Goal: Task Accomplishment & Management: Use online tool/utility

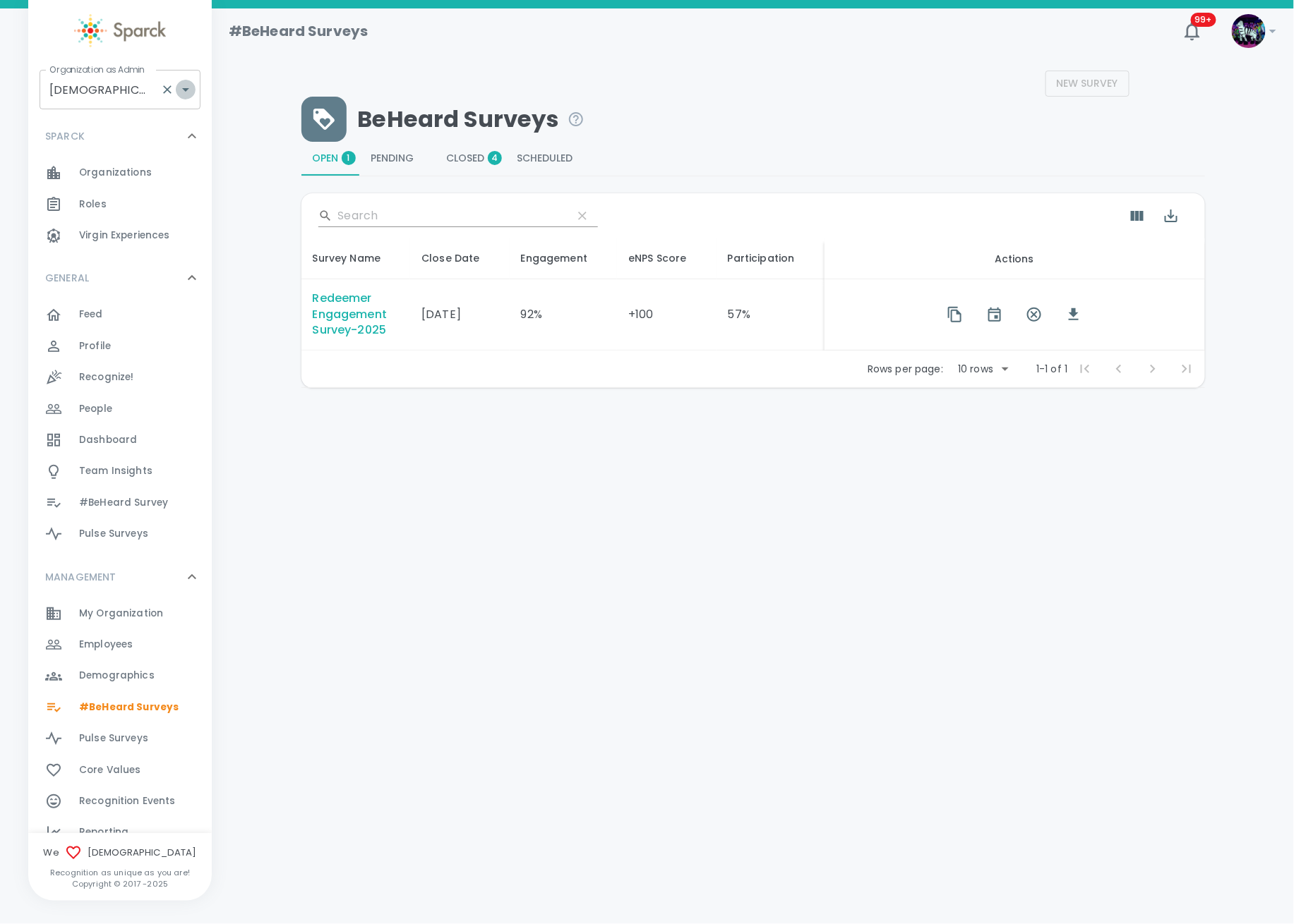
click at [189, 89] on icon "Open" at bounding box center [186, 90] width 17 height 17
click at [109, 128] on li "[US_STATE] Tech Credit Union • 760" at bounding box center [120, 136] width 161 height 42
type input "[US_STATE] Tech Credit Union • 760"
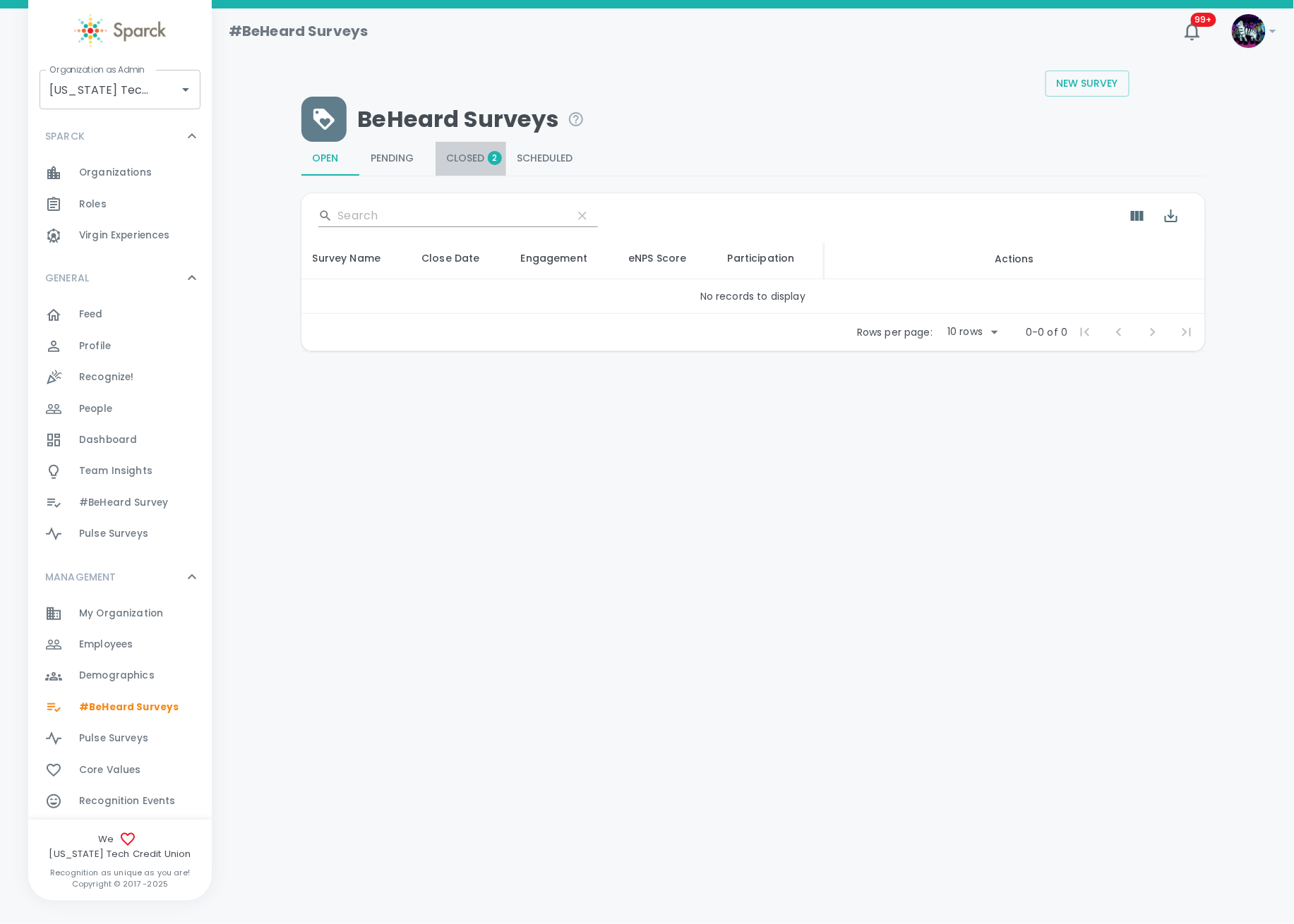
click at [477, 159] on span "Closed 2" at bounding box center [470, 159] width 48 height 13
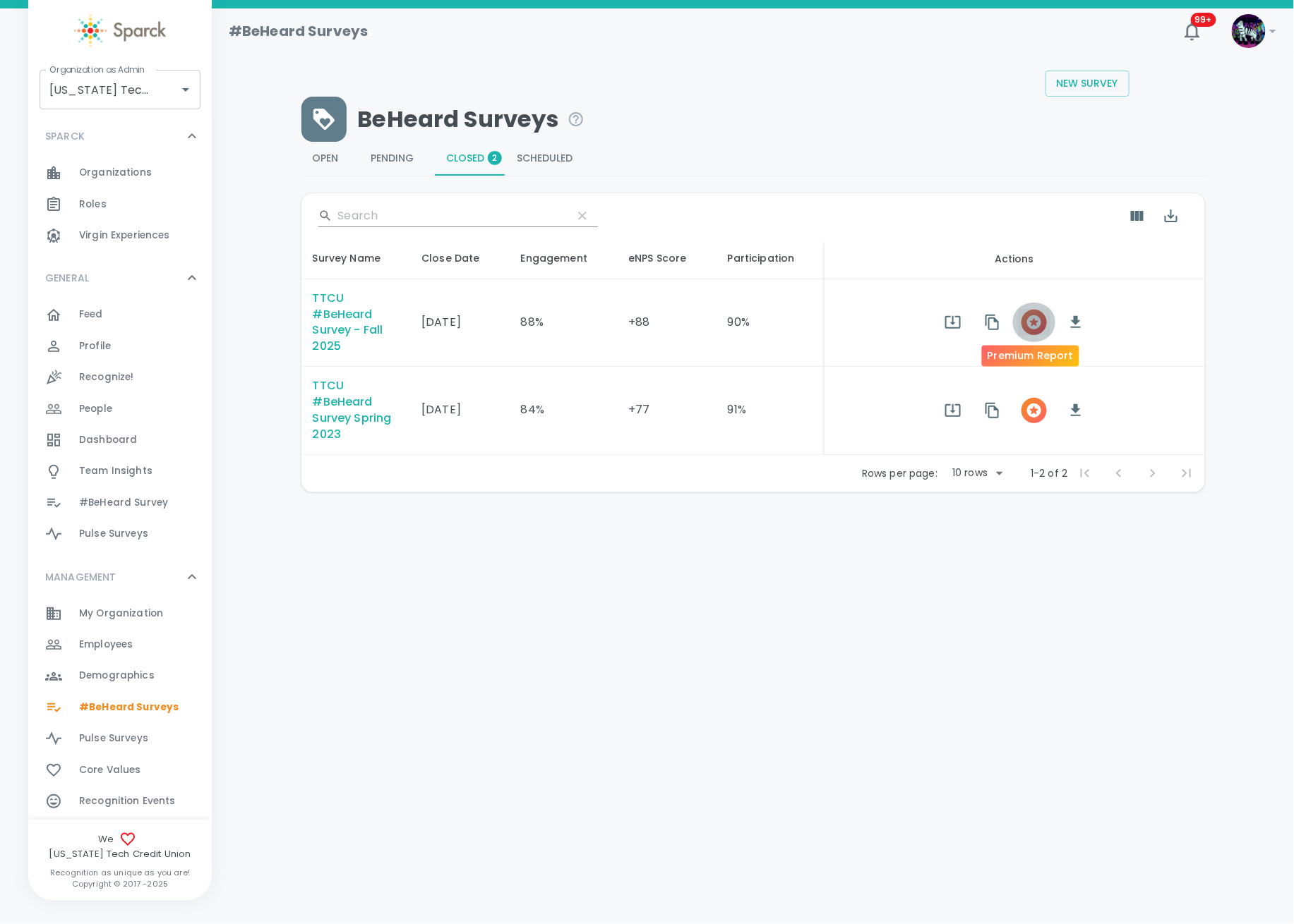
click at [1030, 317] on icon "button" at bounding box center [1034, 322] width 14 height 14
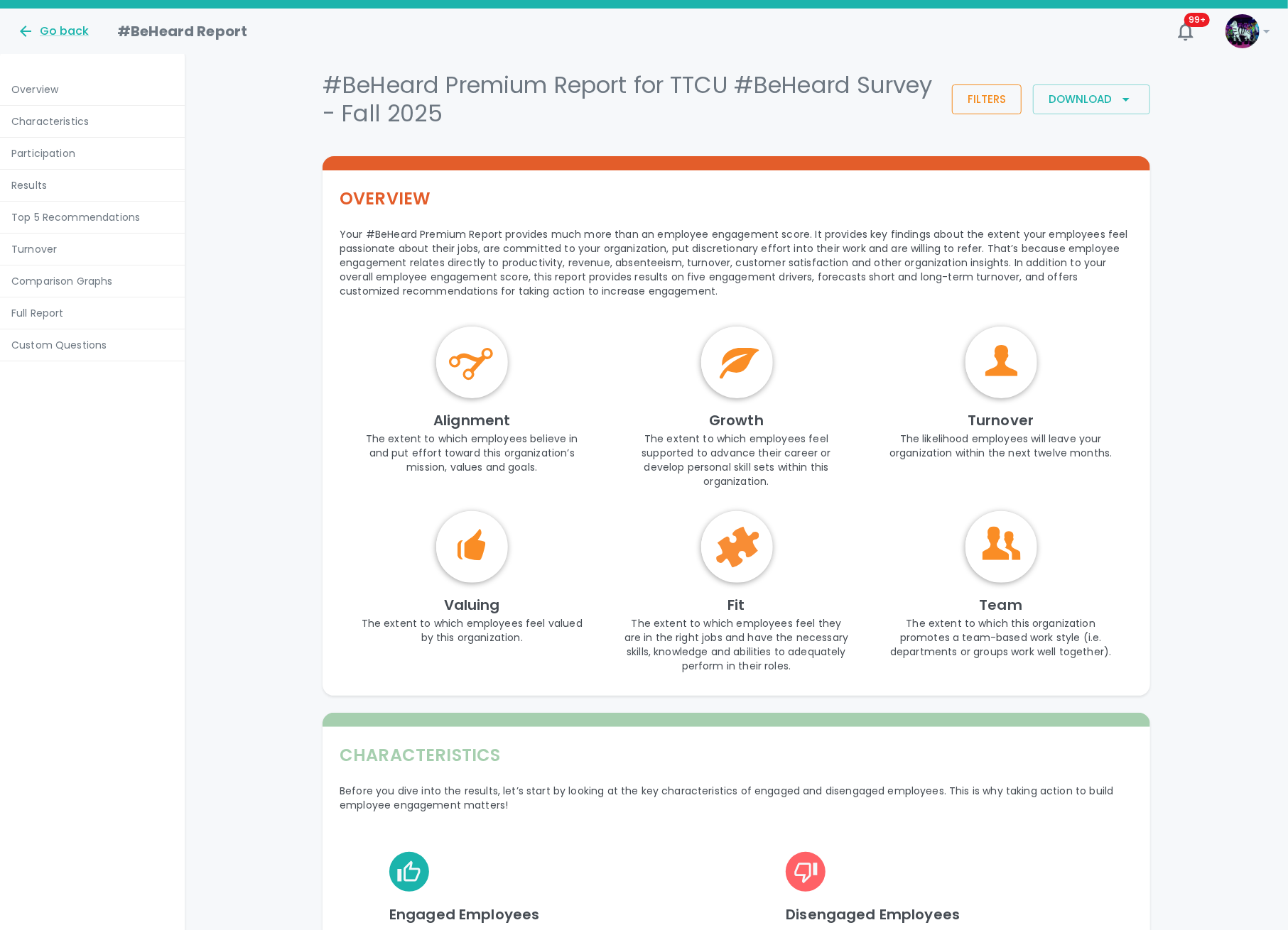
click at [992, 101] on button "Filters" at bounding box center [987, 99] width 69 height 30
click at [975, 100] on button "Filters" at bounding box center [987, 99] width 69 height 30
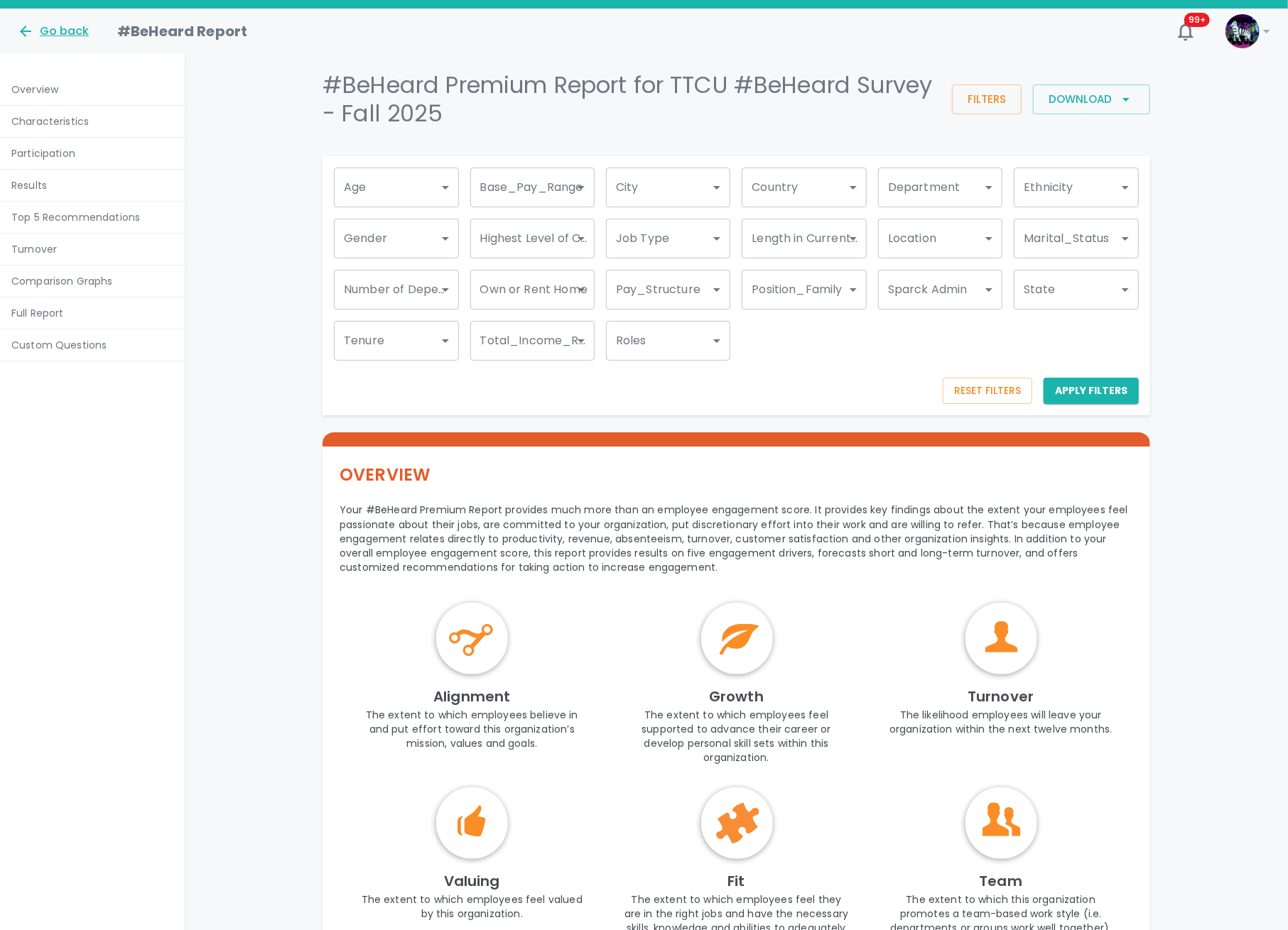
click at [38, 31] on div "Go back" at bounding box center [53, 31] width 72 height 17
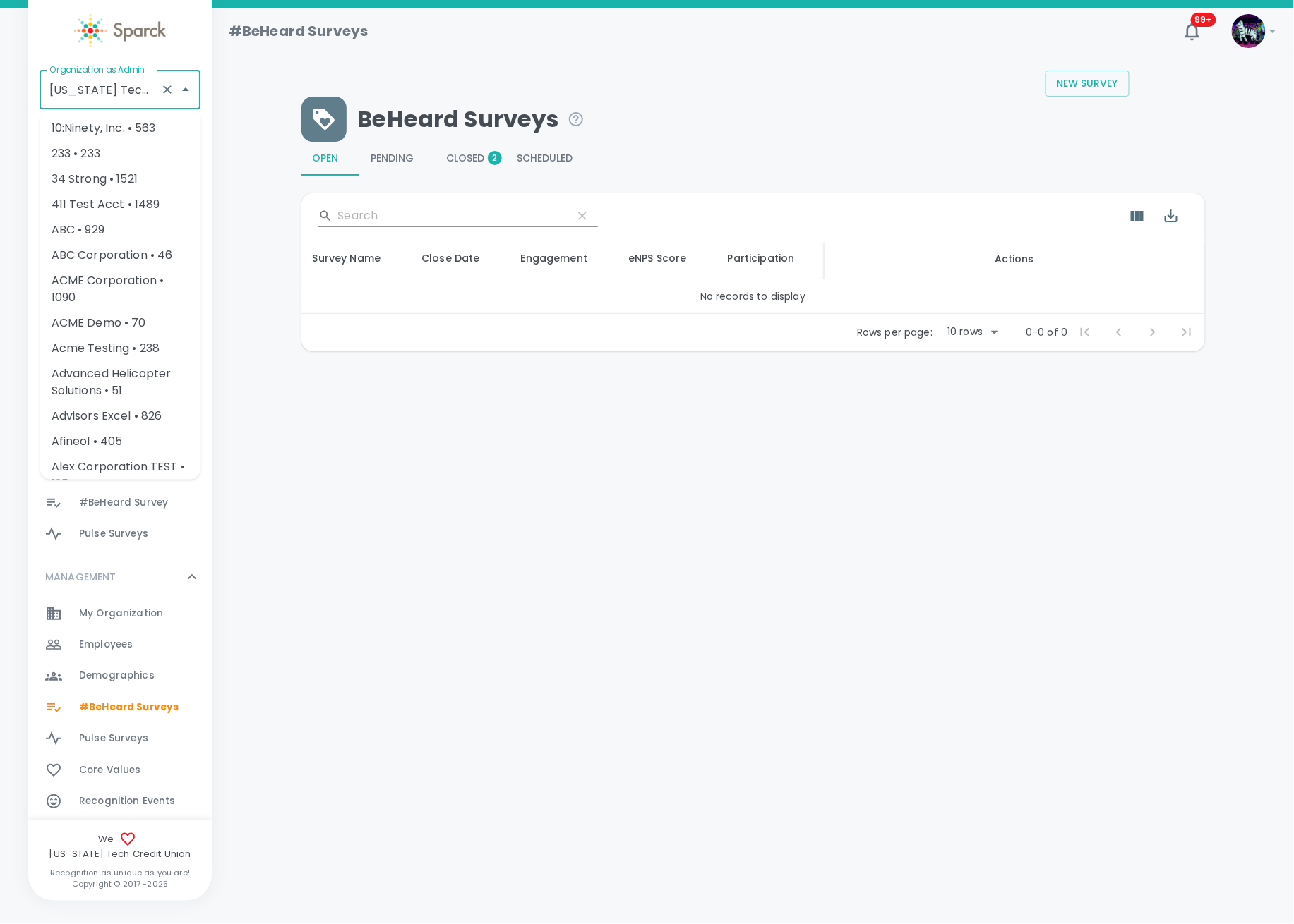
click at [114, 87] on input "[US_STATE] Tech Credit Union • 760" at bounding box center [100, 89] width 109 height 27
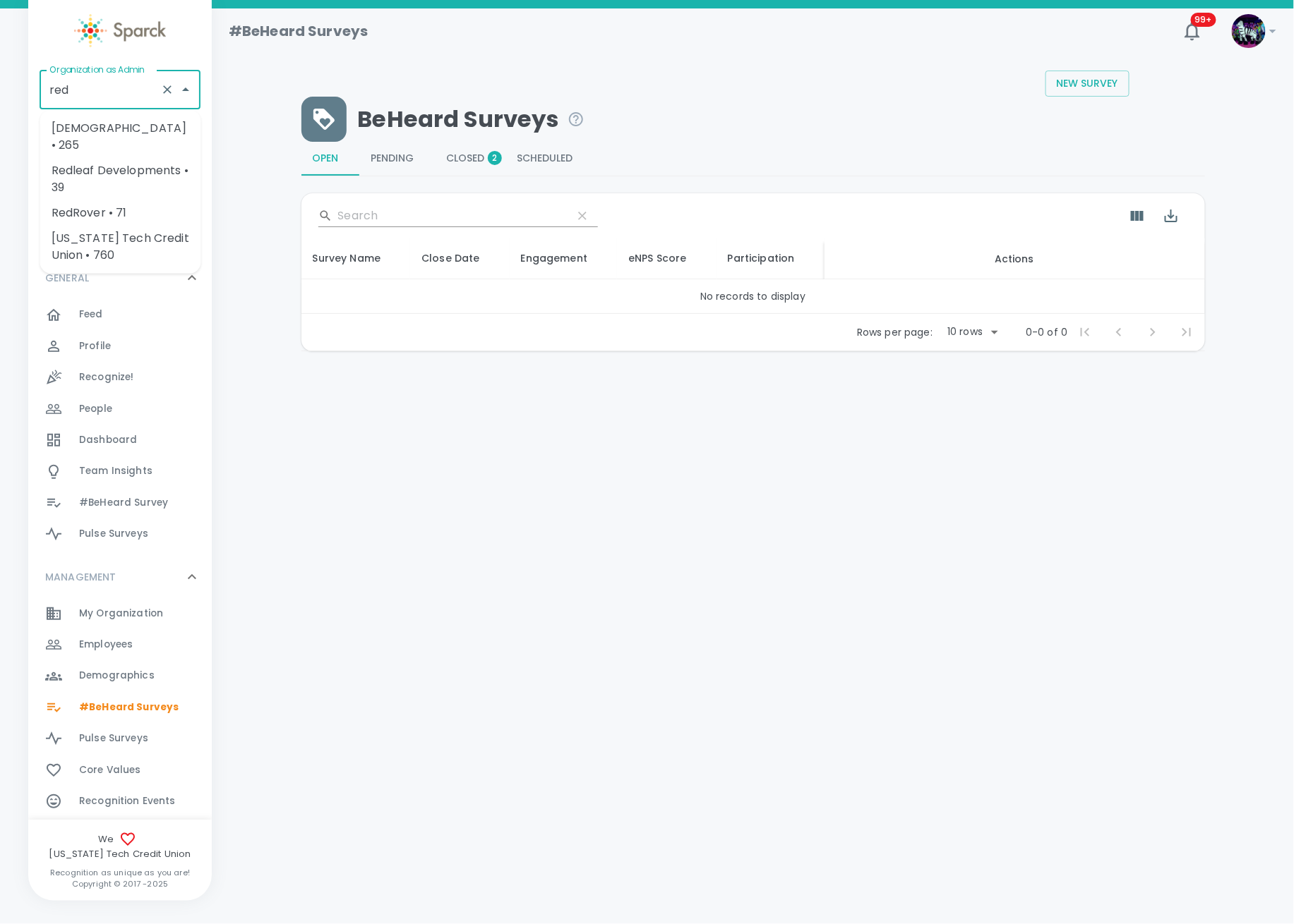
click at [102, 200] on li "RedRover • 71" at bounding box center [120, 212] width 161 height 25
type input "RedRover • 71"
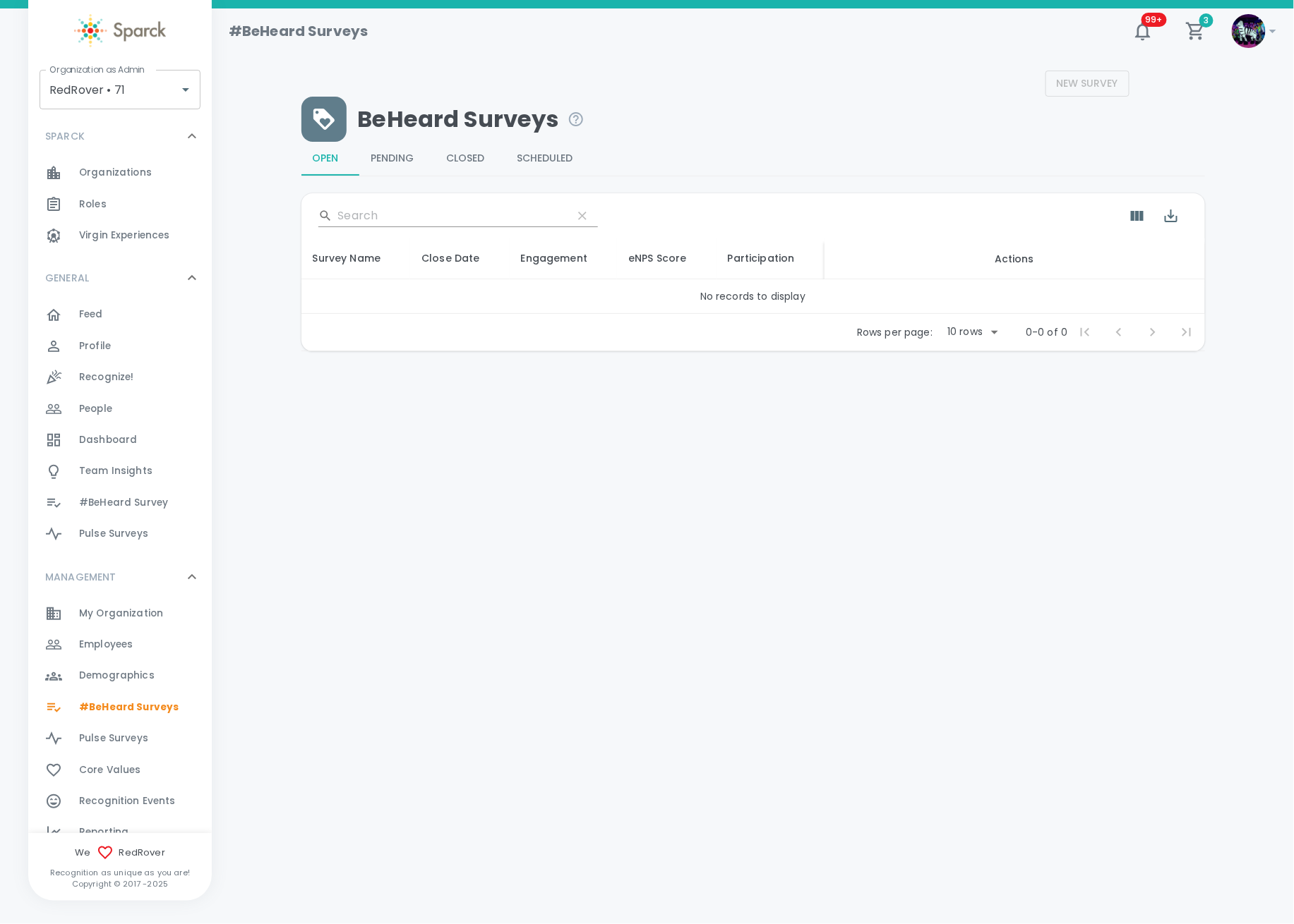
click at [110, 649] on span "Employees" at bounding box center [106, 645] width 54 height 14
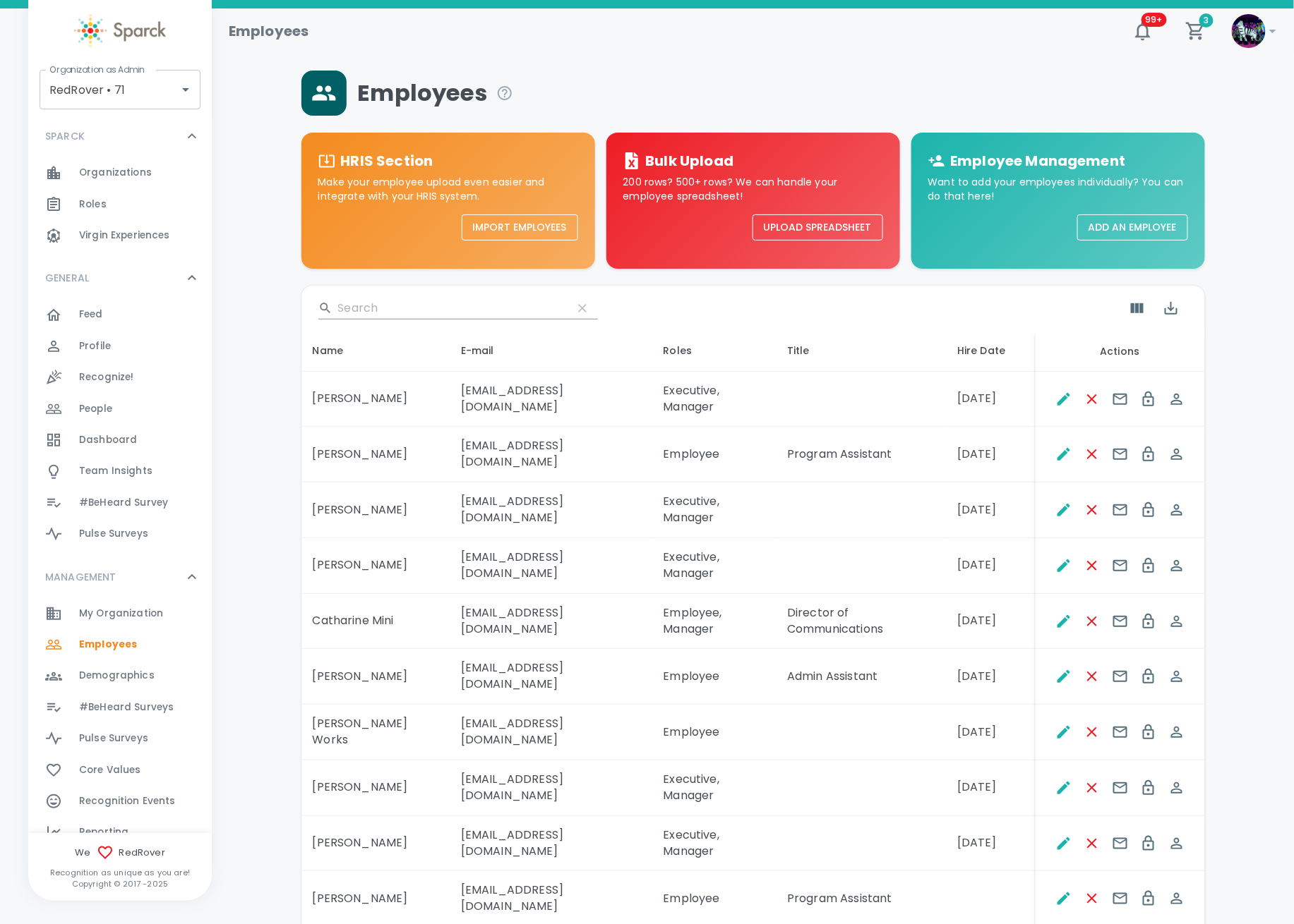
click at [118, 611] on span "My Organization" at bounding box center [120, 613] width 84 height 14
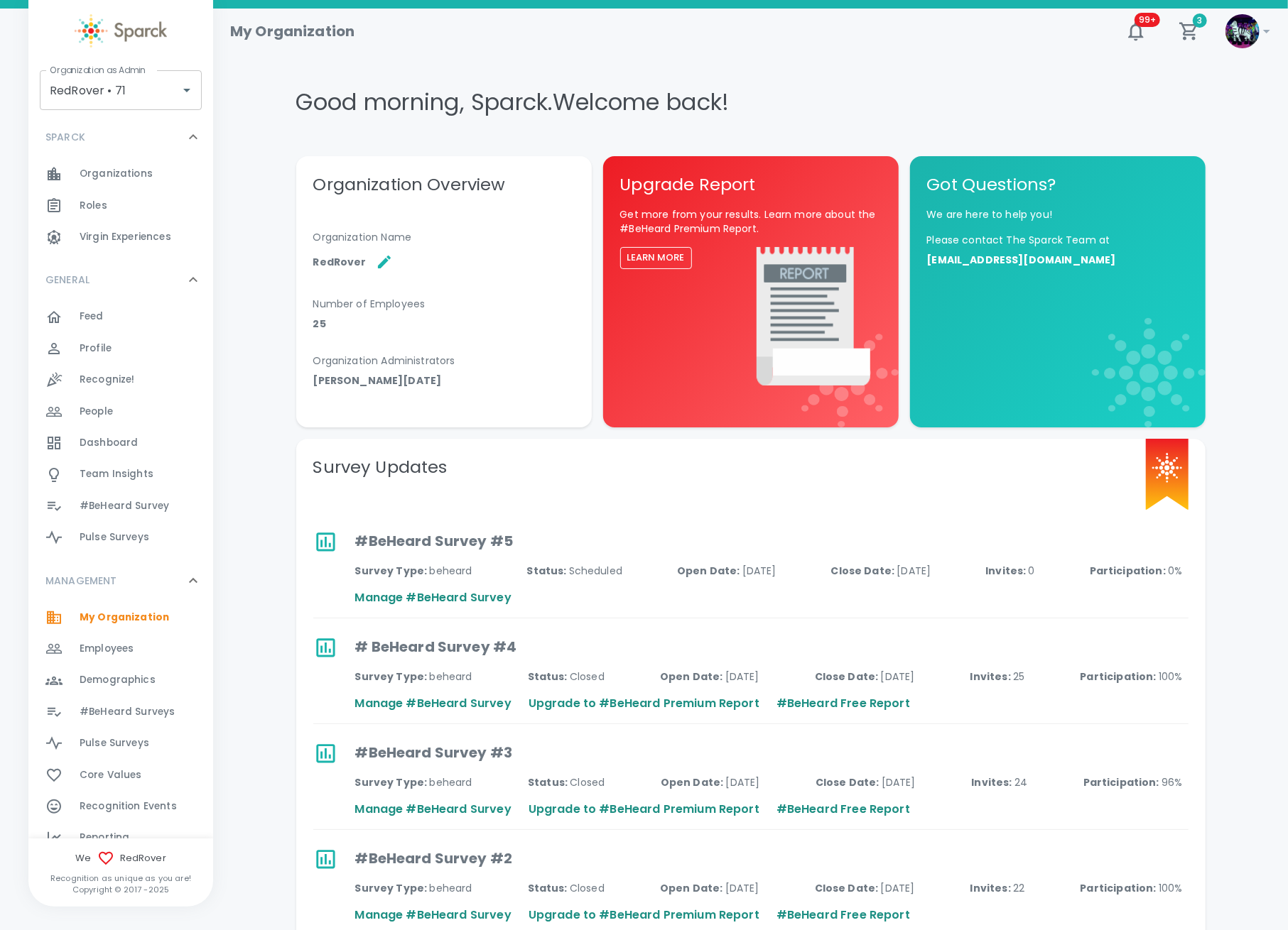
click at [130, 716] on span "#BeHeard Surveys" at bounding box center [127, 712] width 95 height 14
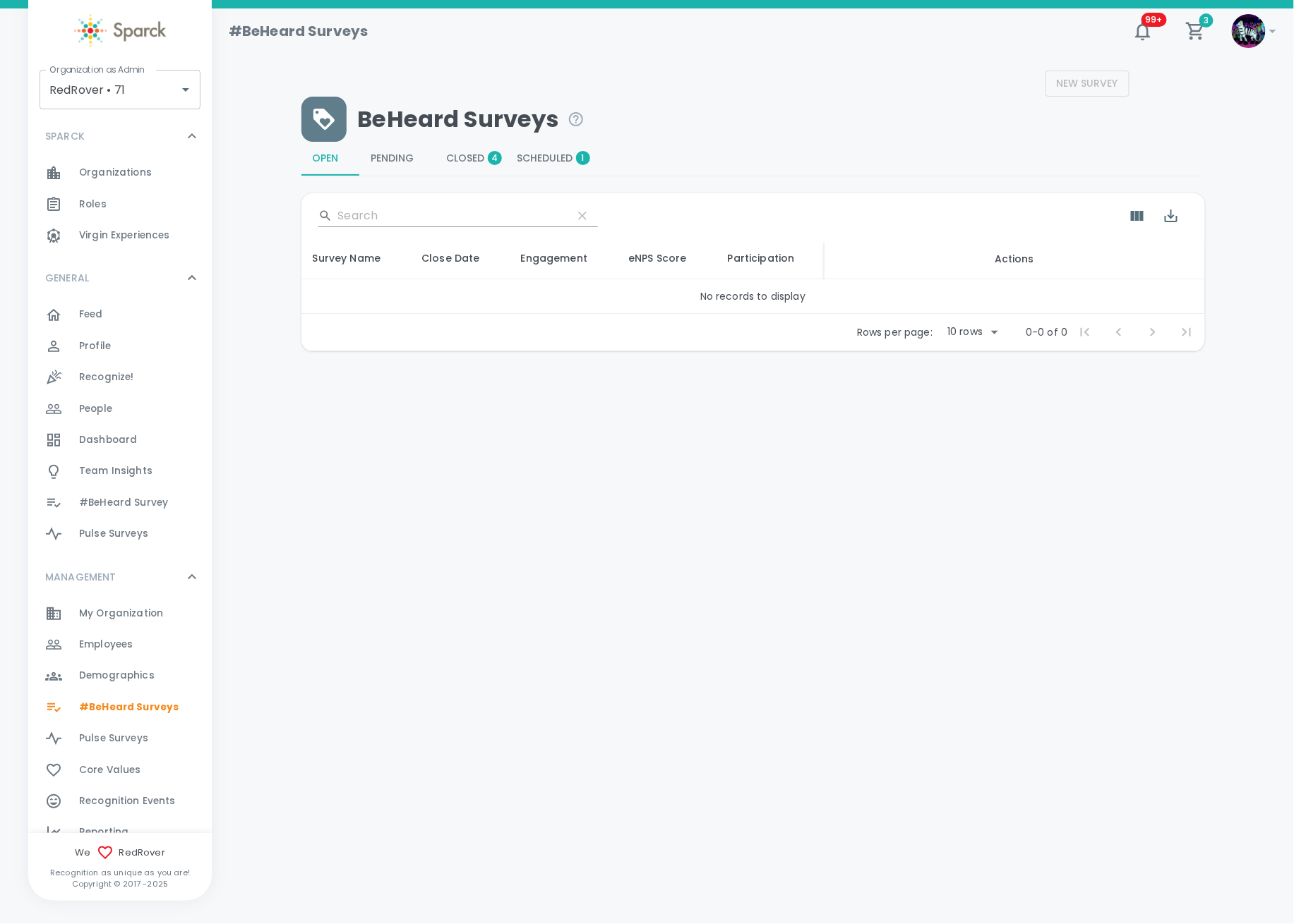
click at [544, 153] on span "Scheduled 1" at bounding box center [550, 159] width 66 height 13
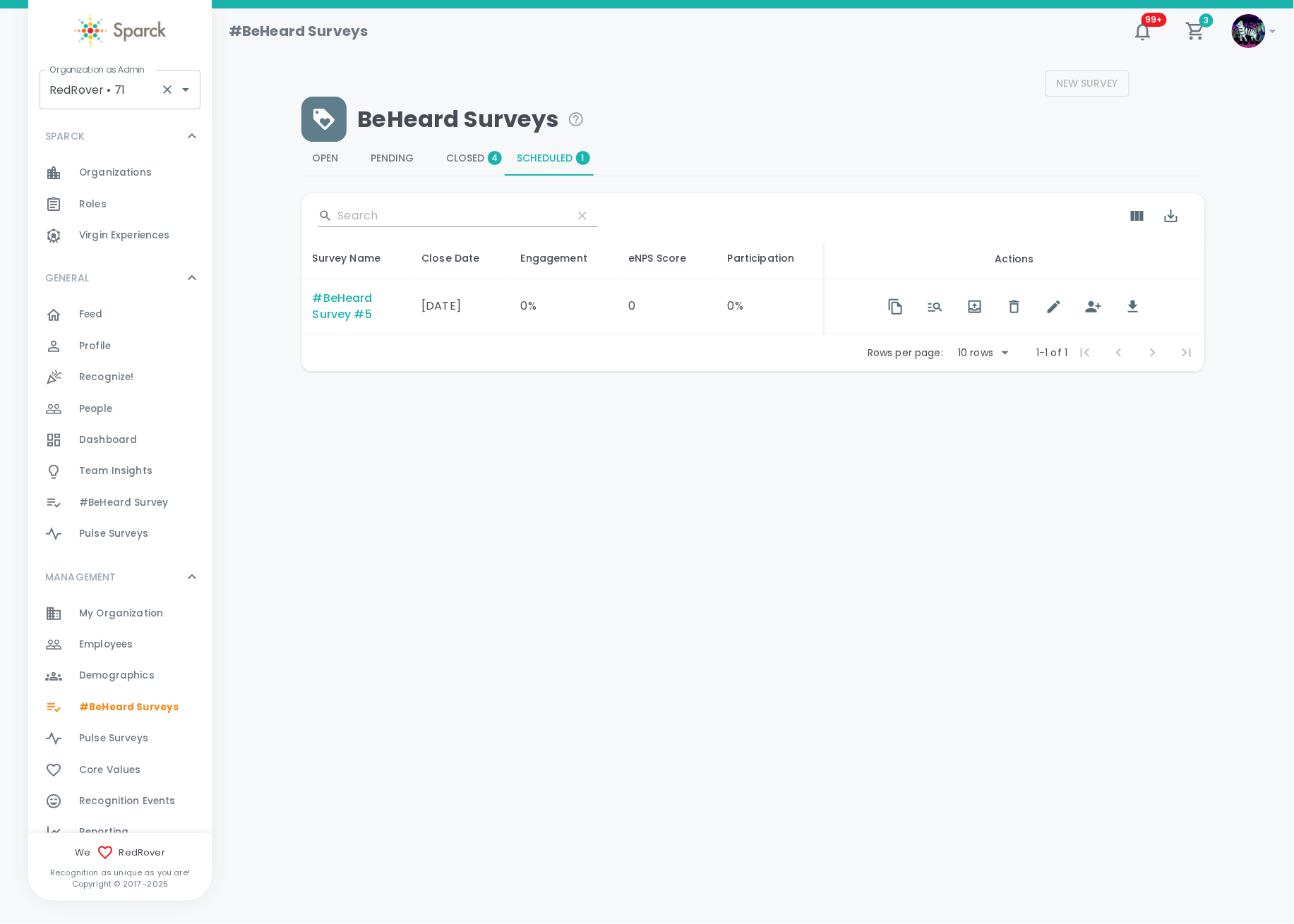
click at [106, 90] on input "RedRover • 71" at bounding box center [100, 89] width 109 height 27
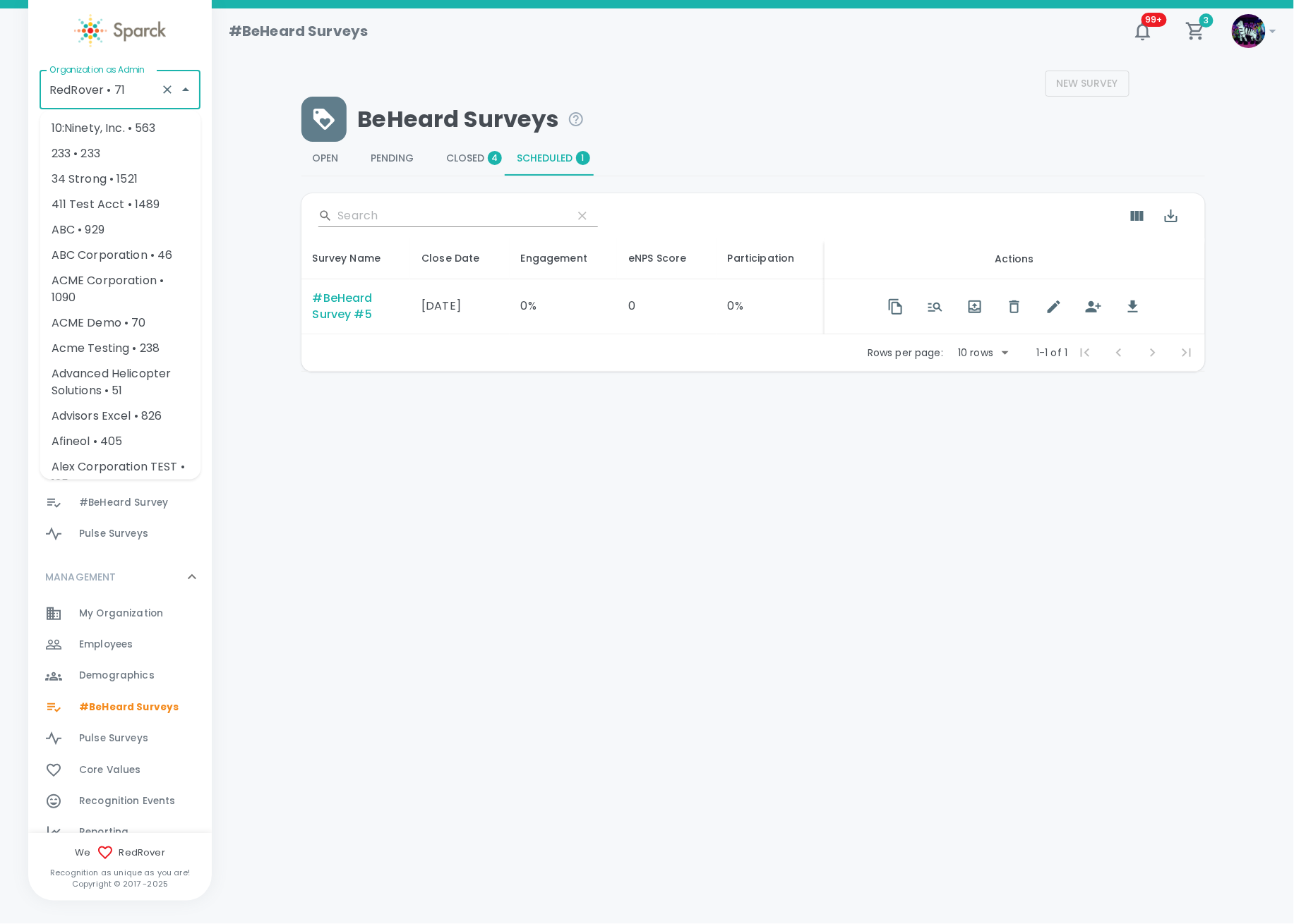
click at [166, 89] on icon "Clear" at bounding box center [167, 89] width 8 height 8
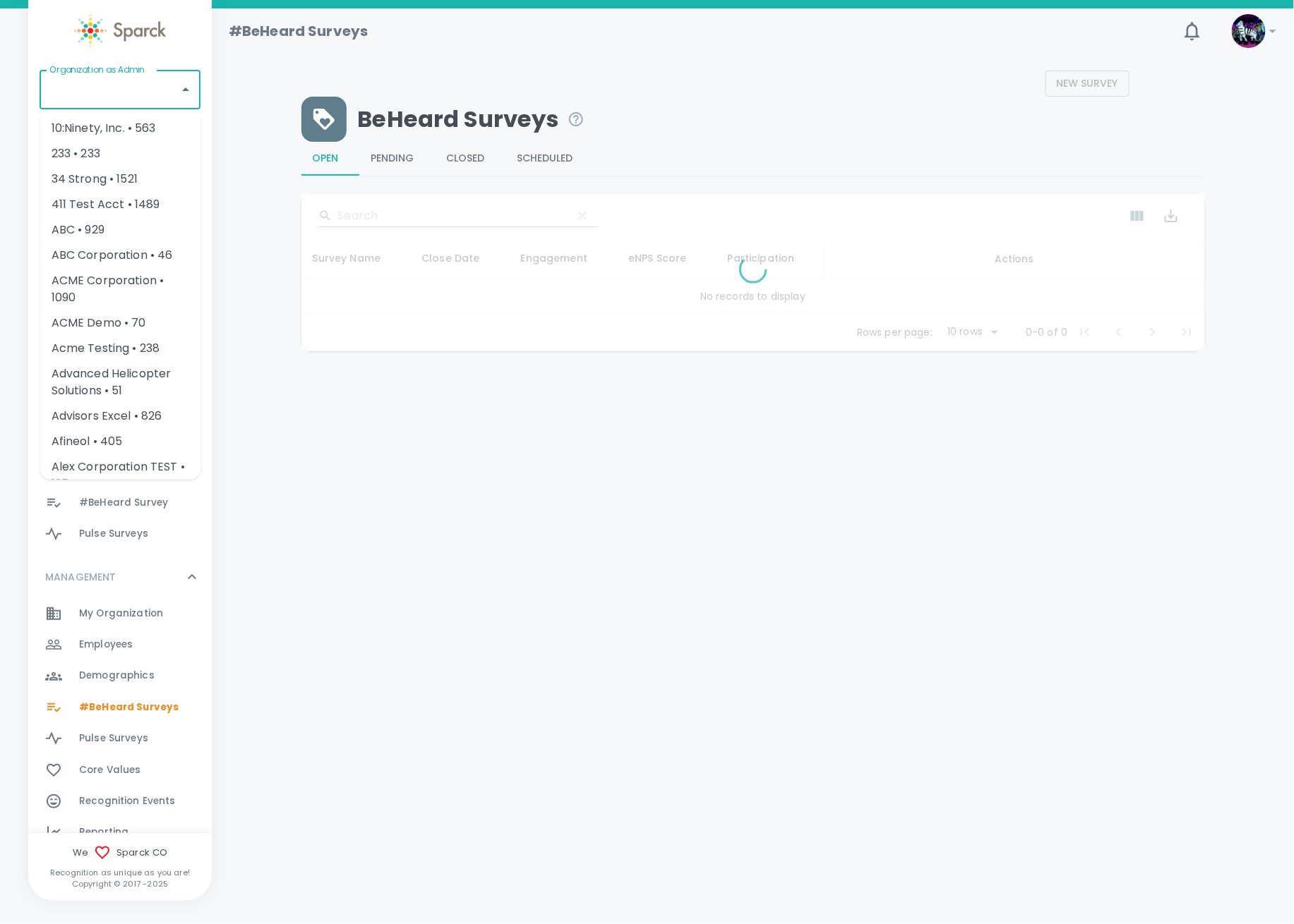
click at [94, 98] on input "Organization as Admin" at bounding box center [110, 89] width 127 height 27
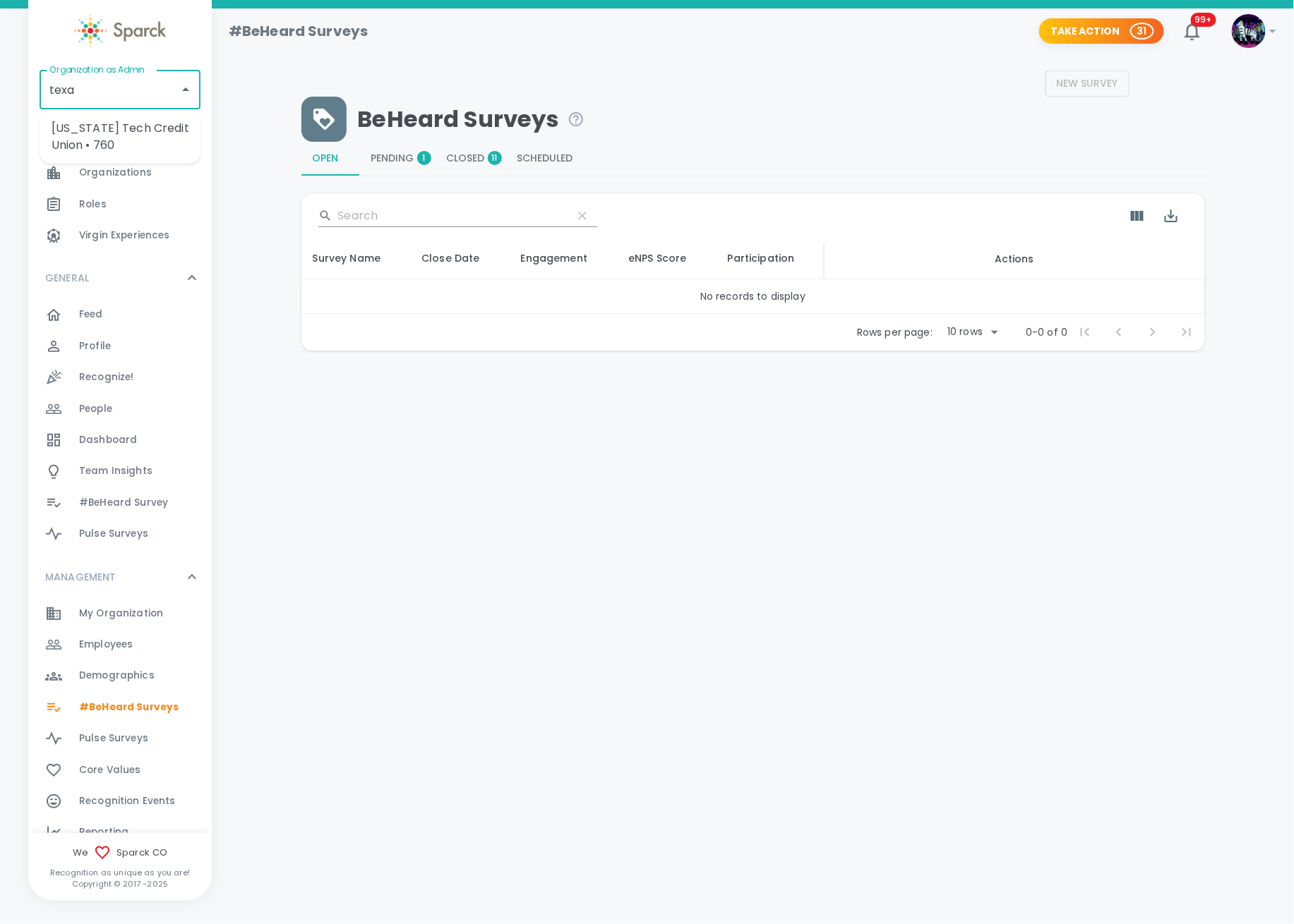
click at [139, 130] on li "[US_STATE] Tech Credit Union • 760" at bounding box center [120, 136] width 161 height 42
type input "[US_STATE] Tech Credit Union • 760"
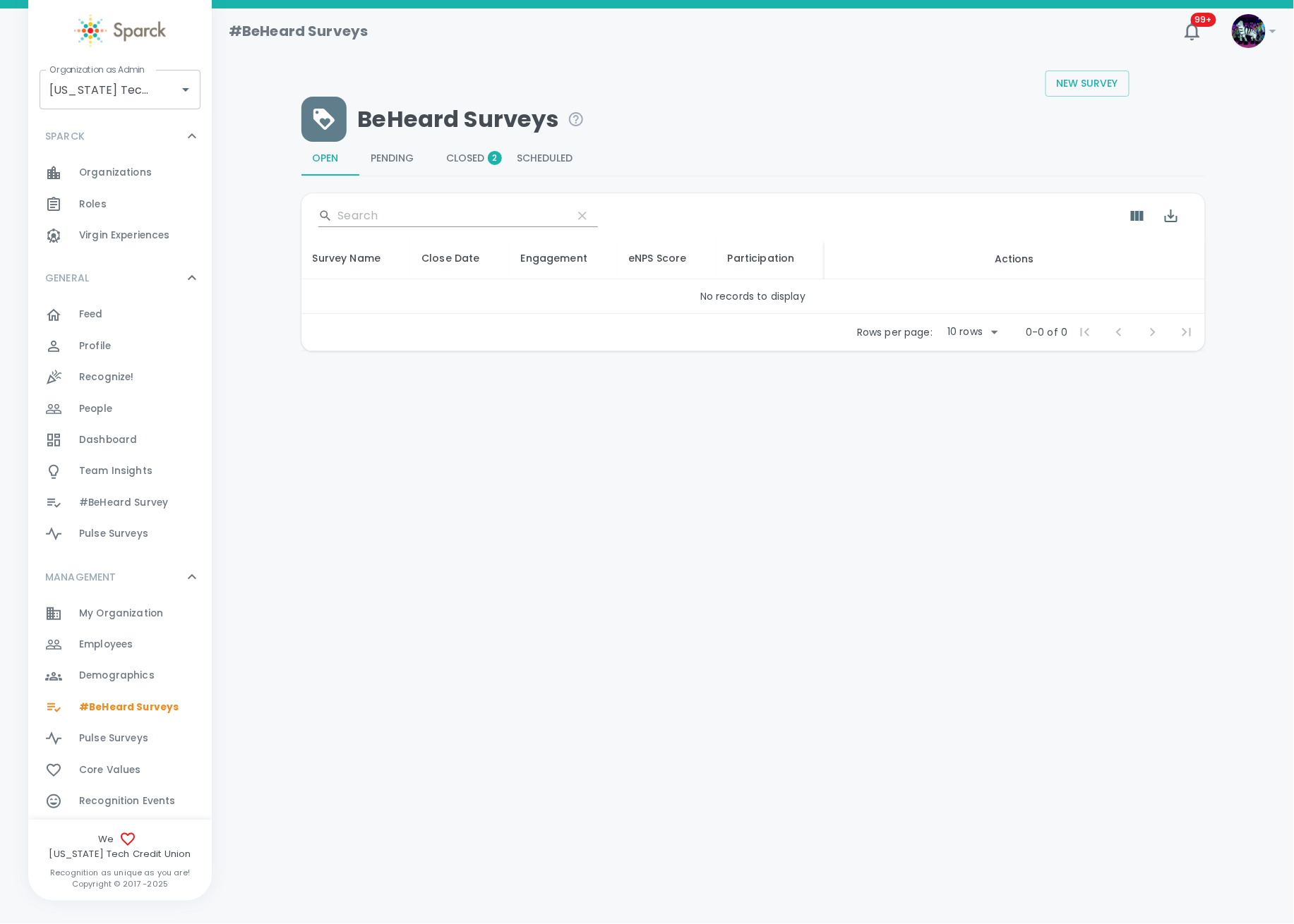
click at [474, 153] on span "Closed 2" at bounding box center [470, 159] width 48 height 13
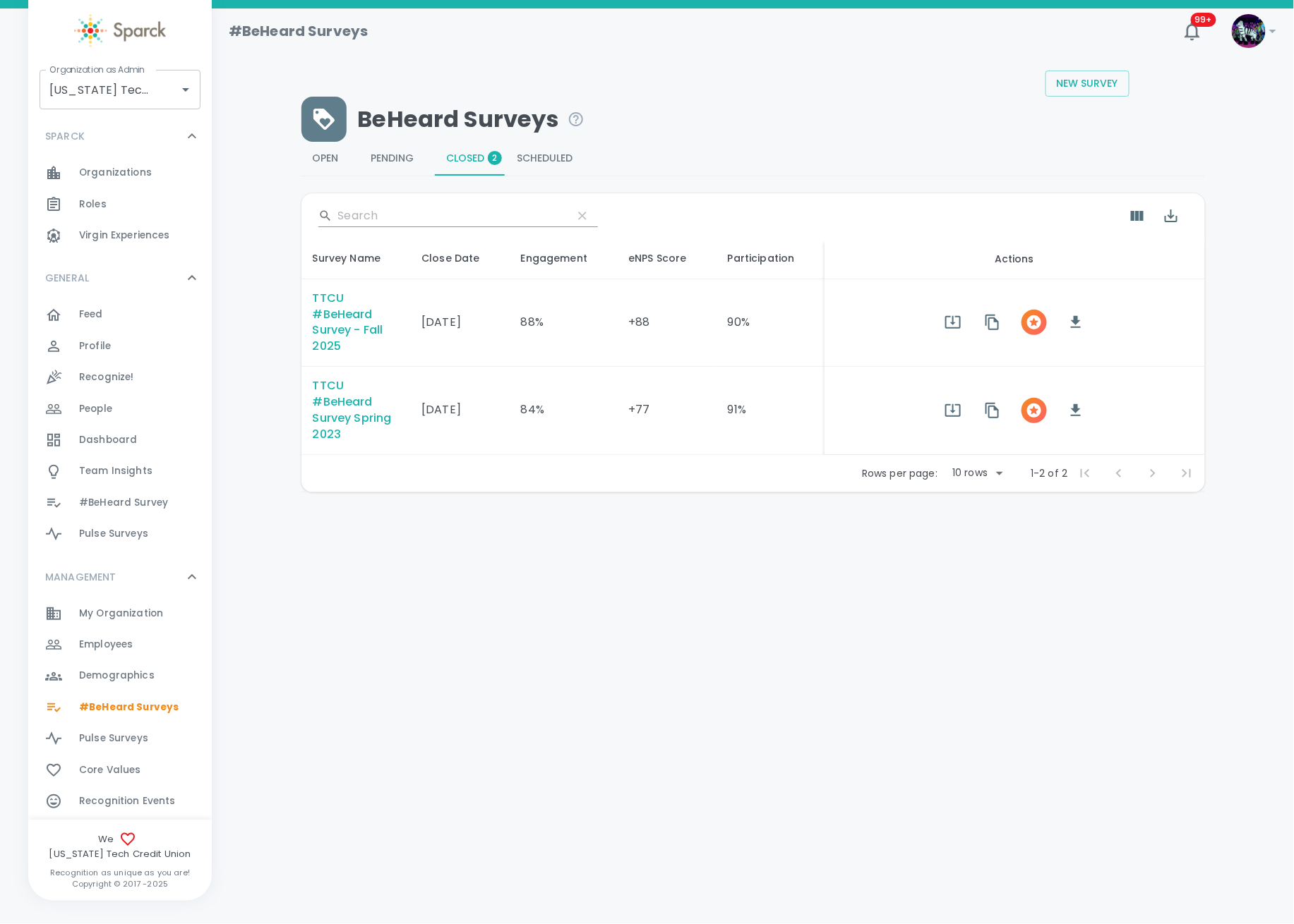
click at [336, 320] on div "TTCU #BeHeard Survey - Fall 2025" at bounding box center [356, 323] width 87 height 65
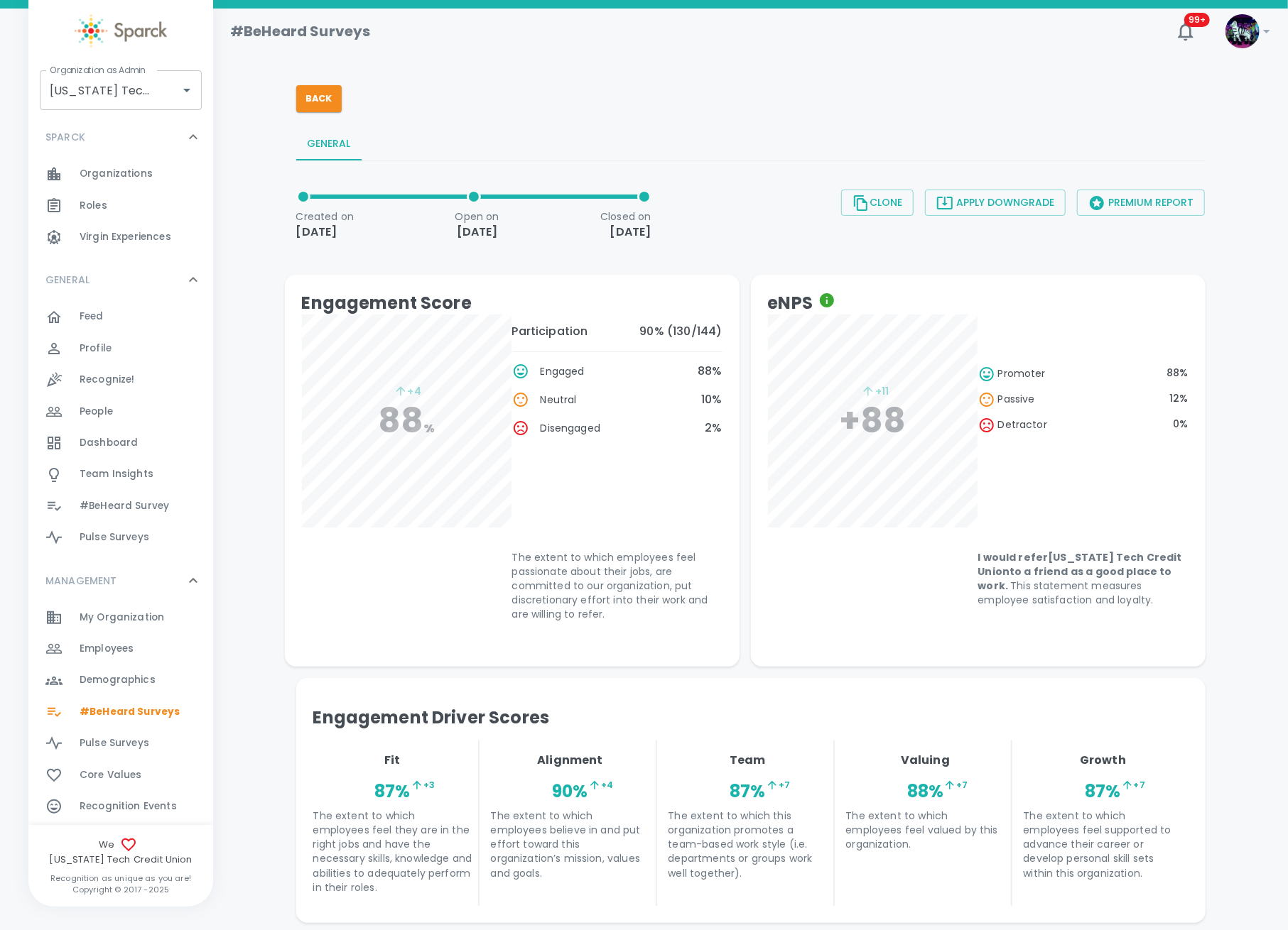
click at [321, 84] on div "Back General Created on [DATE] Open on [DATE] Closed on [DATE] Clone Apply Down…" at bounding box center [751, 750] width 910 height 1359
click at [332, 98] on button "Back" at bounding box center [319, 98] width 46 height 27
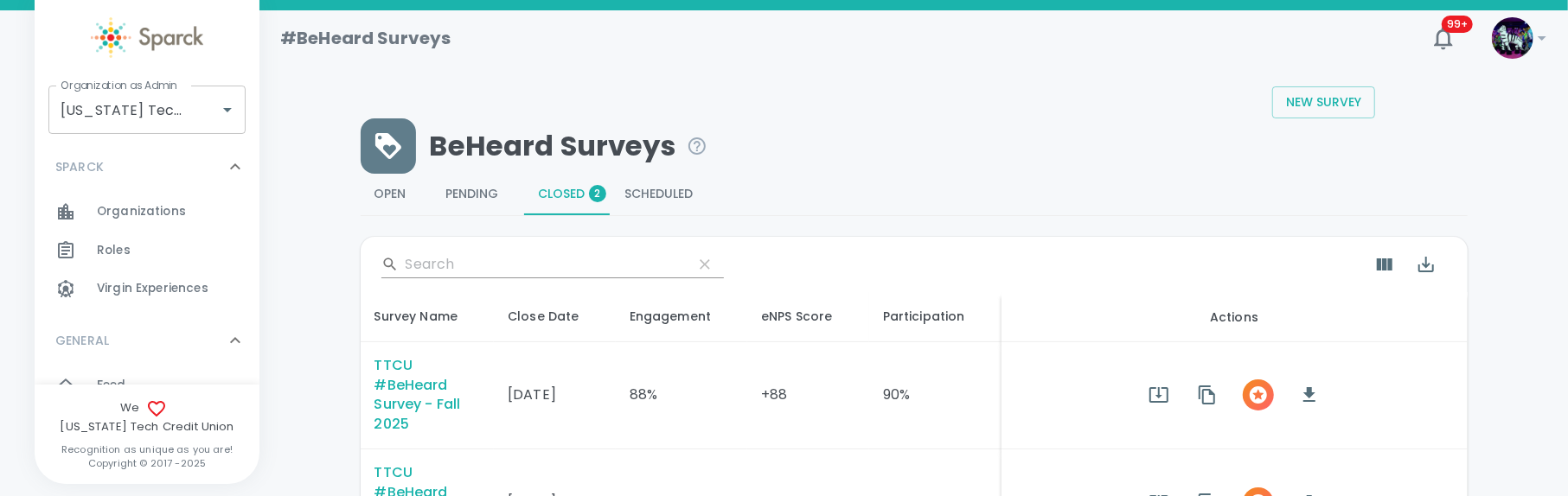
click at [627, 51] on div "#BeHeard Surveys" at bounding box center [838, 31] width 1143 height 41
click at [657, 92] on div "New Survey" at bounding box center [868, 102] width 1014 height 32
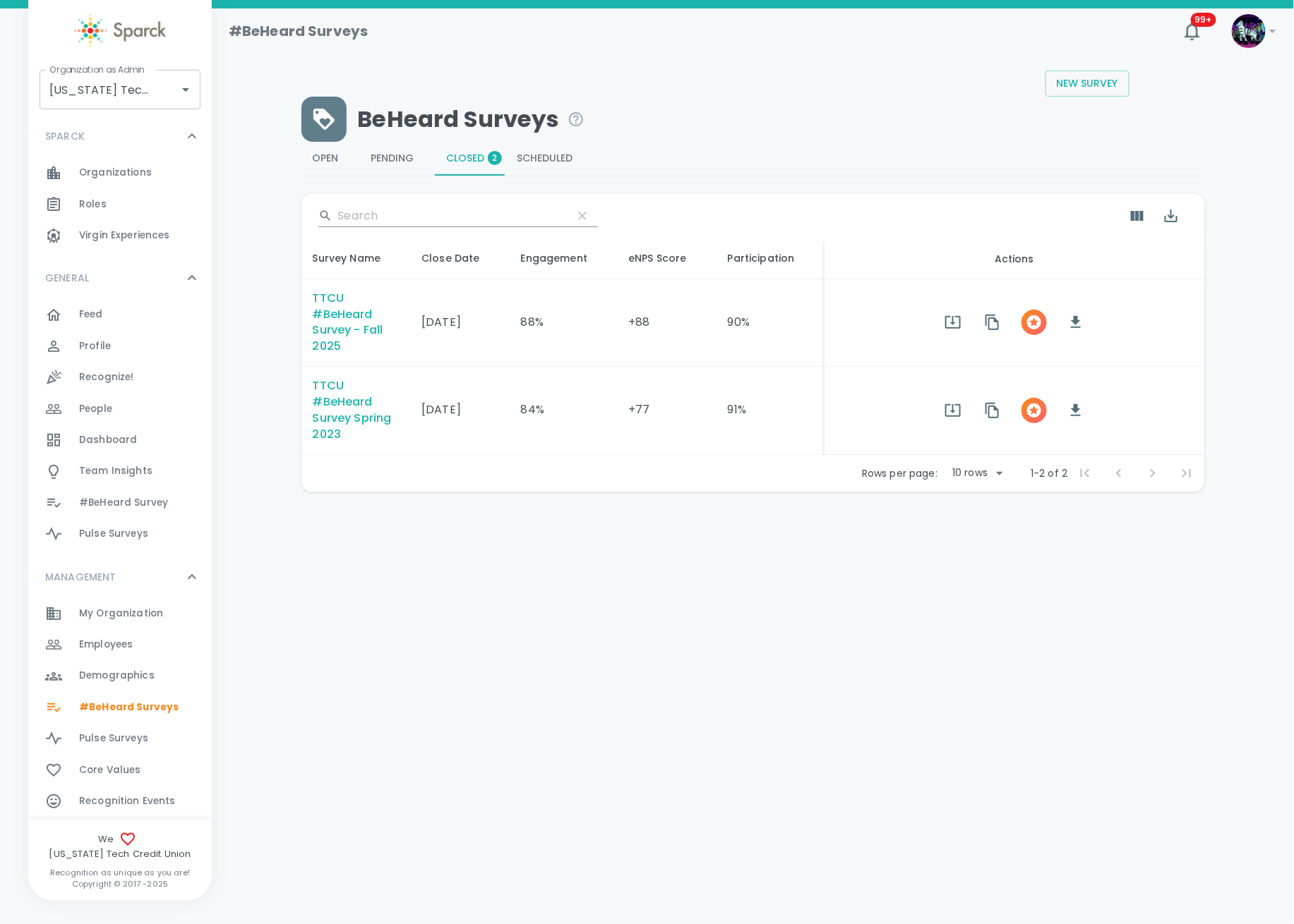
click at [1147, 495] on main "New Survey BeHeard Surveys Open Pending Closed 2 Scheduled ​ Survey Name Close …" at bounding box center [752, 258] width 1082 height 501
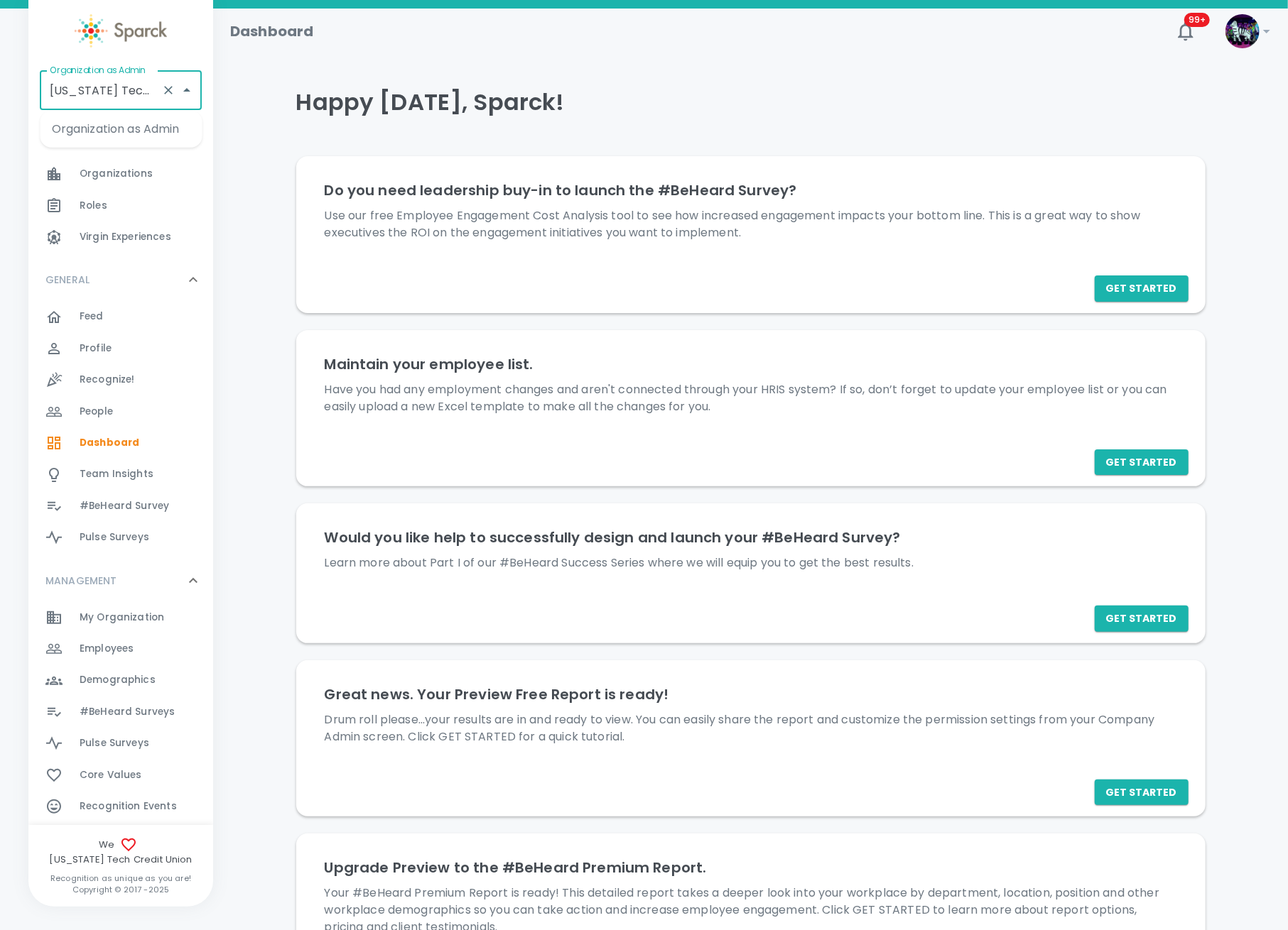
click at [94, 83] on input "[US_STATE] Tech Credit Union • 760" at bounding box center [101, 90] width 110 height 27
click at [144, 137] on li "San Francisco Bay Coffee • 1357" at bounding box center [121, 137] width 162 height 42
type input "San Francisco Bay Coffee • 1357"
click at [72, 93] on input "[US_STATE] Tech Credit Union • 760" at bounding box center [101, 90] width 110 height 27
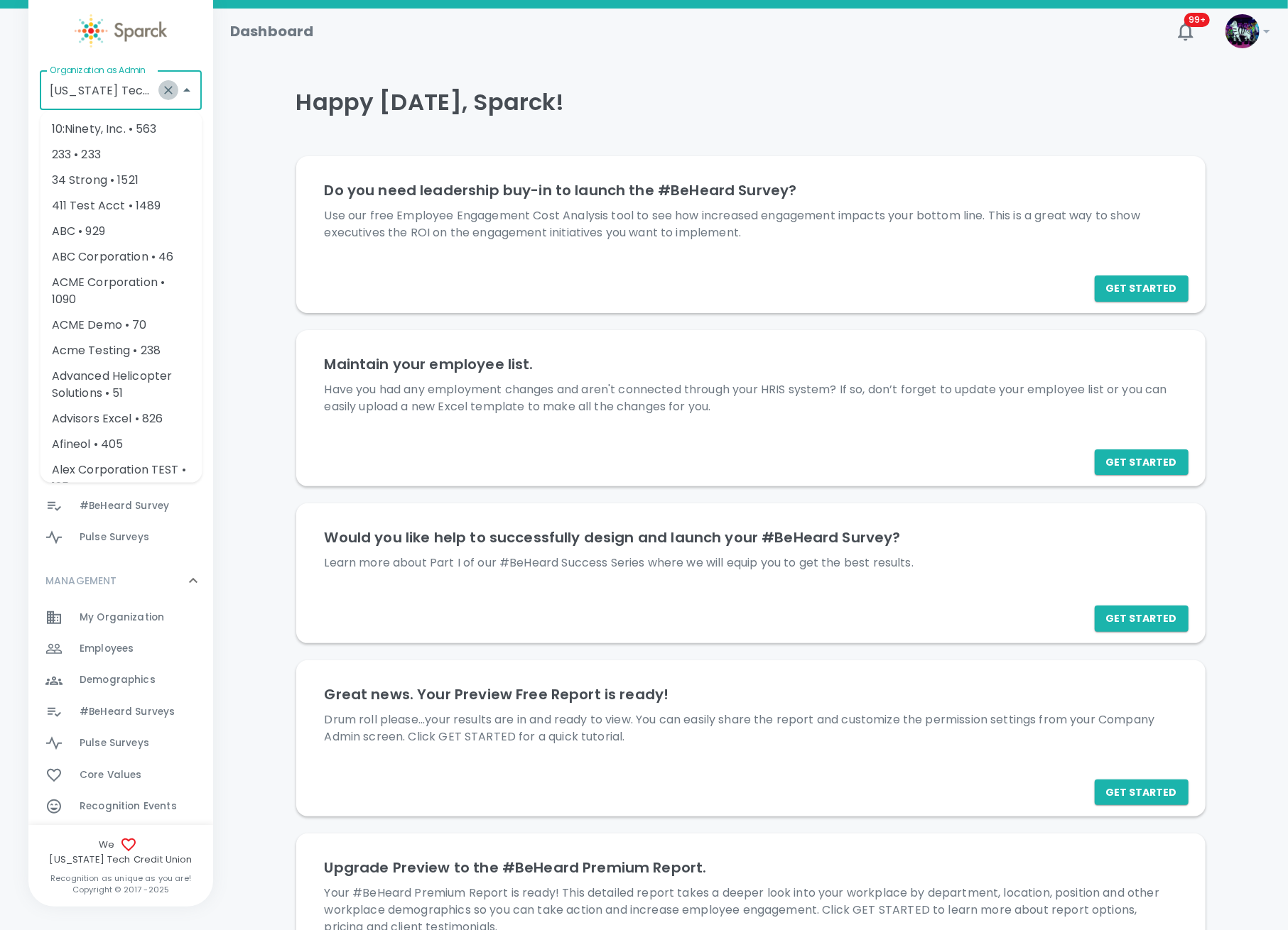
click at [168, 86] on icon "Clear" at bounding box center [168, 90] width 14 height 14
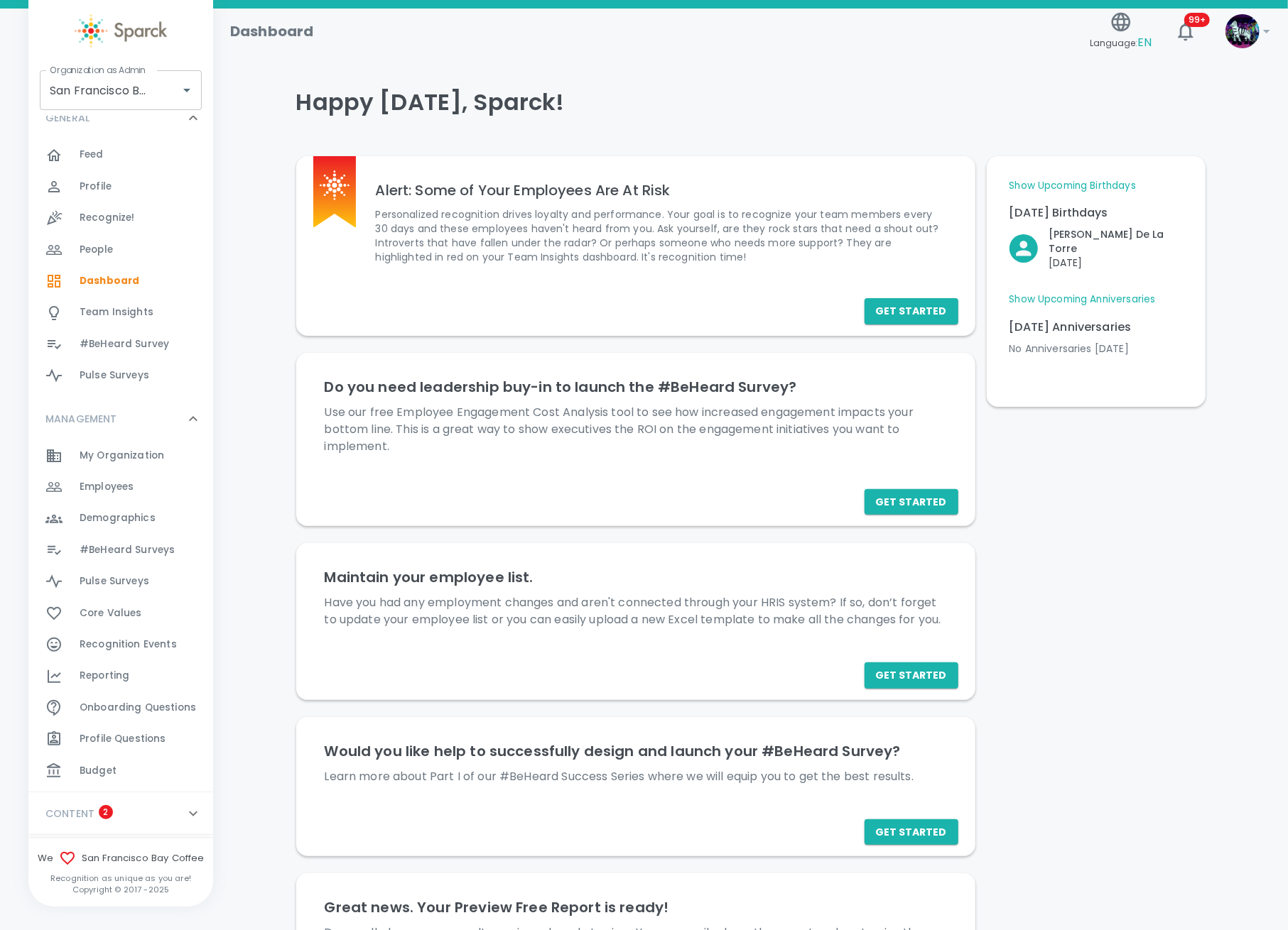
scroll to position [189, 0]
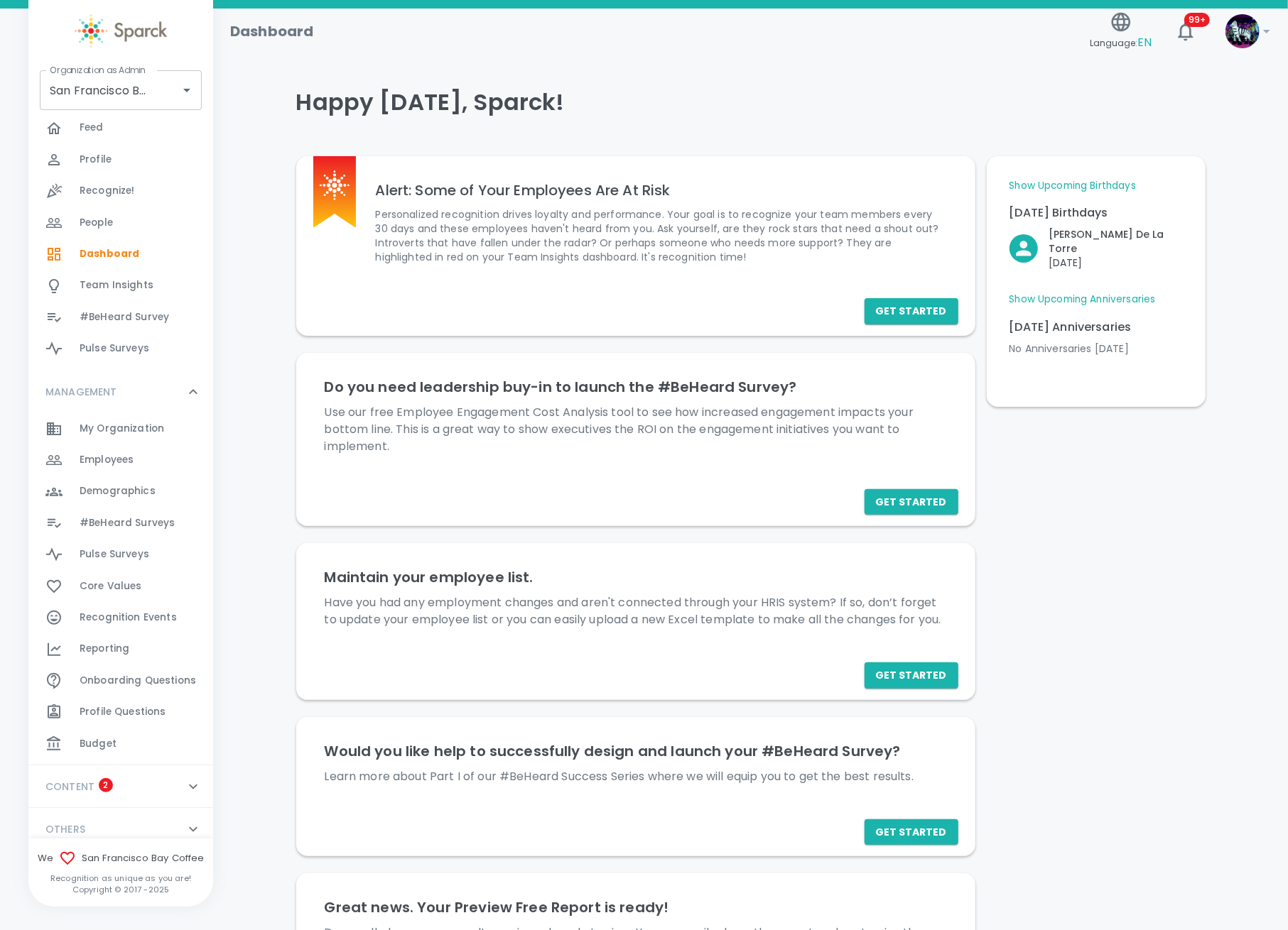
click at [117, 742] on div "Budget 0" at bounding box center [146, 744] width 134 height 20
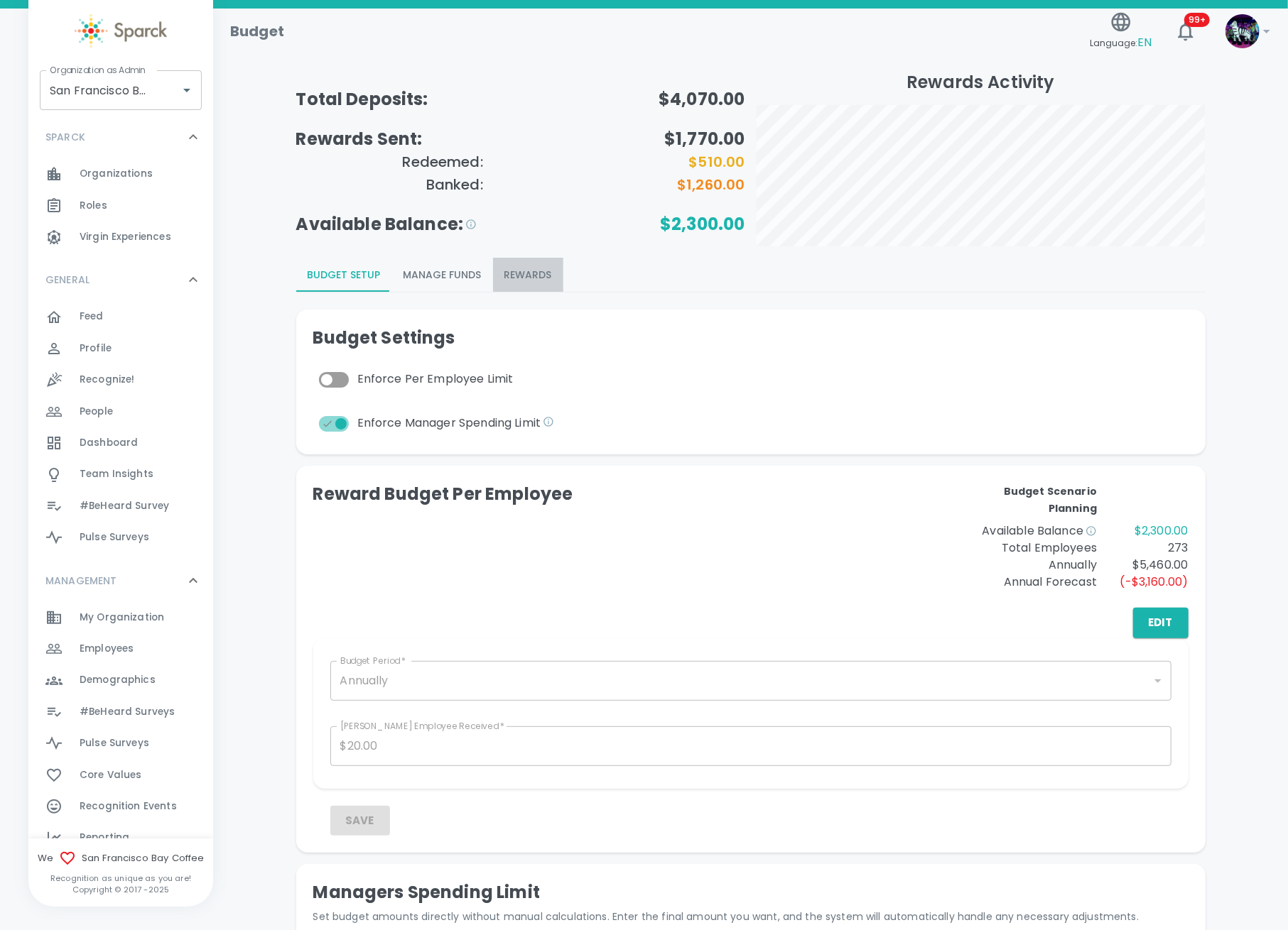
click at [530, 266] on button "Rewards" at bounding box center [528, 275] width 70 height 34
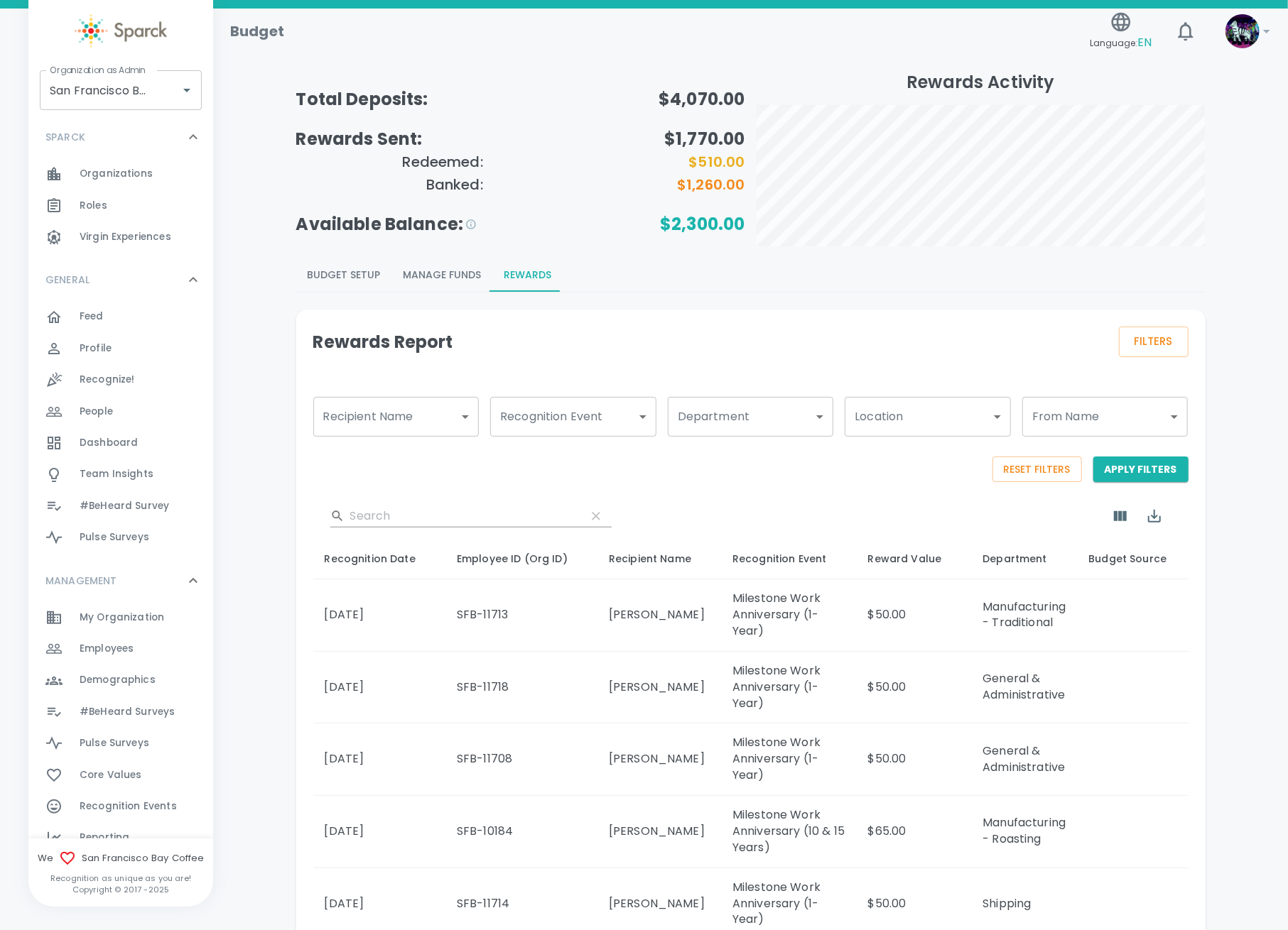
click at [393, 479] on div "Reset Filters Apply Filters" at bounding box center [739, 455] width 898 height 55
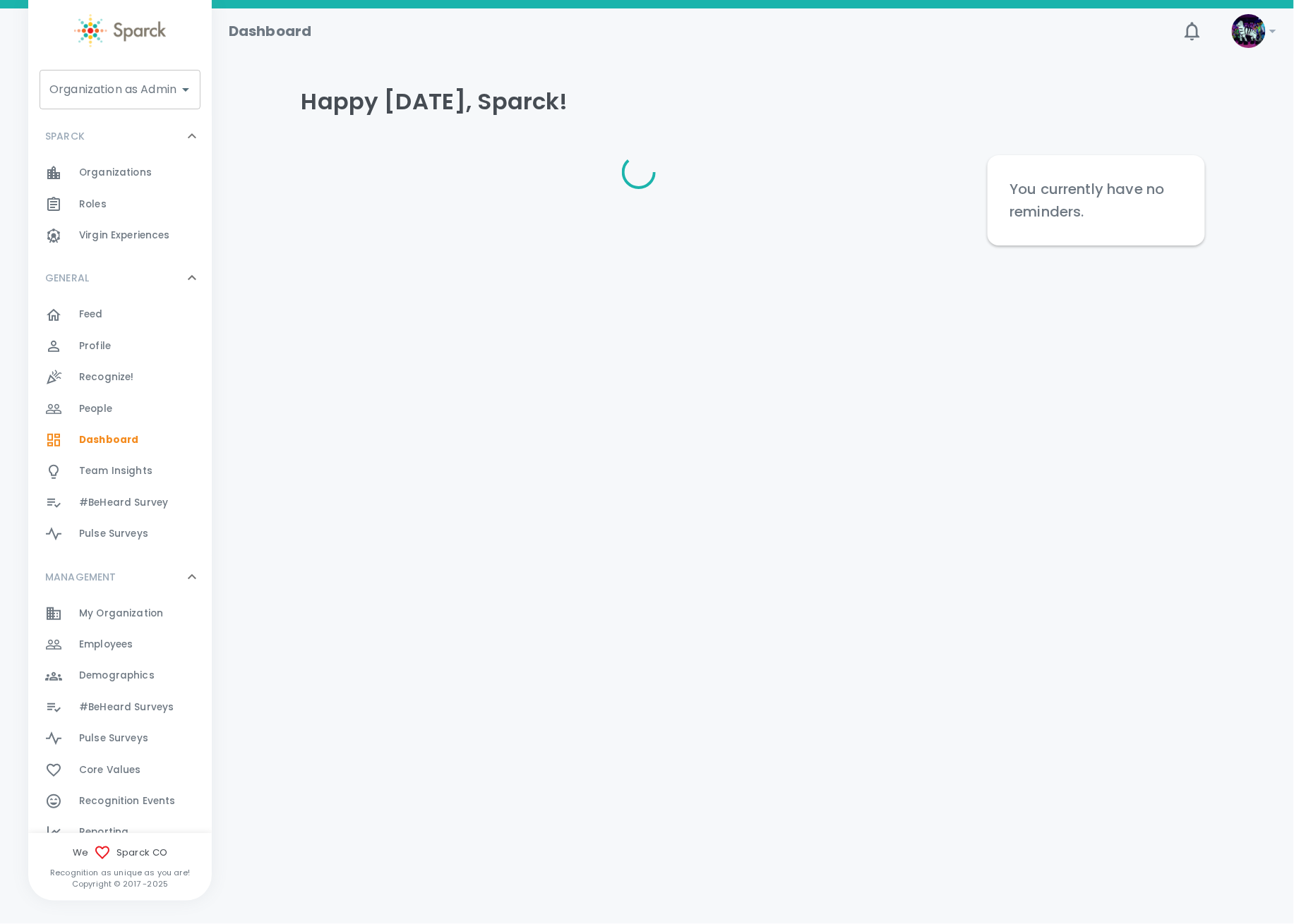
click at [138, 90] on input "Organization as Admin" at bounding box center [110, 89] width 127 height 27
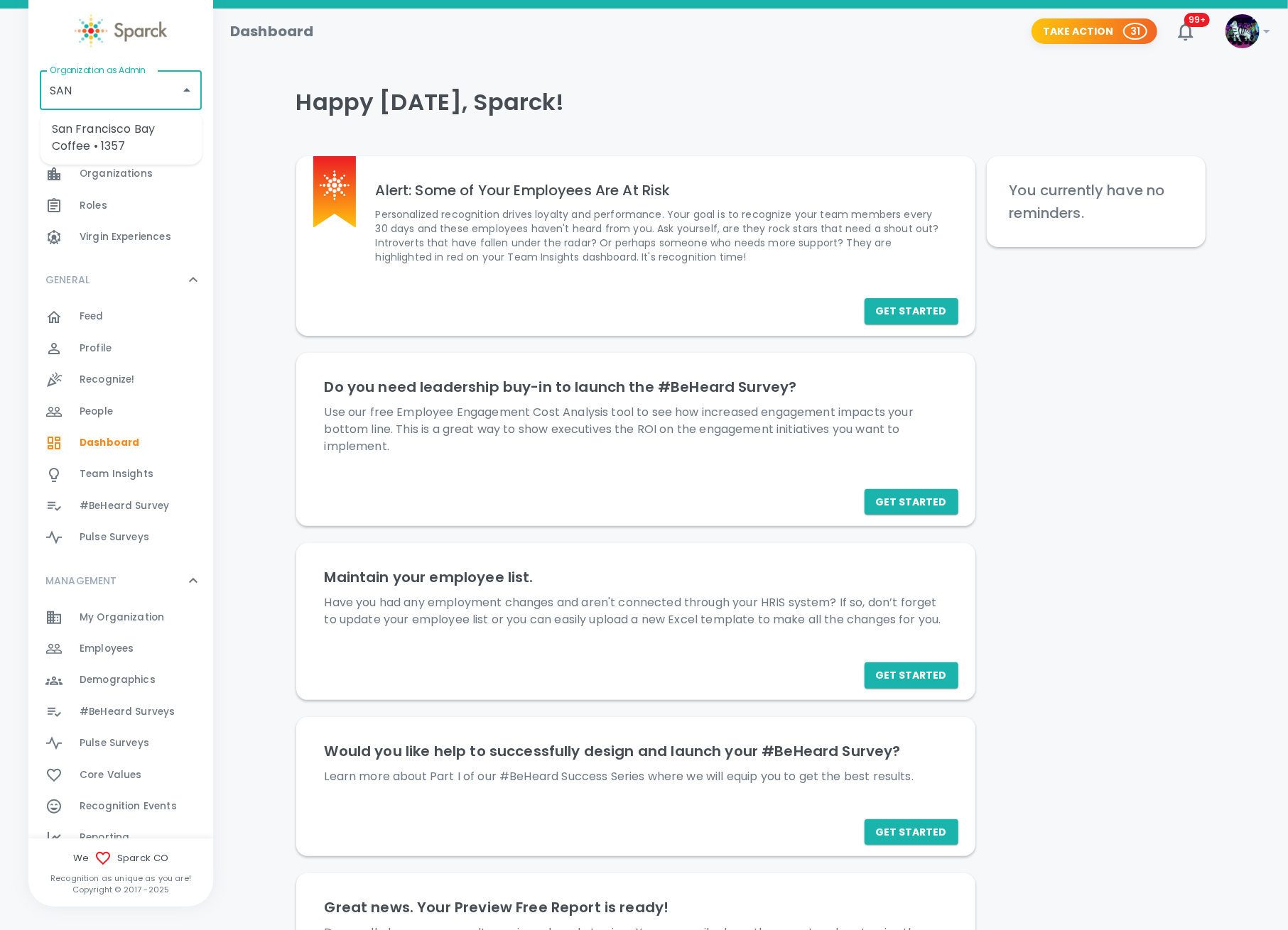
click at [133, 145] on li "San Francisco Bay Coffee • 1357" at bounding box center [121, 137] width 162 height 42
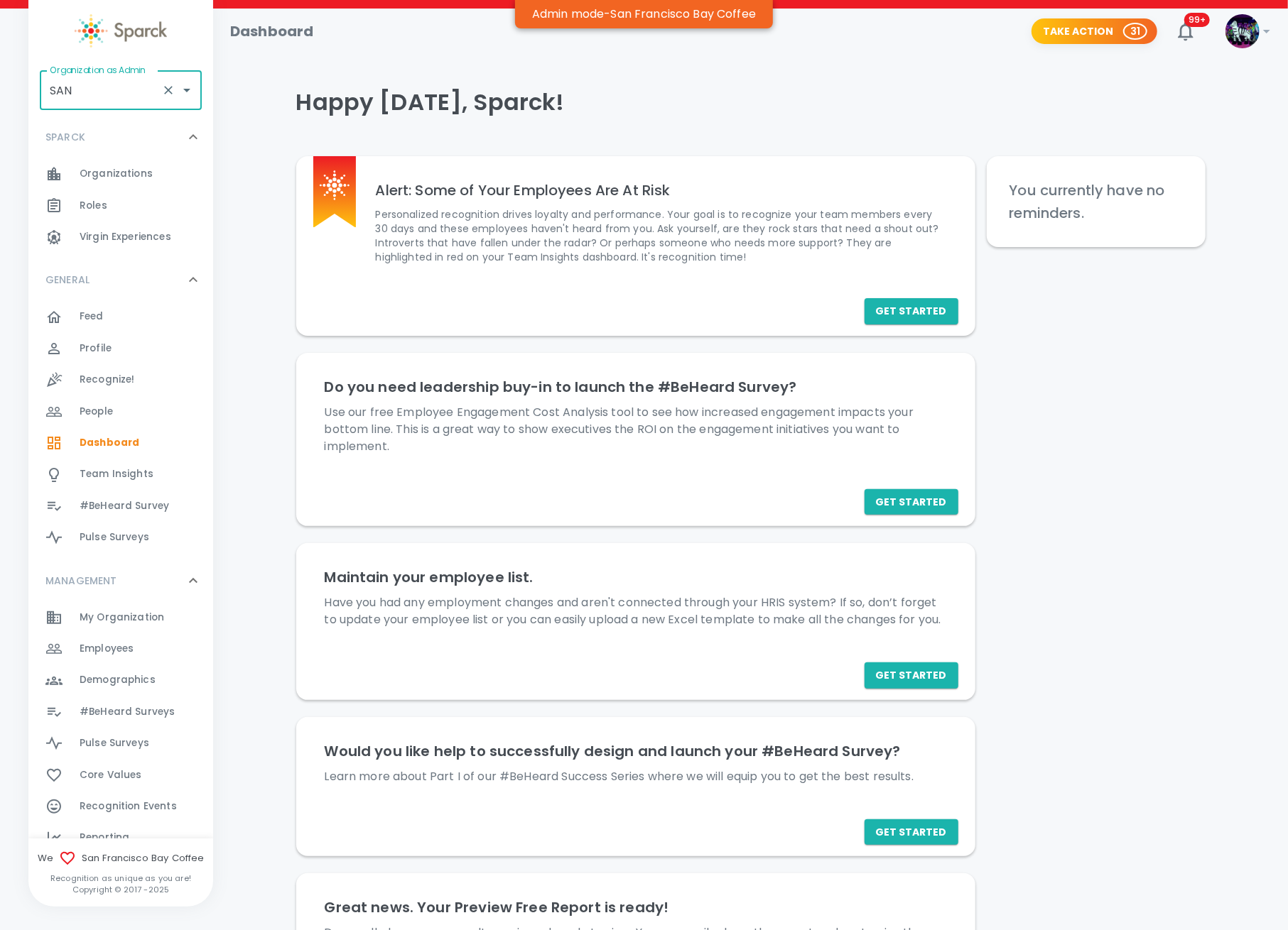
type input "San Francisco Bay Coffee • 1357"
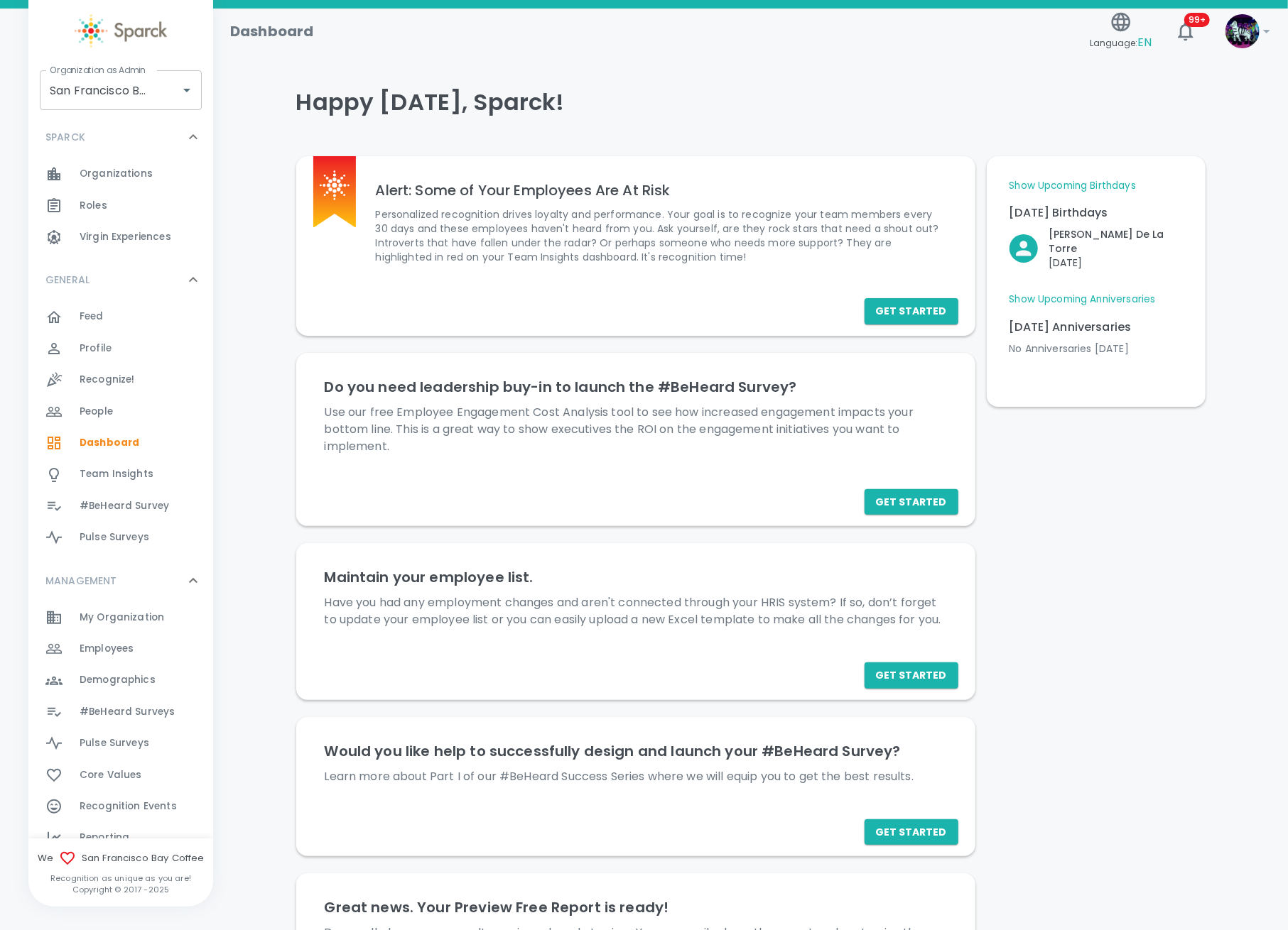
click at [361, 49] on div "Dashboard Language: EN 99+ !" at bounding box center [744, 26] width 1052 height 62
click at [108, 648] on span "Employees" at bounding box center [107, 649] width 54 height 14
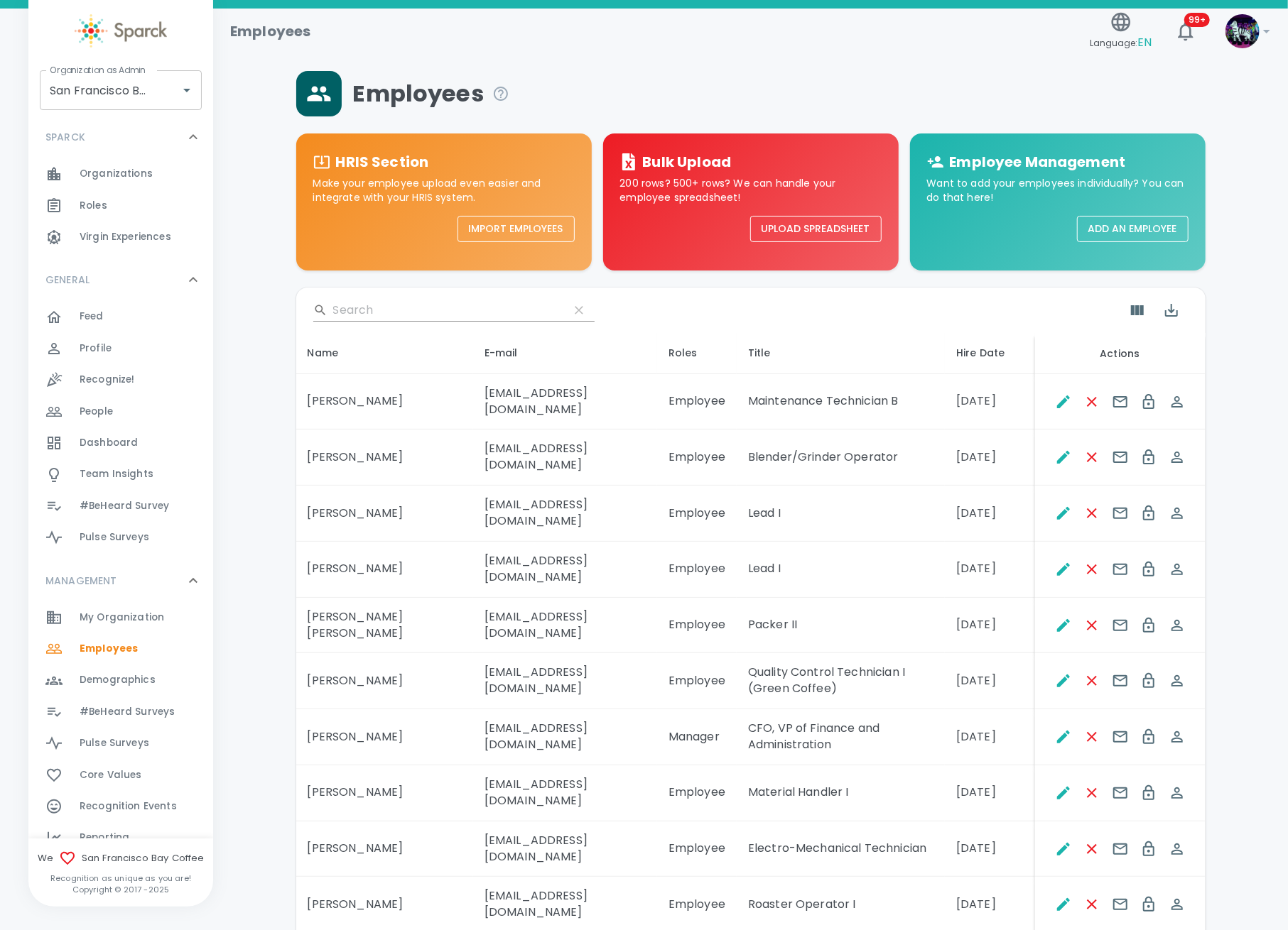
click at [395, 313] on input "Search" at bounding box center [446, 309] width 225 height 22
click at [408, 294] on div "​" at bounding box center [751, 310] width 910 height 46
drag, startPoint x: 334, startPoint y: 316, endPoint x: 334, endPoint y: 309, distance: 7.0
click at [334, 315] on input "Search" at bounding box center [446, 309] width 225 height 22
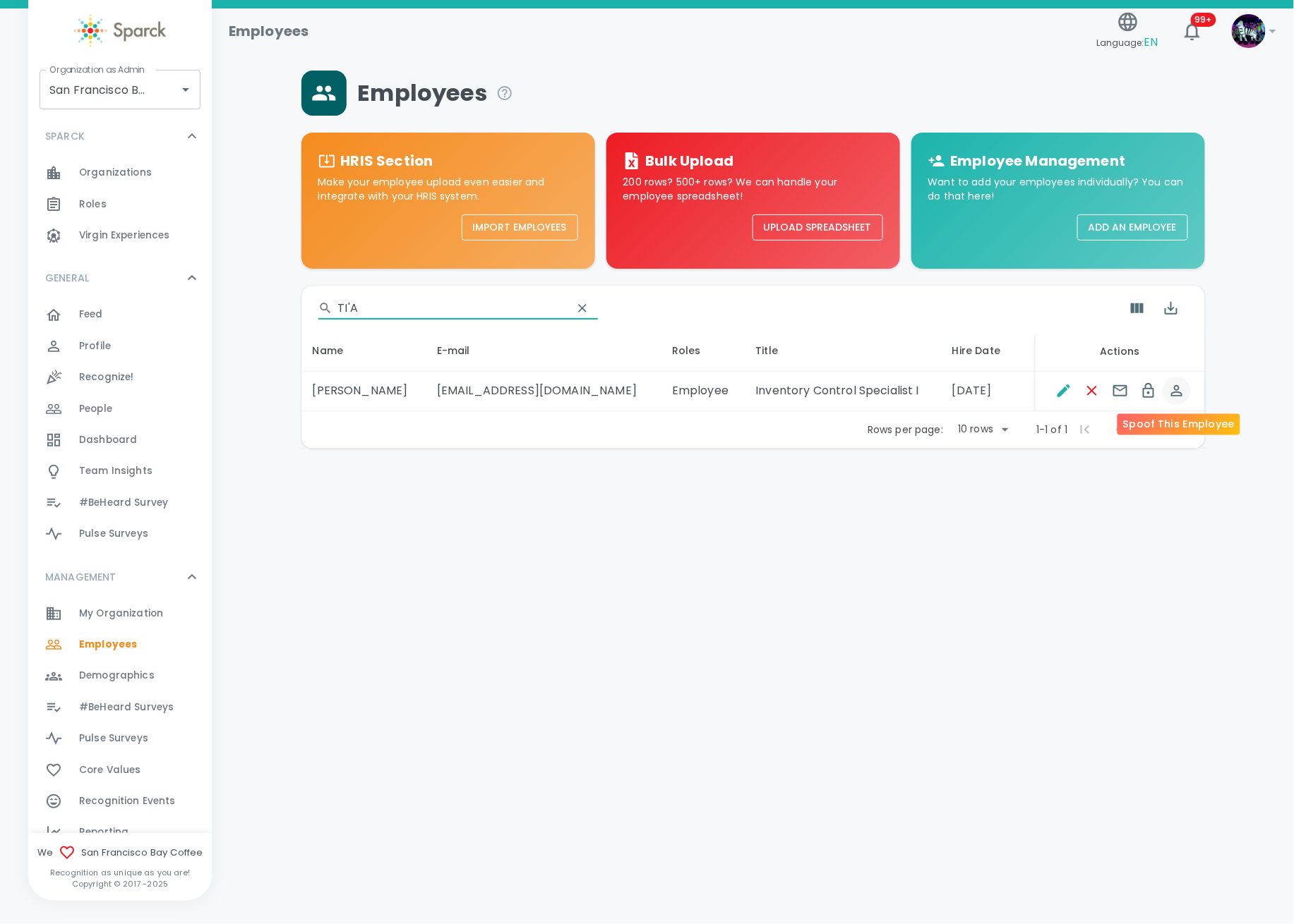
type input "TI'A"
click at [1174, 390] on icon "Spoof This Employee" at bounding box center [1177, 391] width 17 height 17
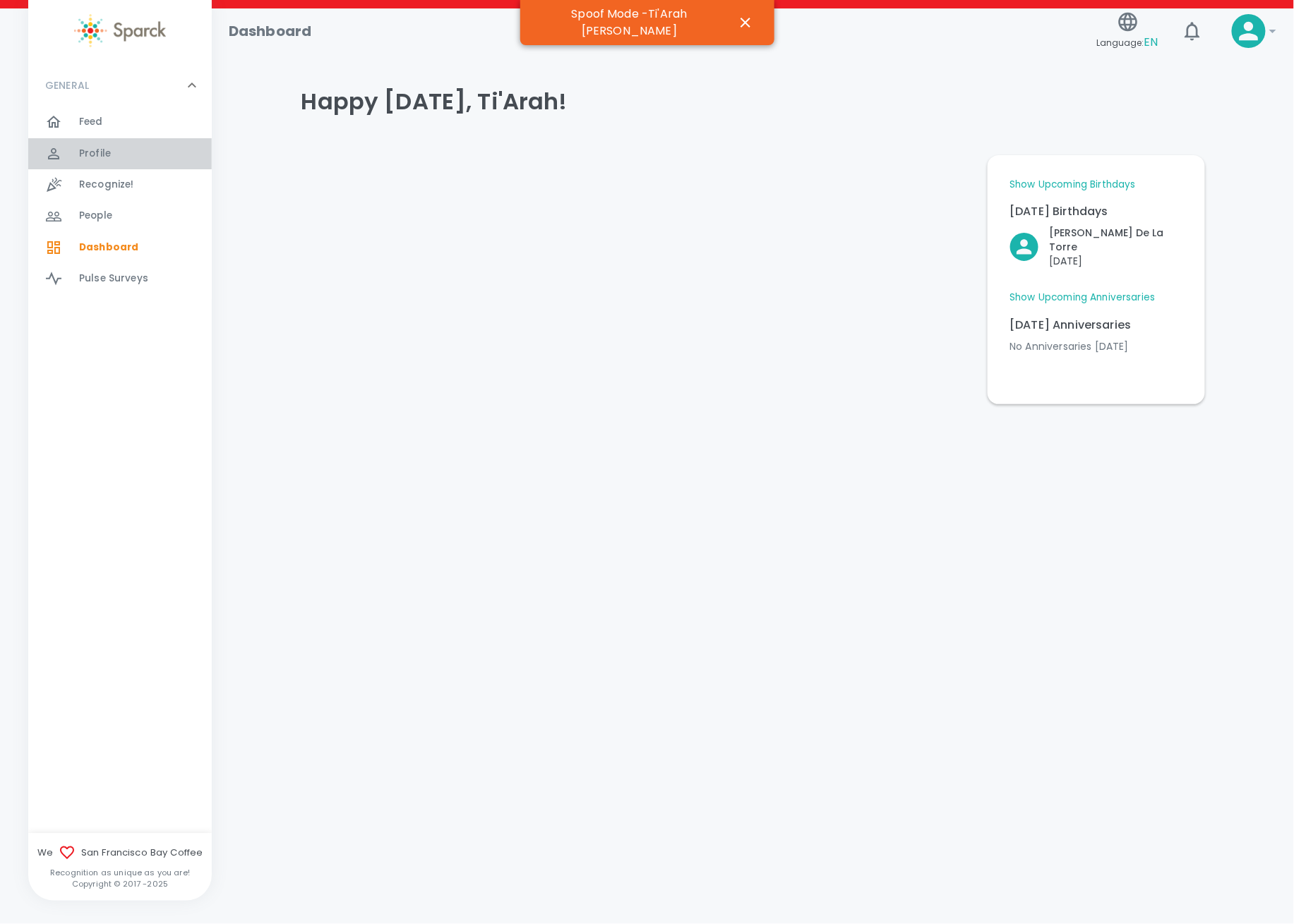
click at [93, 153] on span "Profile" at bounding box center [94, 153] width 31 height 14
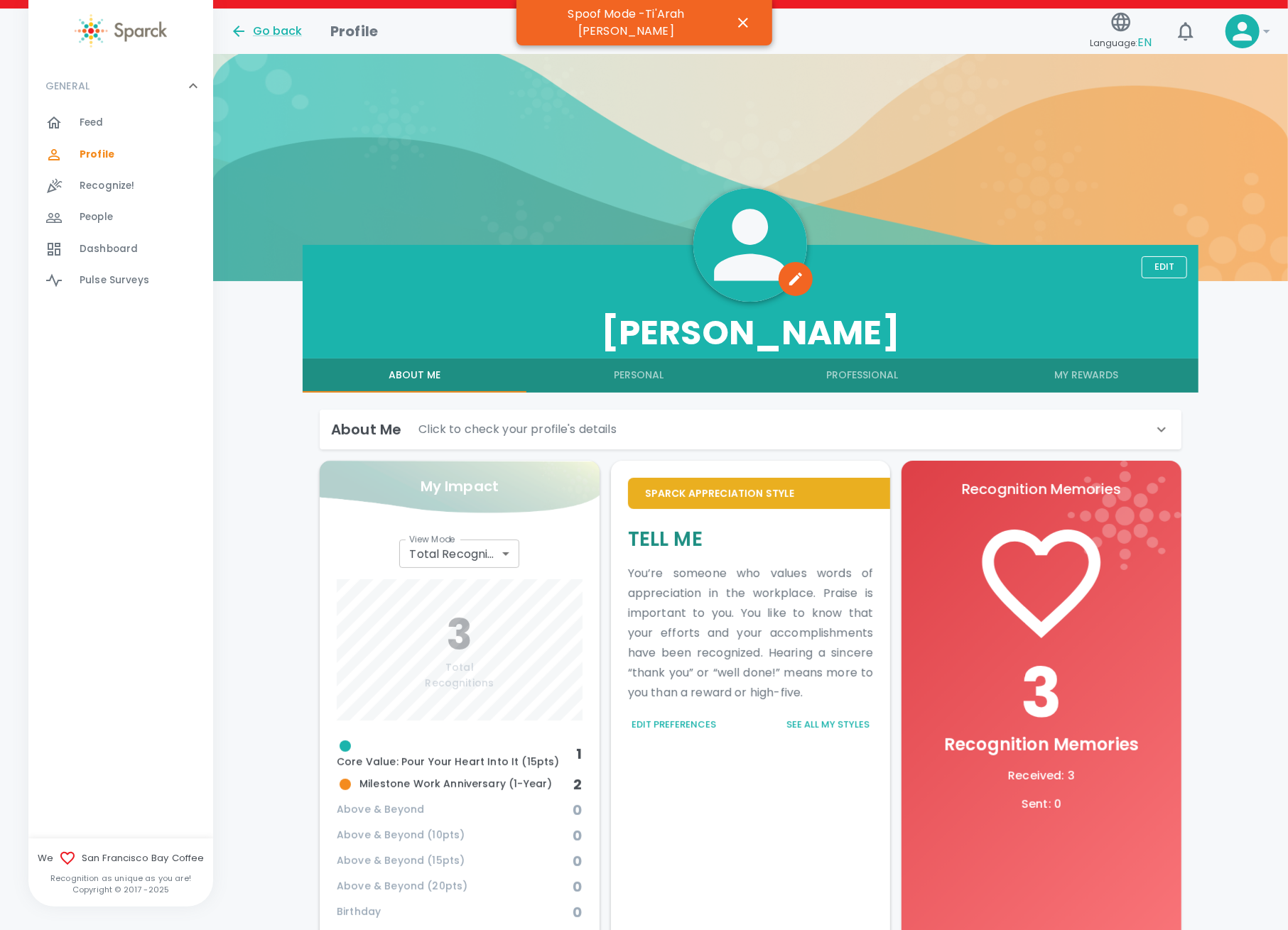
click at [1056, 426] on div "About Me Click to check your profile's details" at bounding box center [742, 429] width 822 height 22
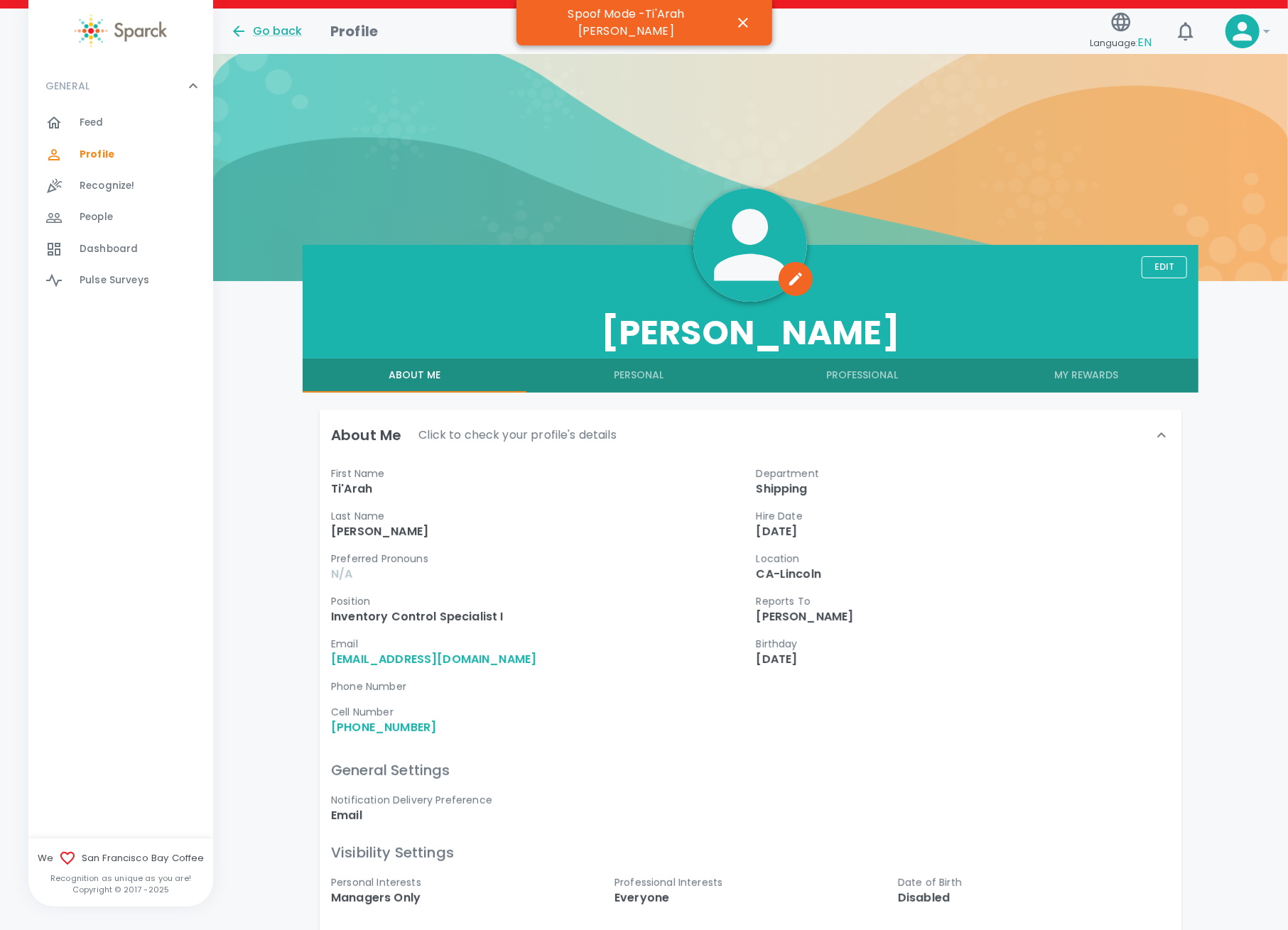
click at [1088, 380] on button "My Rewards" at bounding box center [1086, 376] width 224 height 34
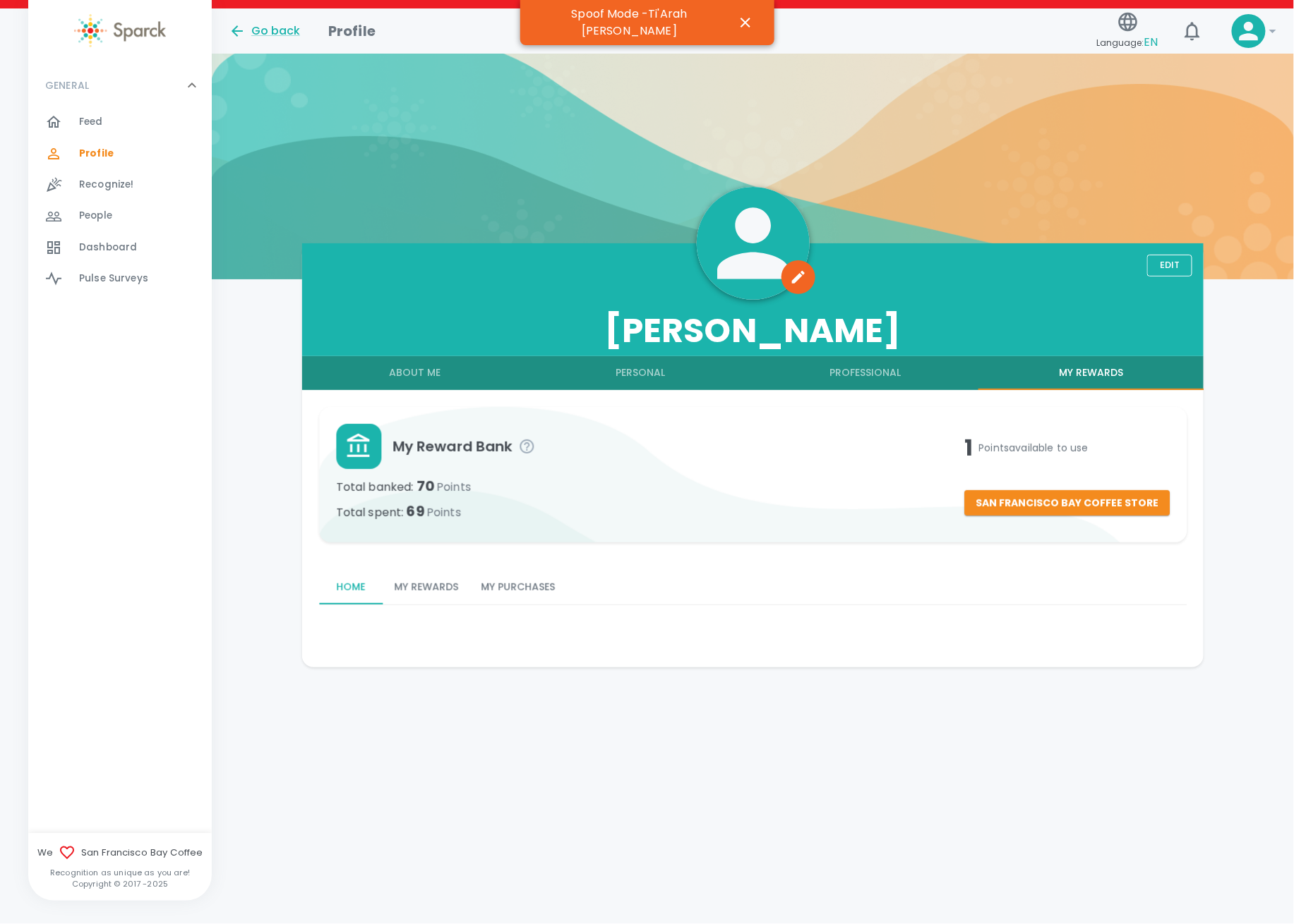
click at [517, 593] on button "My Purchases" at bounding box center [518, 587] width 97 height 34
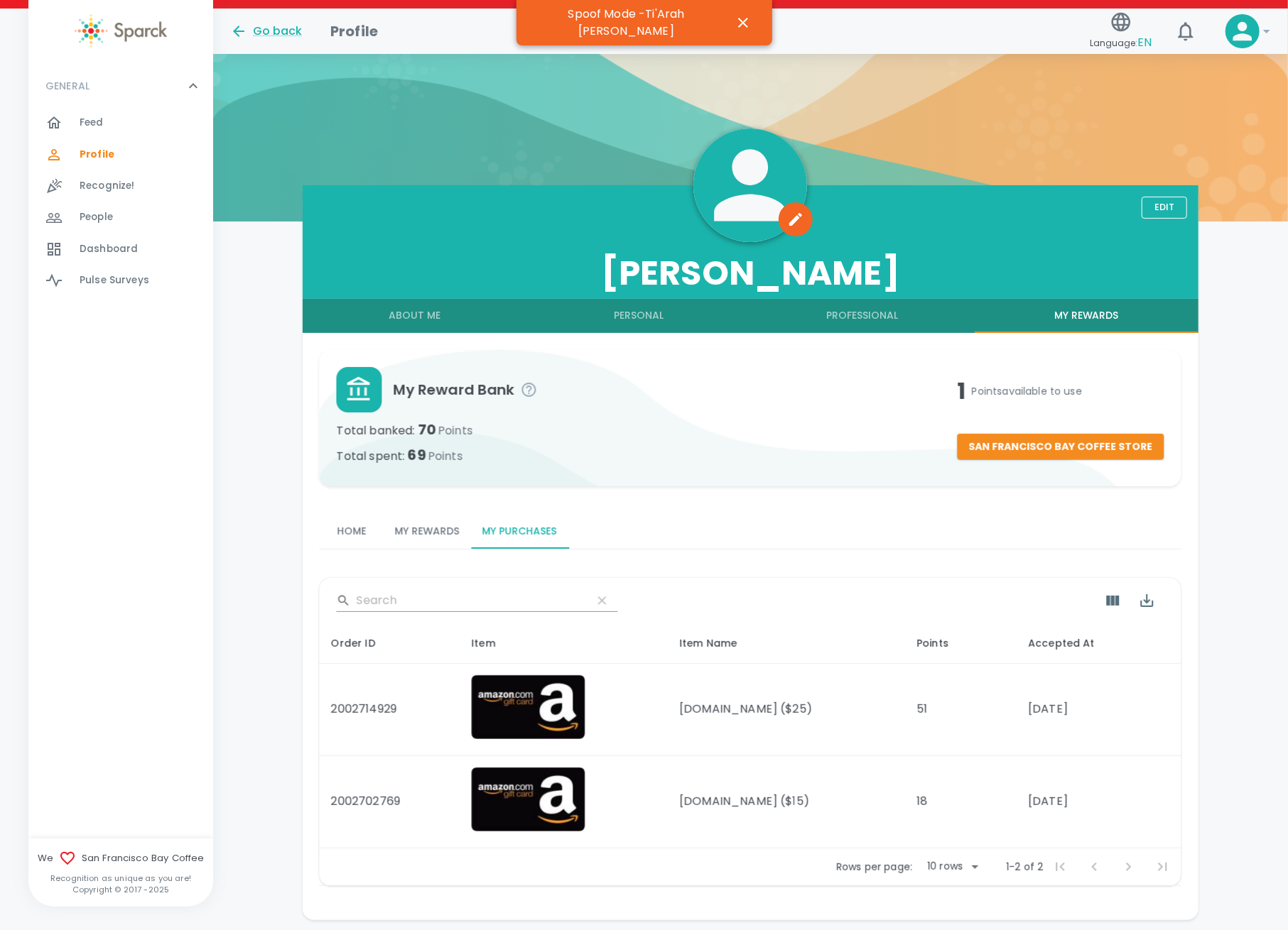
scroll to position [104, 0]
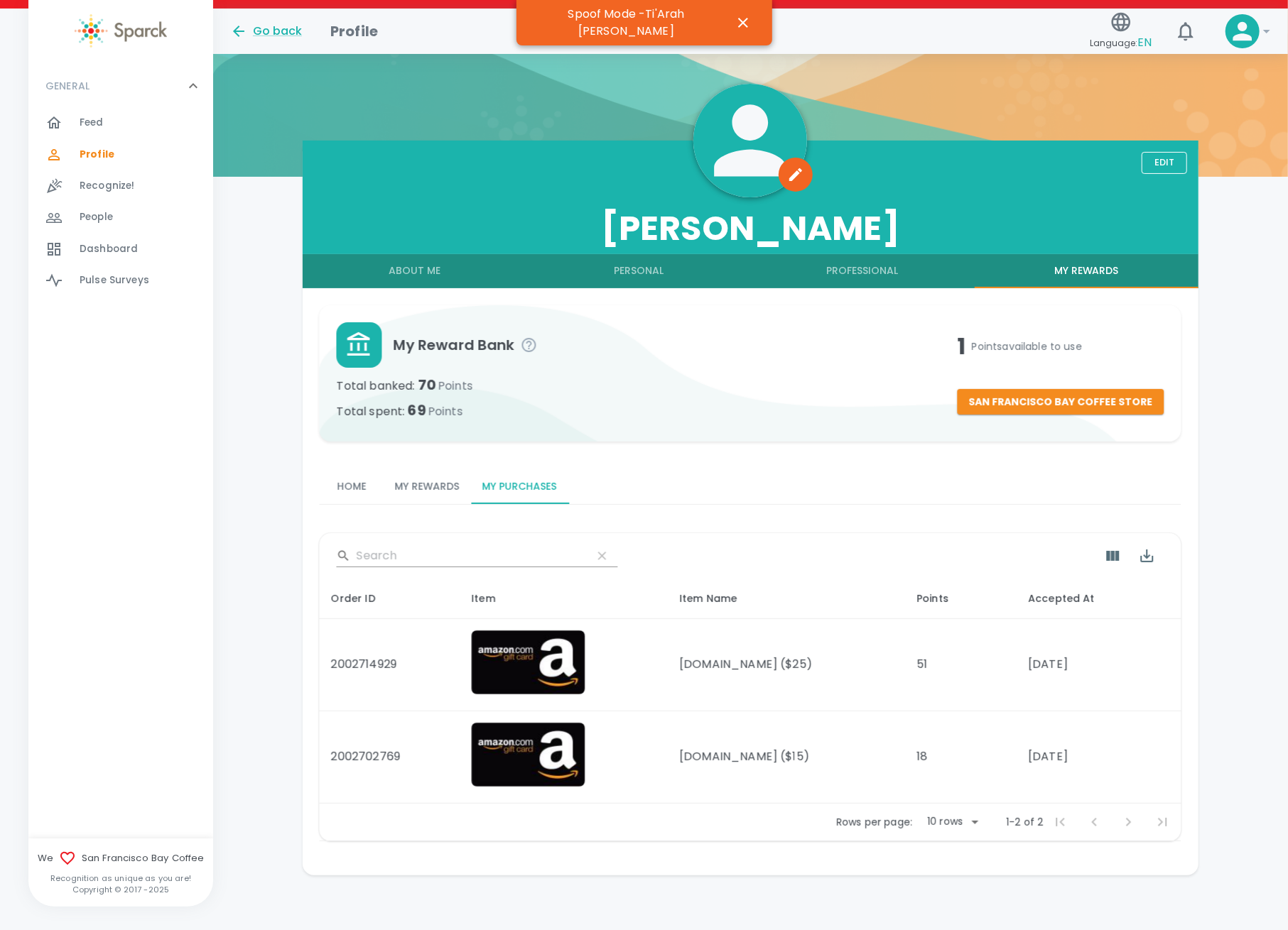
click at [457, 76] on div at bounding box center [751, 63] width 1075 height 227
click at [734, 15] on icon "button" at bounding box center [743, 22] width 17 height 17
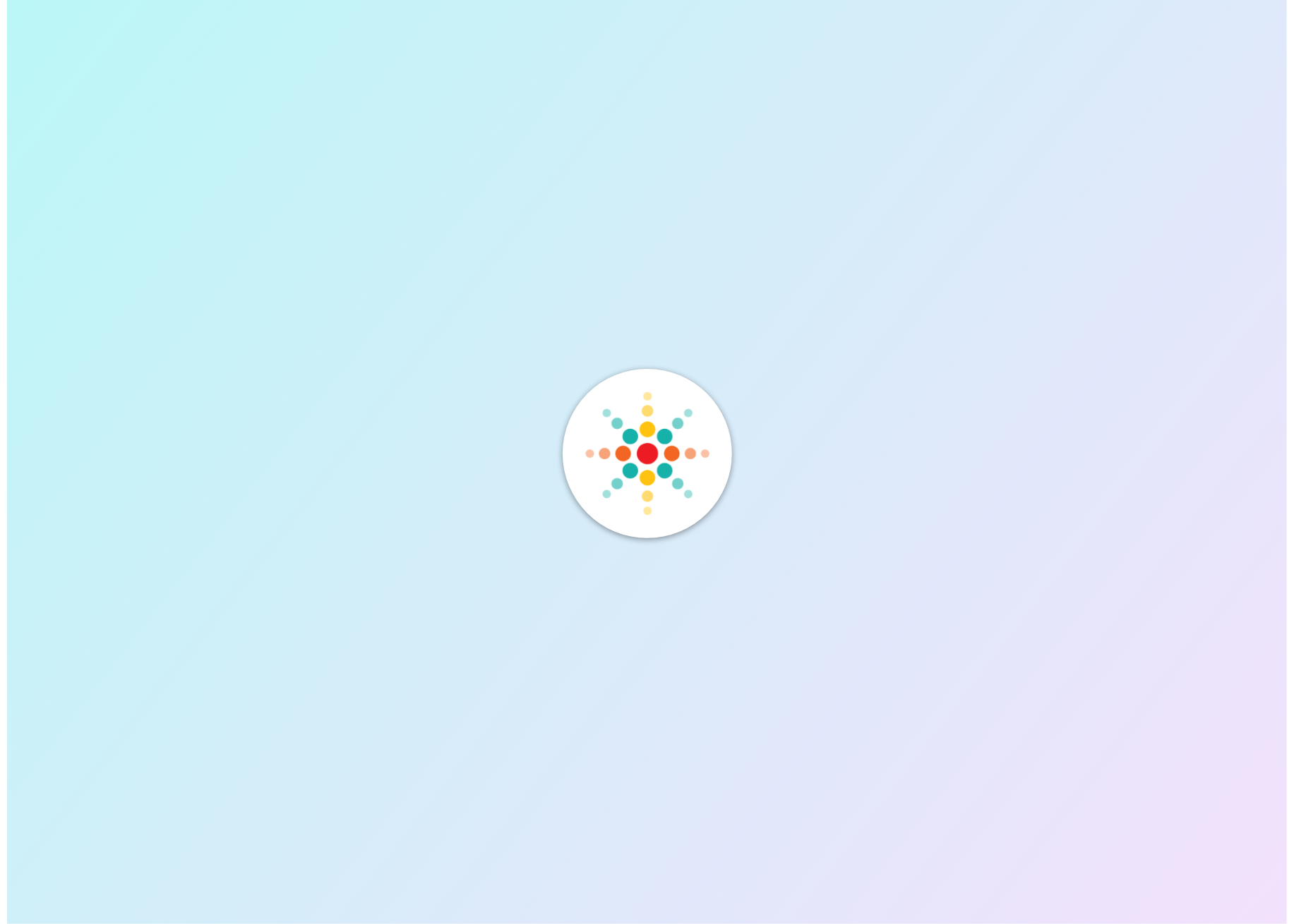
scroll to position [0, 0]
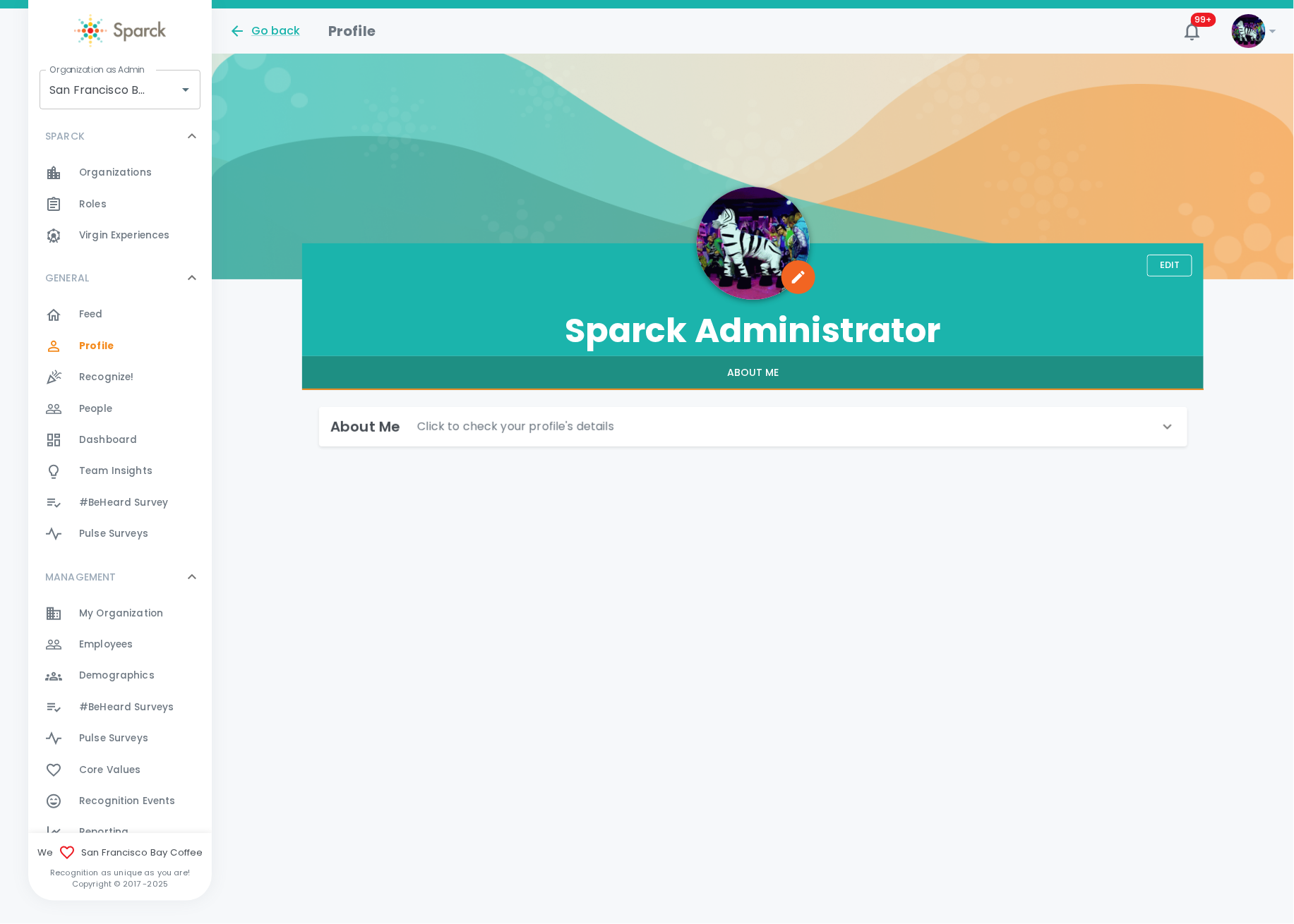
click at [121, 639] on span "Employees" at bounding box center [106, 645] width 54 height 14
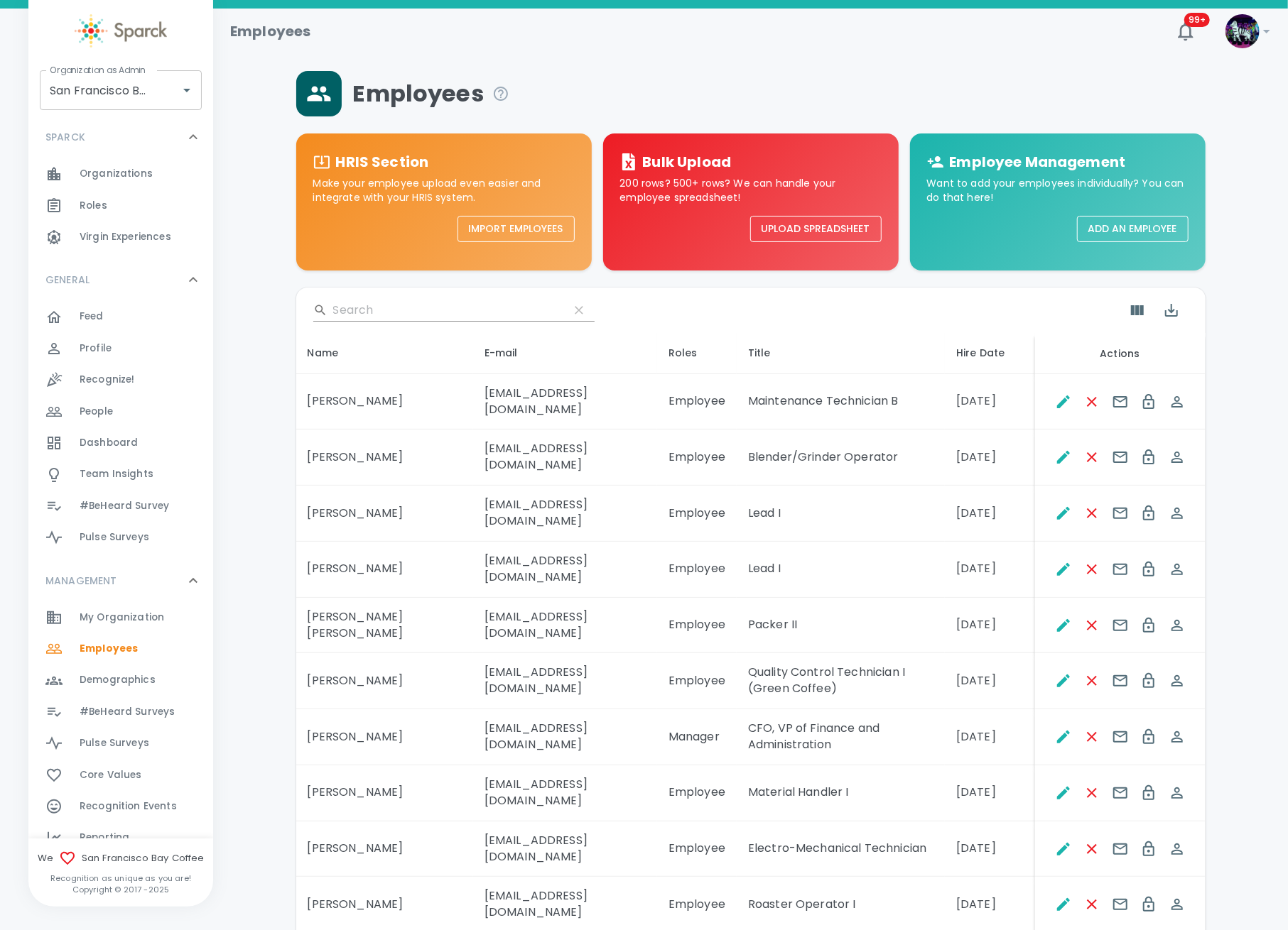
click at [376, 313] on input "Search" at bounding box center [446, 309] width 225 height 22
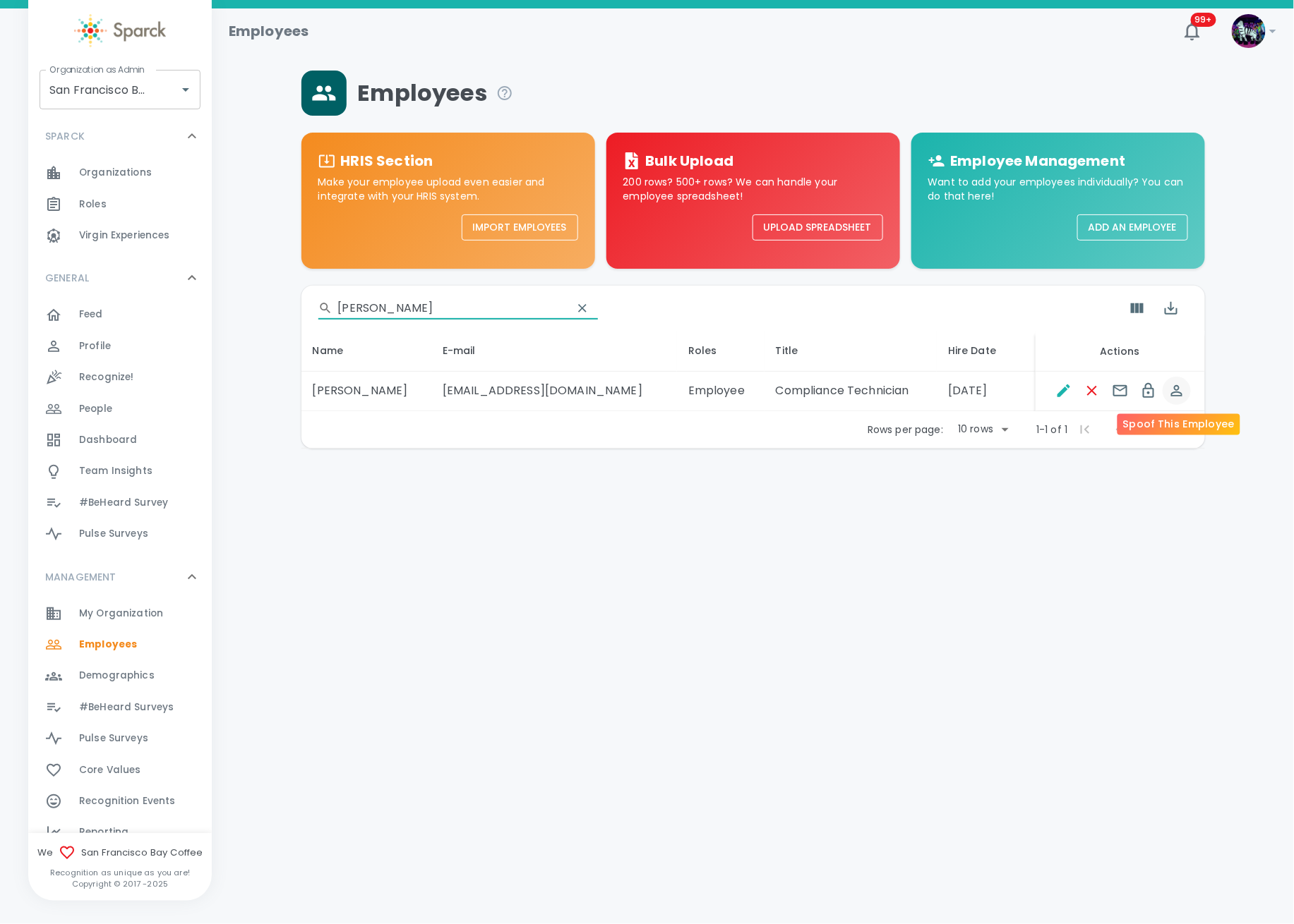
type input "HATTEN"
click at [1180, 395] on icon "Spoof This Employee" at bounding box center [1177, 390] width 12 height 12
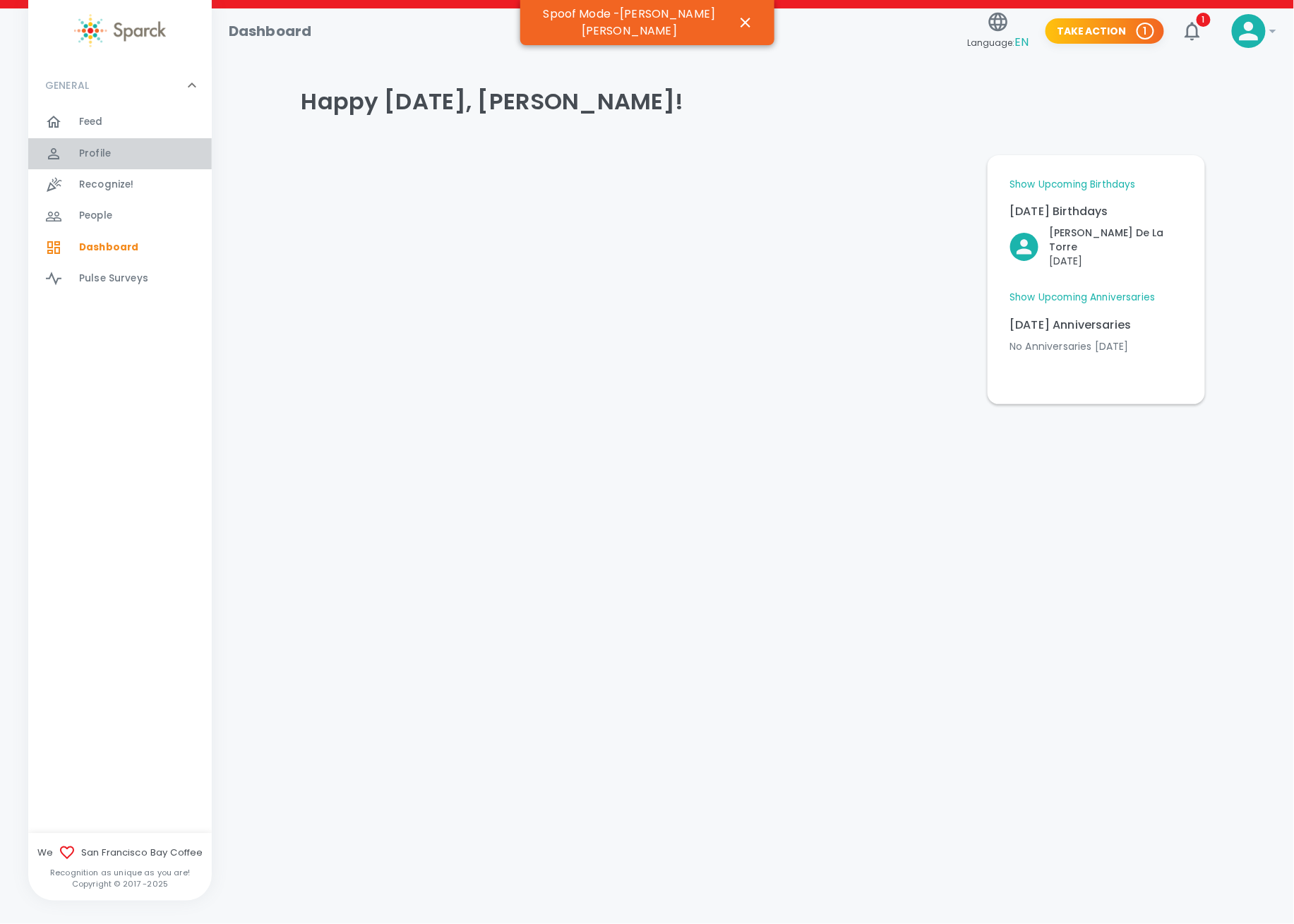
click at [105, 155] on span "Profile" at bounding box center [94, 153] width 31 height 14
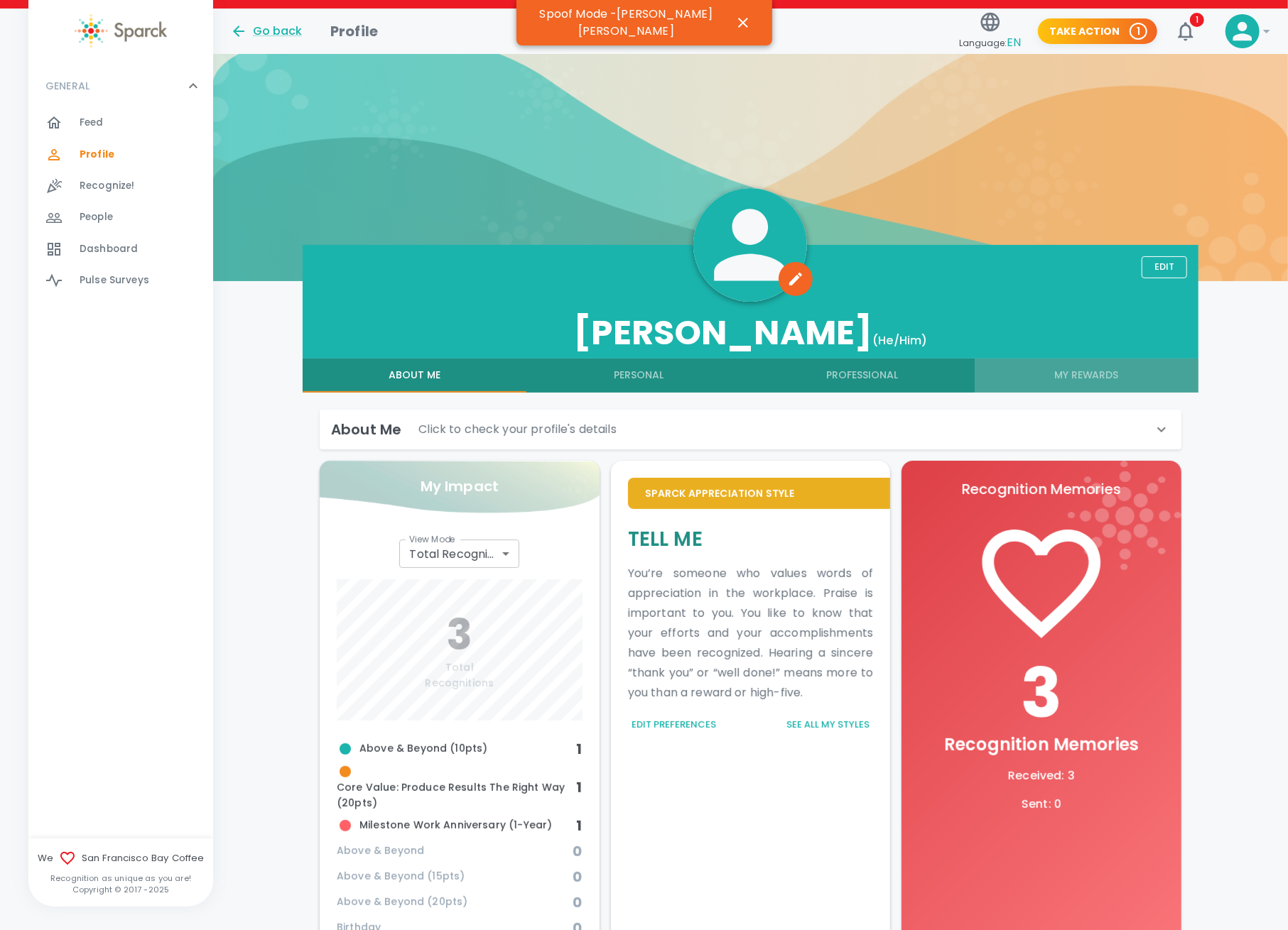
click at [1119, 374] on button "My Rewards" at bounding box center [1086, 376] width 224 height 34
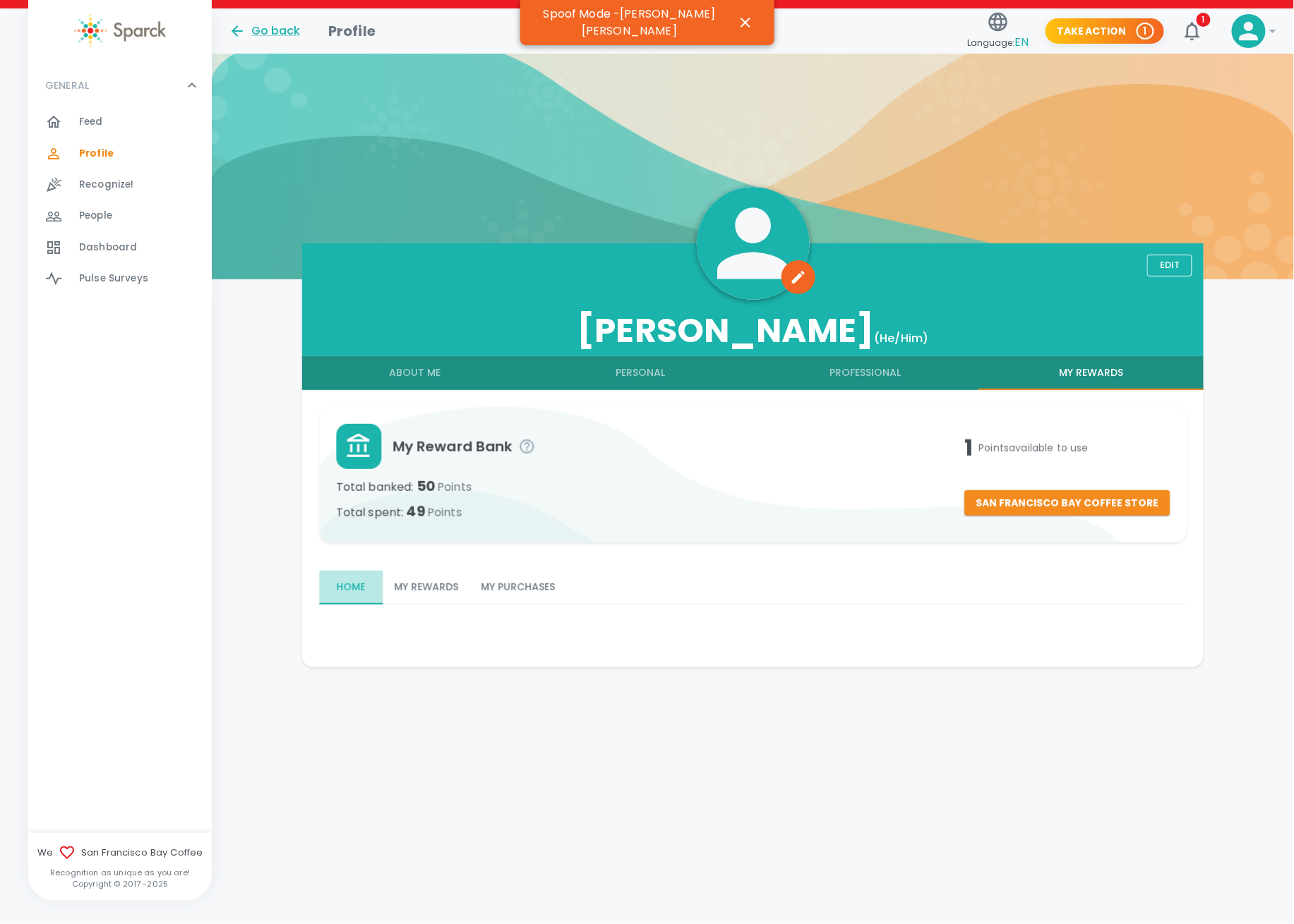
click at [358, 588] on button "Home" at bounding box center [351, 587] width 64 height 34
click at [437, 582] on button "My Rewards" at bounding box center [426, 587] width 87 height 34
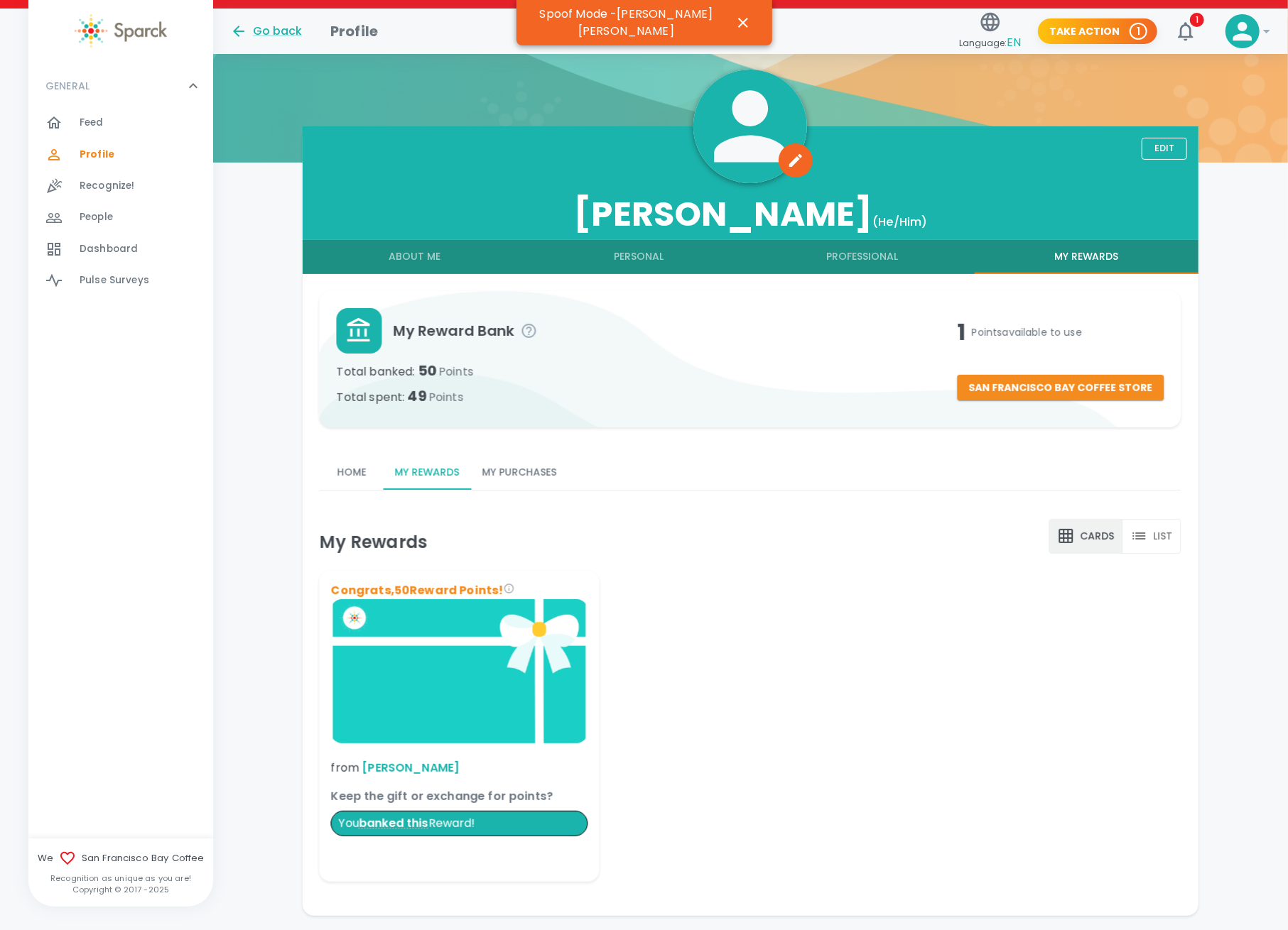
scroll to position [161, 0]
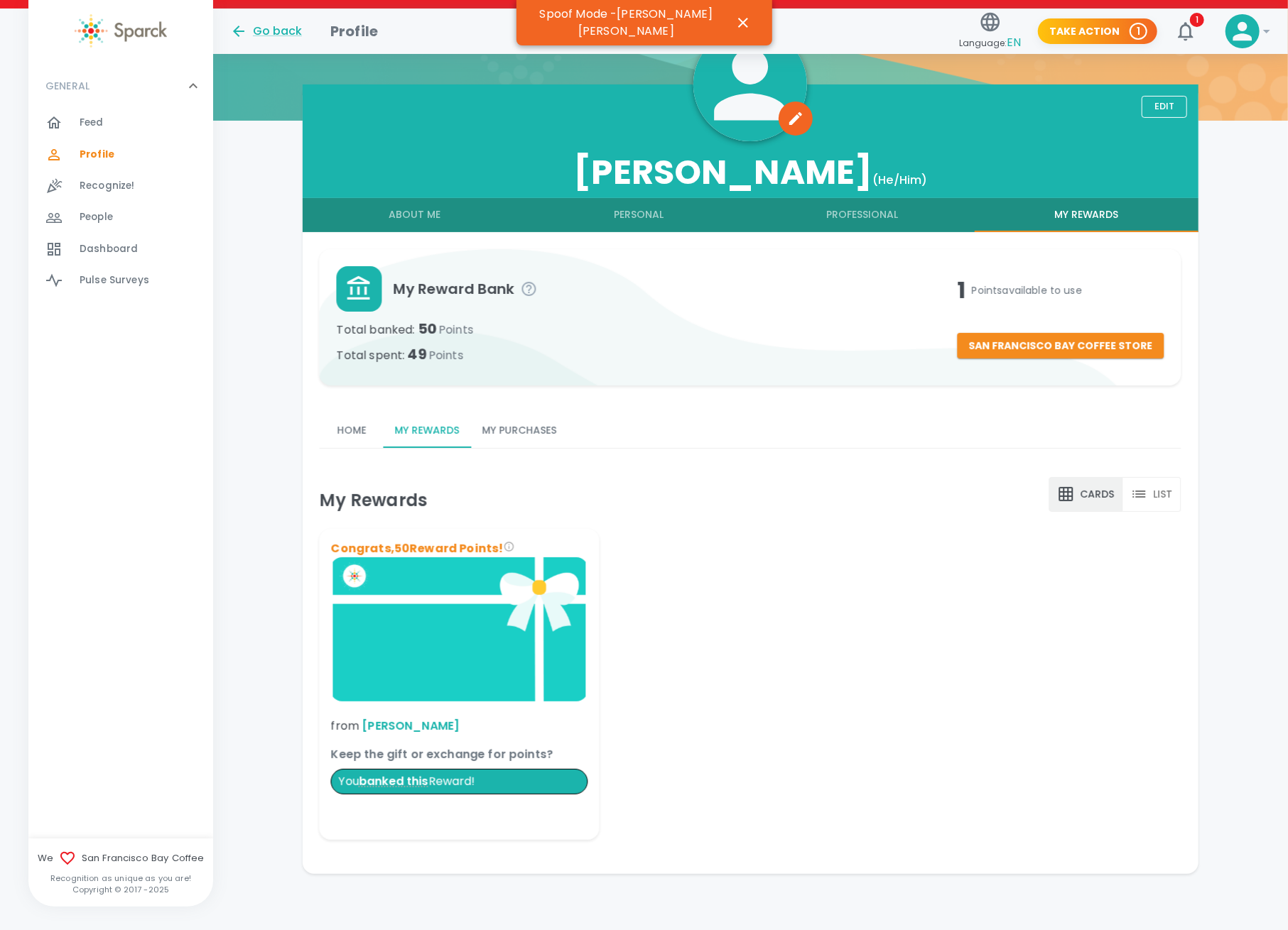
drag, startPoint x: 528, startPoint y: 405, endPoint x: 525, endPoint y: 413, distance: 8.5
click at [527, 405] on div "Home My Rewards My Purchases" at bounding box center [744, 435] width 873 height 63
click at [508, 436] on button "My Purchases" at bounding box center [520, 431] width 97 height 34
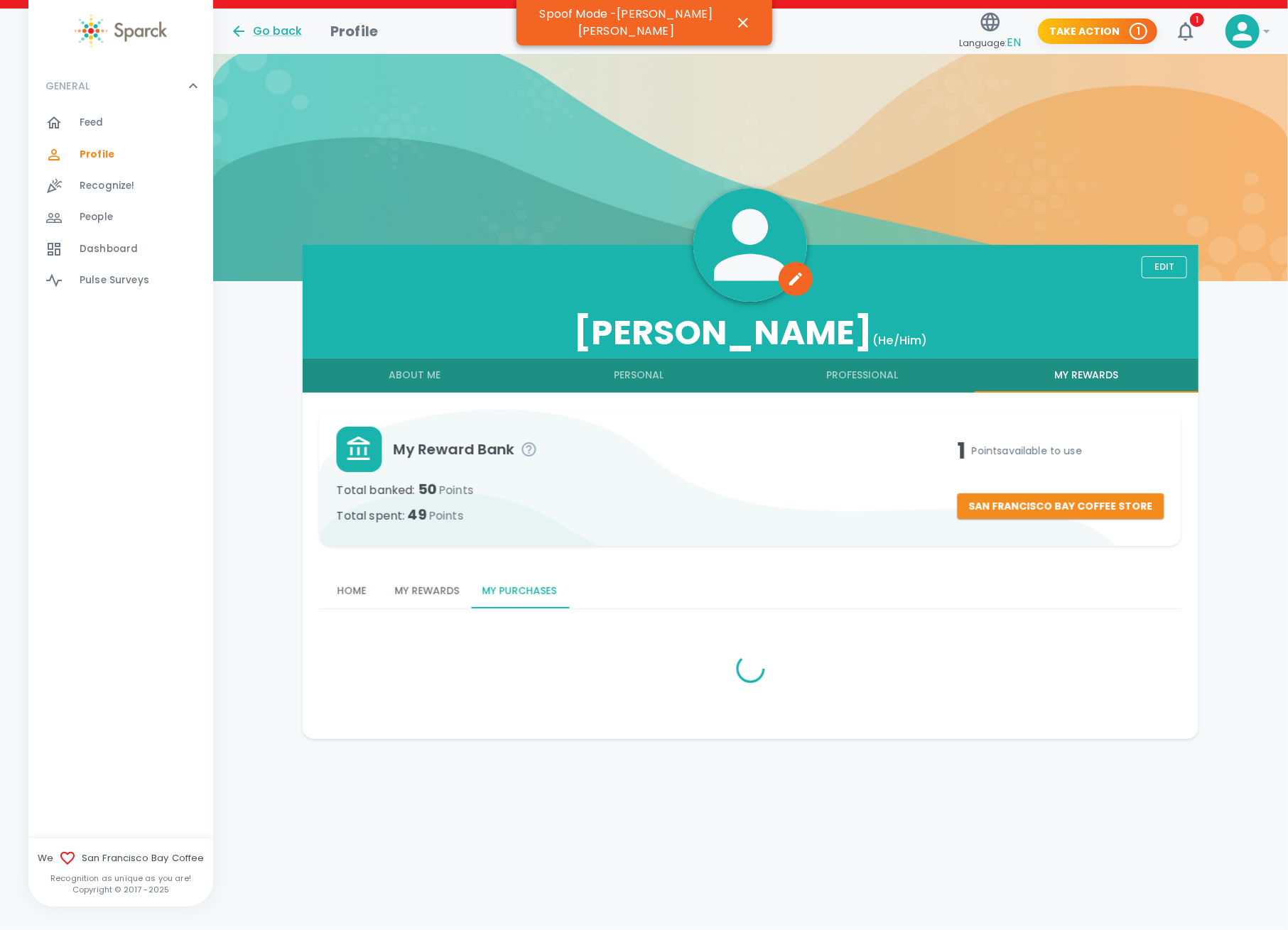
scroll to position [0, 0]
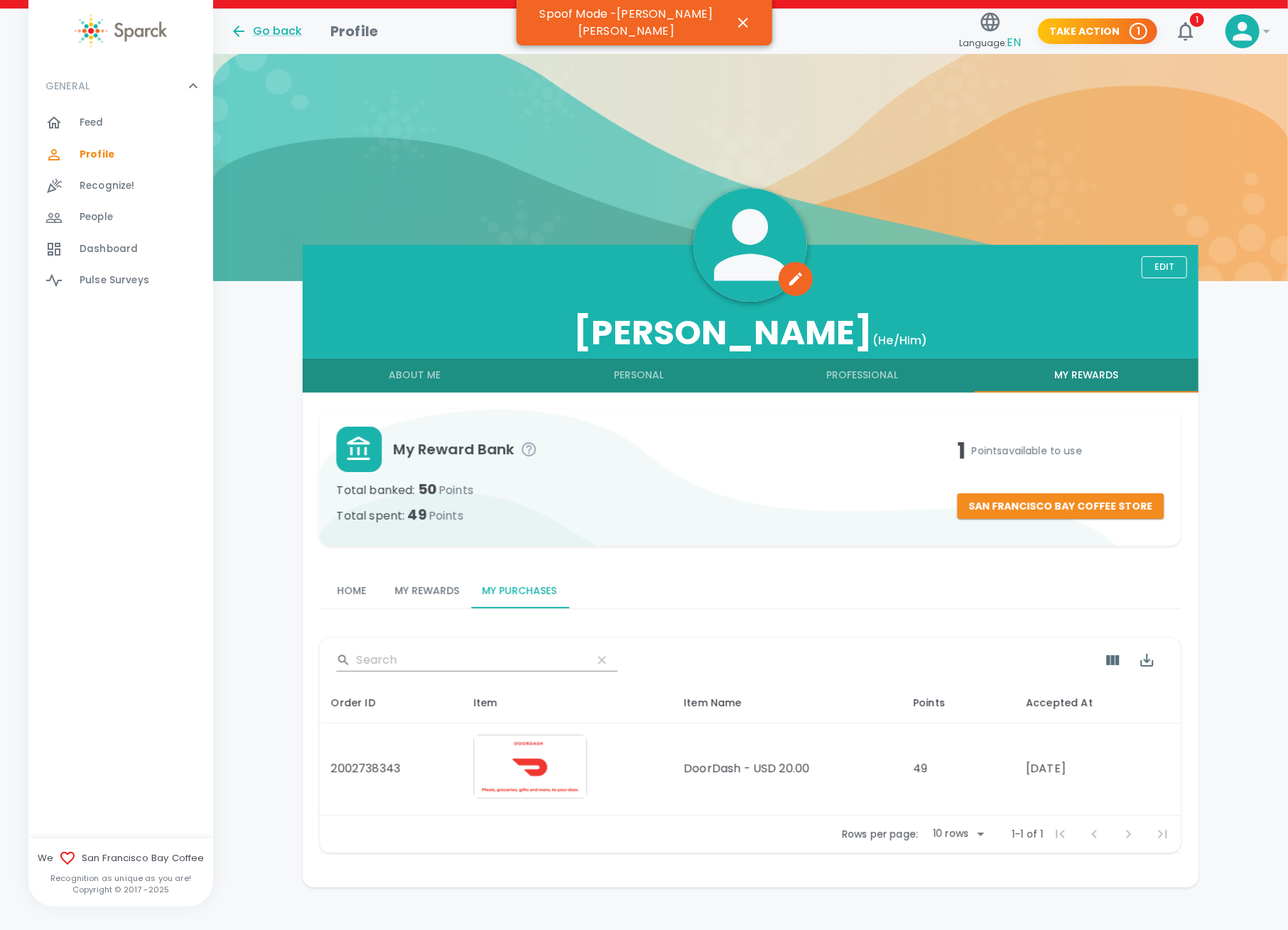
click at [395, 55] on div "Go back Profile Language: EN Take Action 1 1 !" at bounding box center [744, 26] width 1052 height 62
click at [359, 583] on button "Home" at bounding box center [351, 591] width 64 height 34
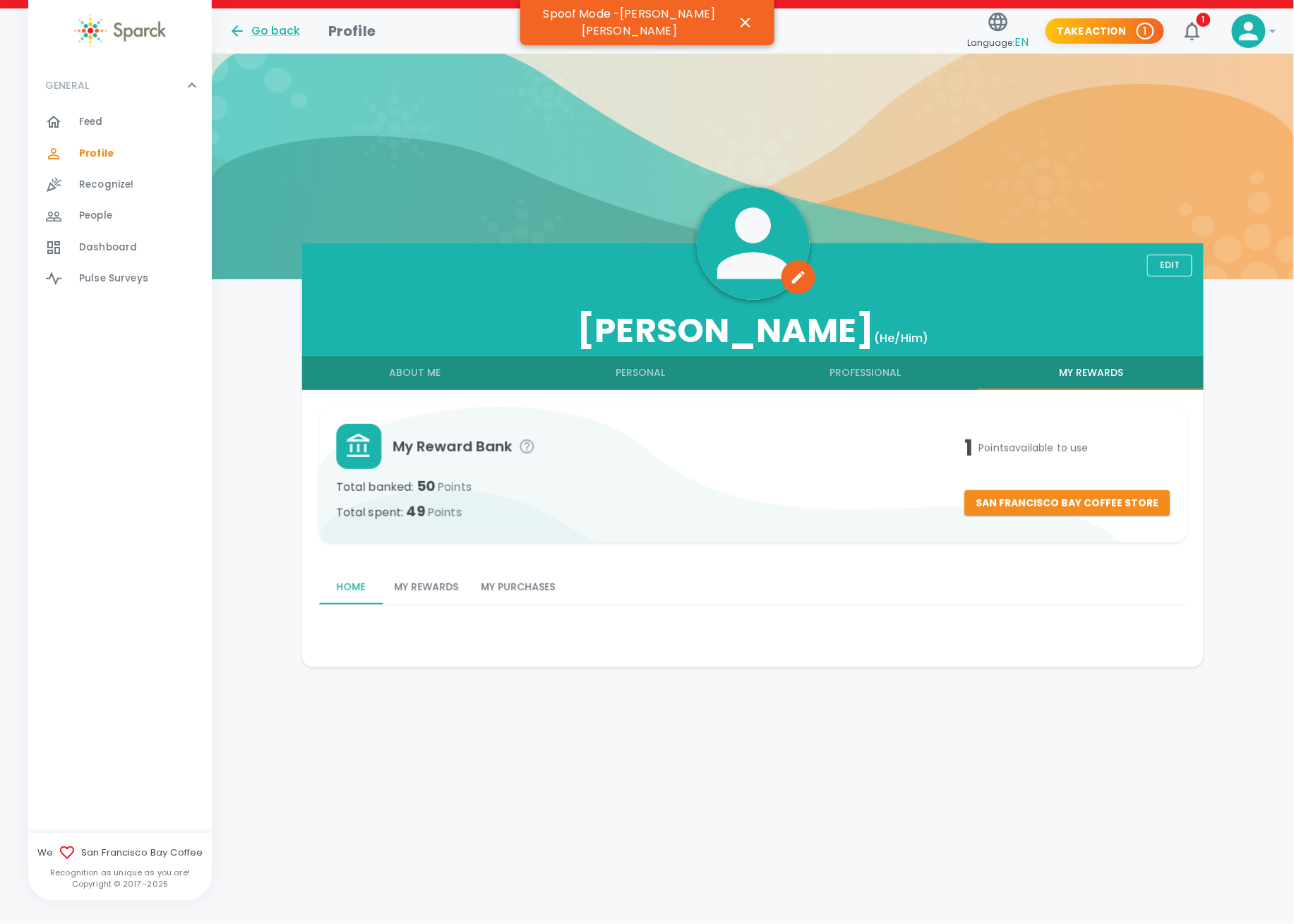
drag, startPoint x: 400, startPoint y: 580, endPoint x: 393, endPoint y: 590, distance: 12.2
click at [400, 579] on button "My Rewards" at bounding box center [426, 587] width 87 height 34
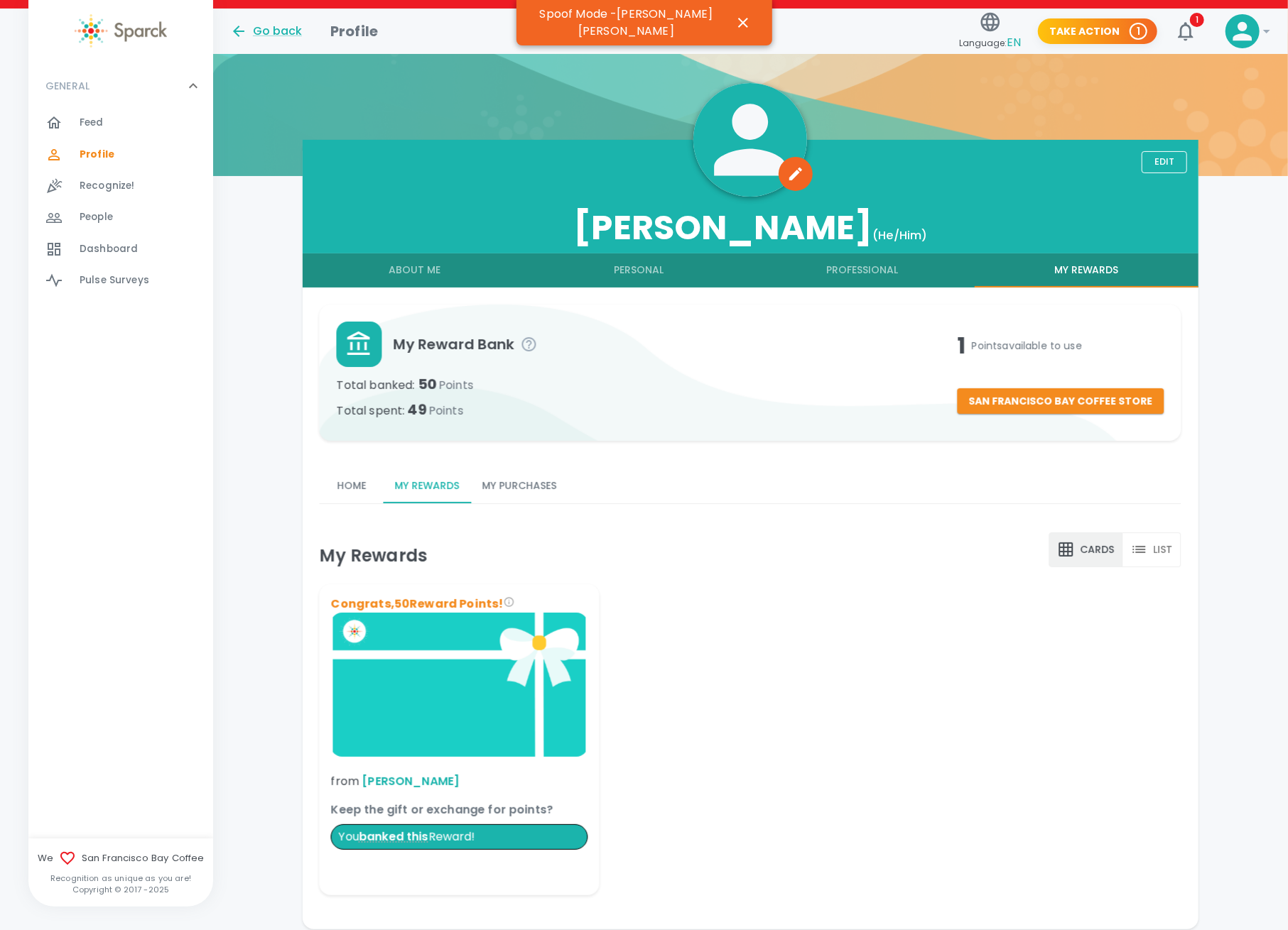
scroll to position [161, 0]
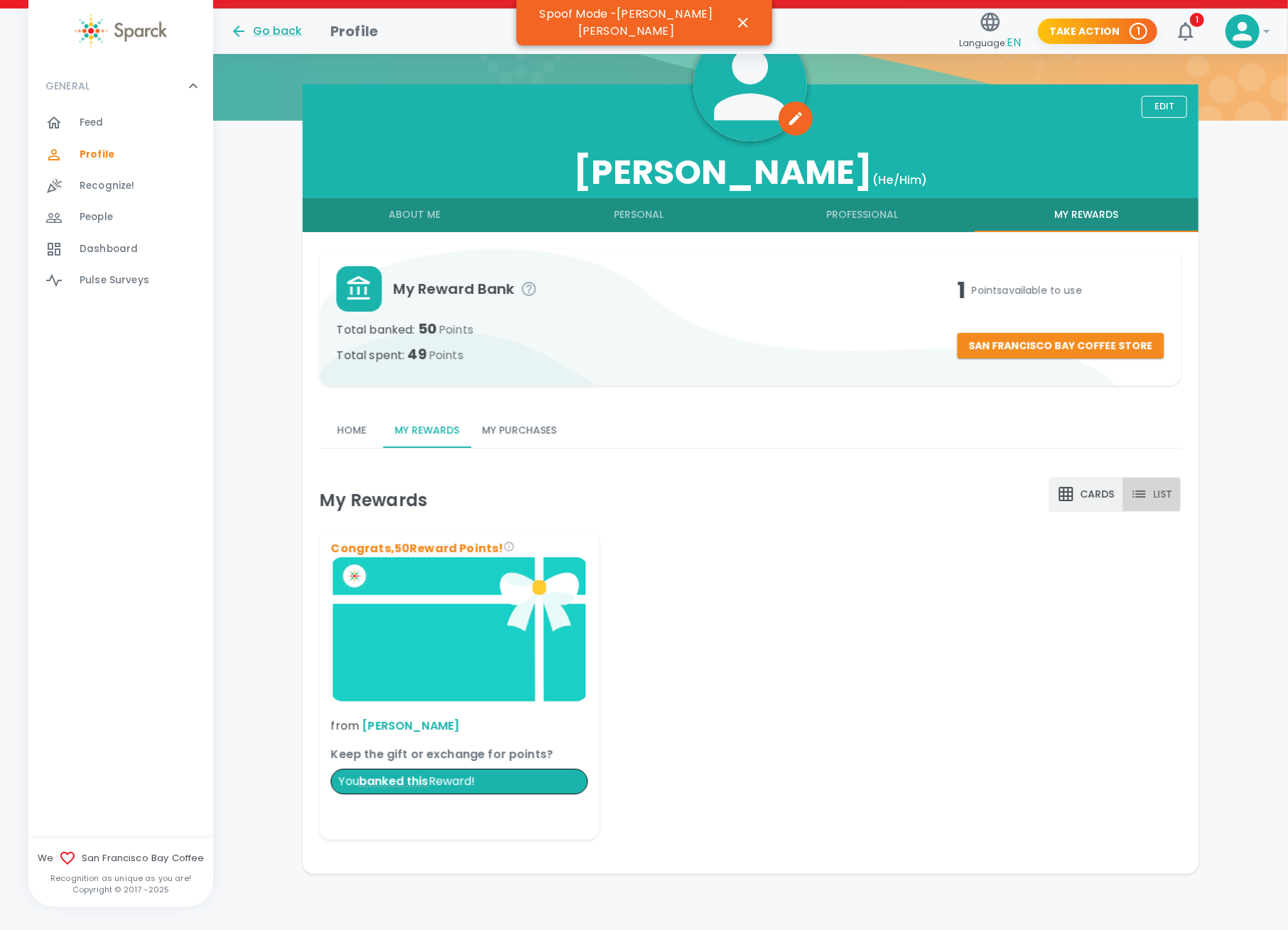
click at [1150, 496] on button "List" at bounding box center [1152, 494] width 59 height 35
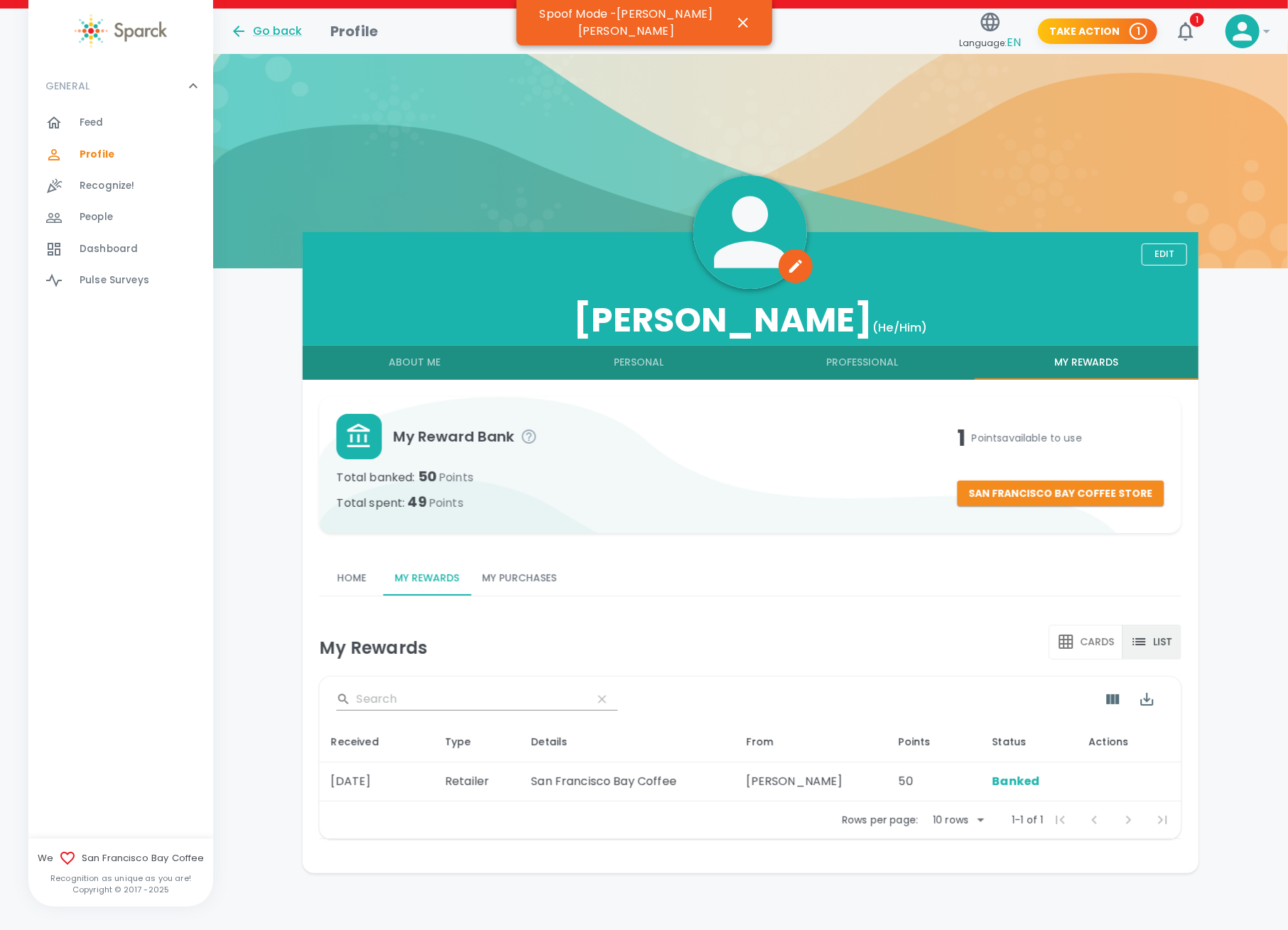
click at [423, 103] on div at bounding box center [751, 154] width 1075 height 227
click at [795, 85] on div at bounding box center [751, 154] width 1075 height 227
click at [352, 583] on button "Home" at bounding box center [351, 579] width 64 height 34
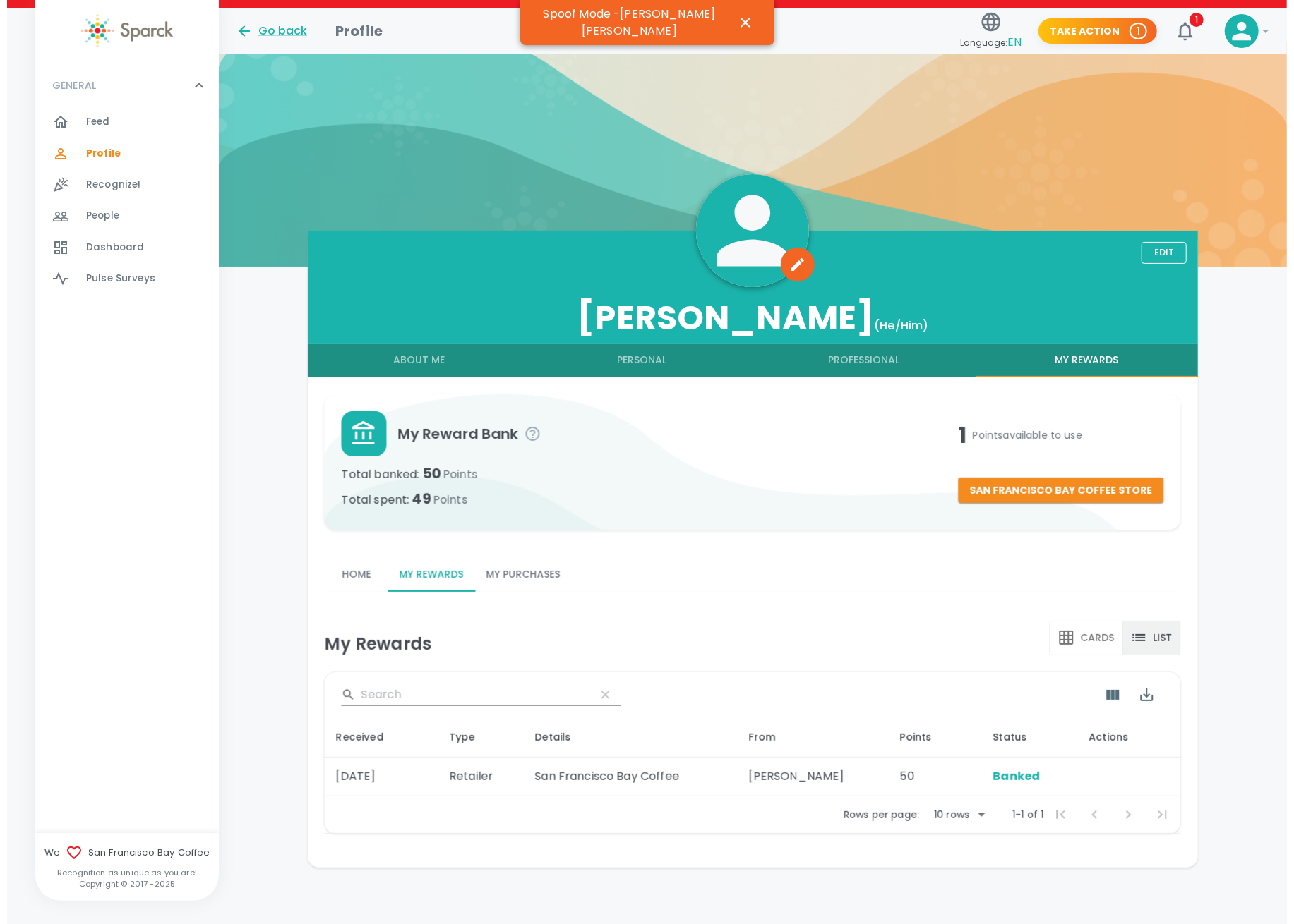
scroll to position [0, 0]
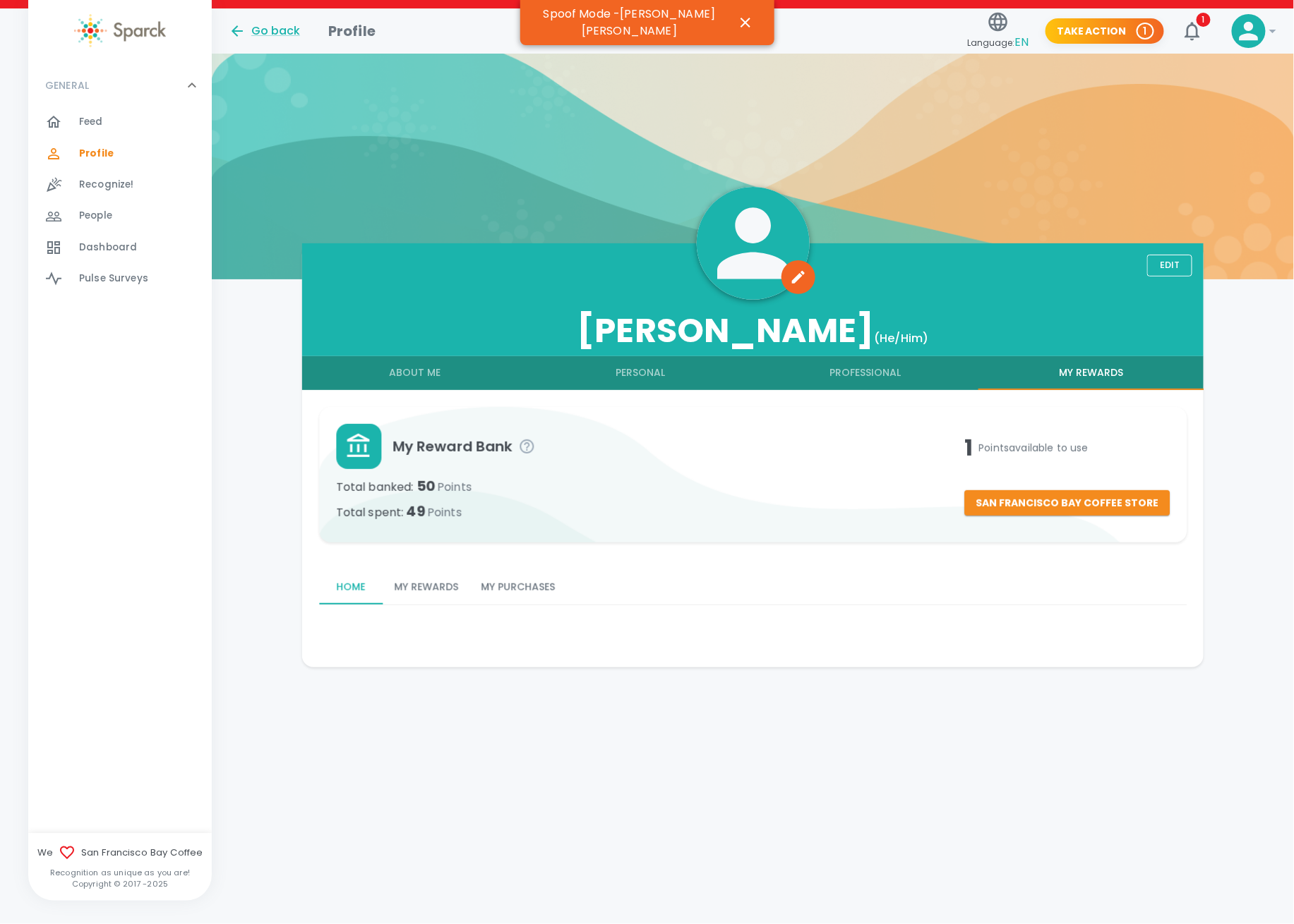
click at [437, 591] on button "My Rewards" at bounding box center [426, 587] width 87 height 34
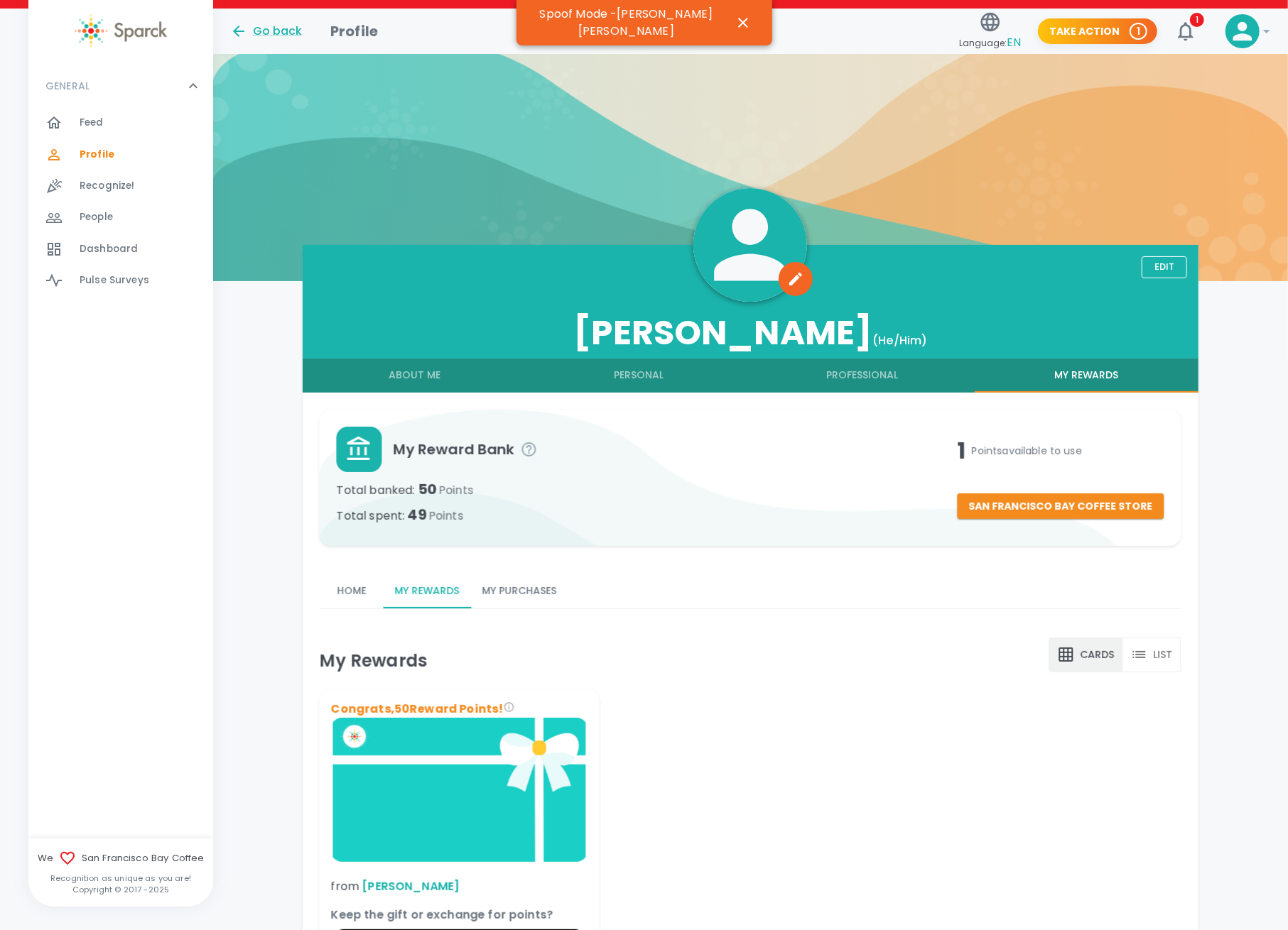
click at [409, 92] on div at bounding box center [751, 167] width 1075 height 227
click at [368, 94] on div at bounding box center [751, 167] width 1075 height 227
click at [1167, 576] on div "Home My Rewards My Purchases" at bounding box center [751, 591] width 862 height 34
click at [734, 14] on icon "button" at bounding box center [743, 22] width 17 height 17
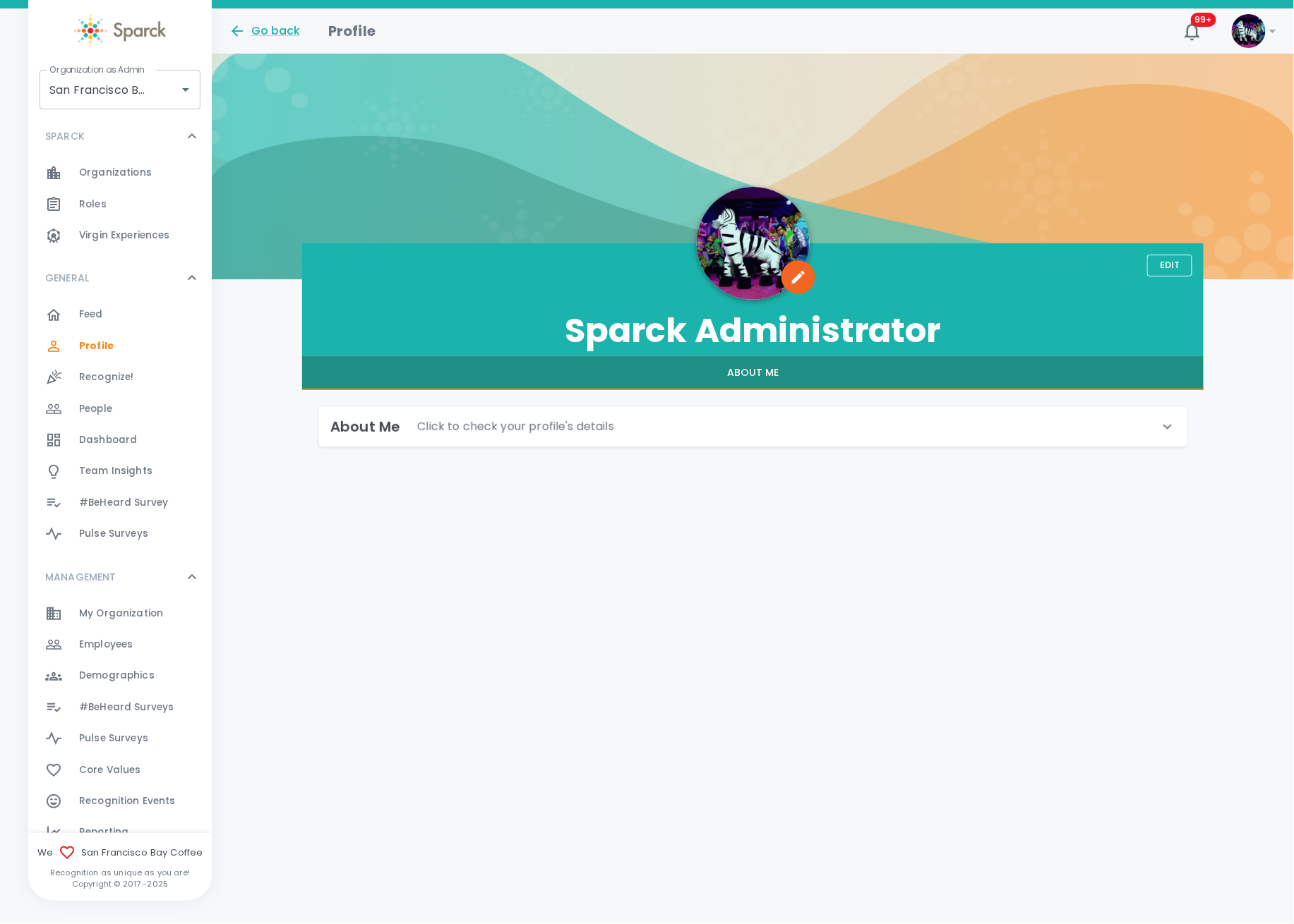
click at [132, 652] on span "Employees 0" at bounding box center [106, 645] width 54 height 20
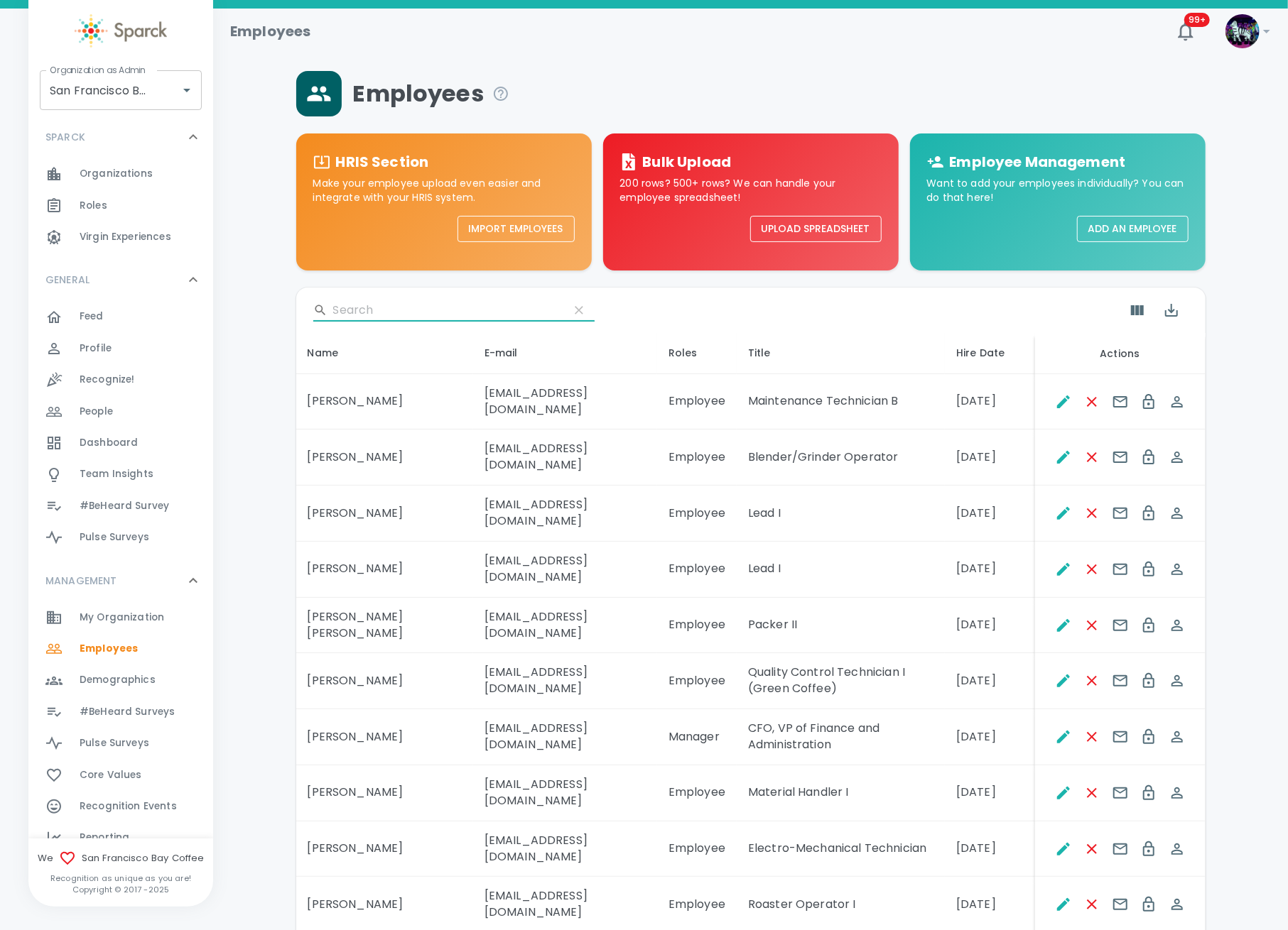
drag, startPoint x: 378, startPoint y: 308, endPoint x: 368, endPoint y: 316, distance: 12.8
click at [368, 316] on input "Search" at bounding box center [446, 309] width 225 height 22
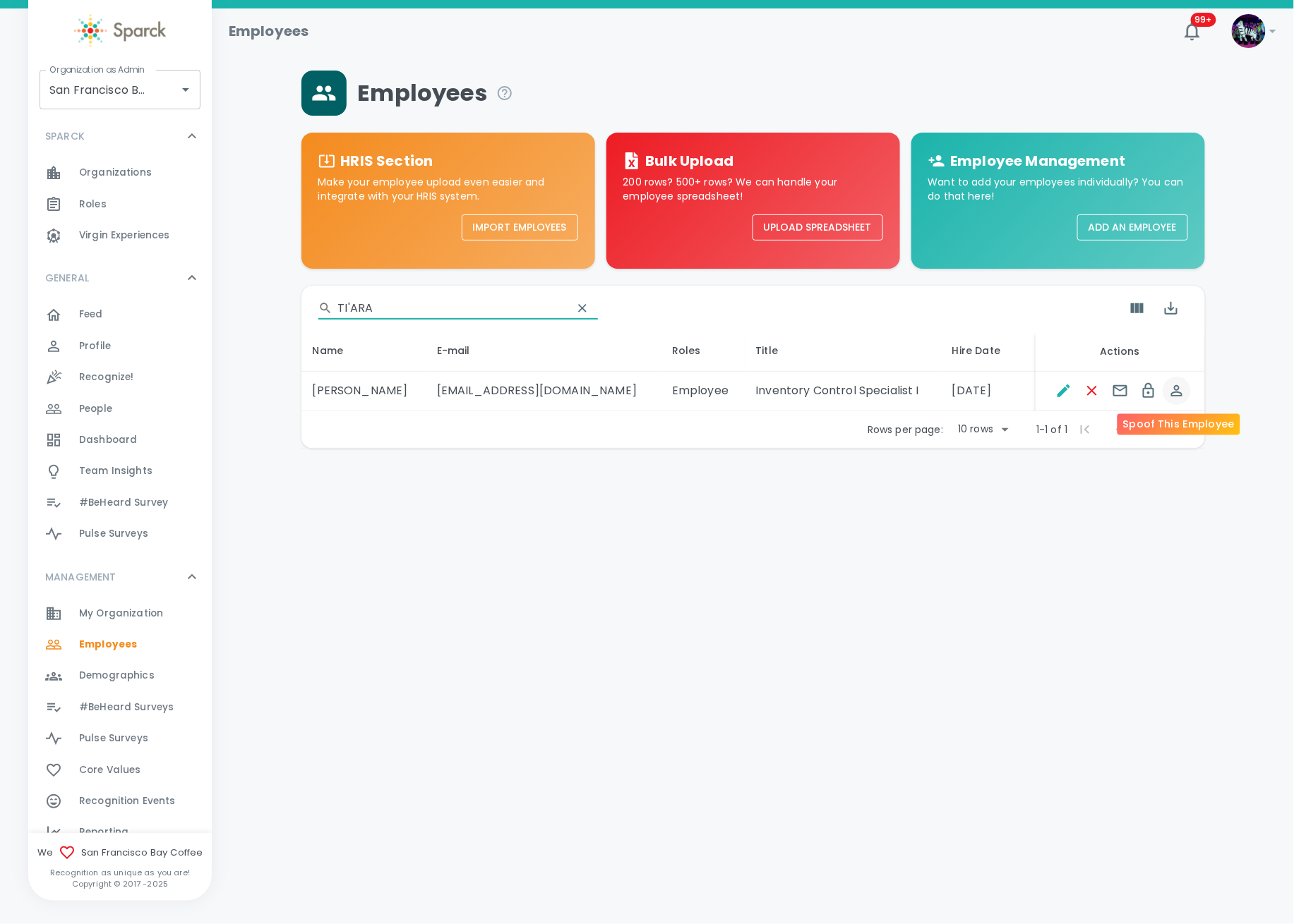
type input "TI'ARA"
click at [1175, 393] on icon "Spoof This Employee" at bounding box center [1177, 391] width 17 height 17
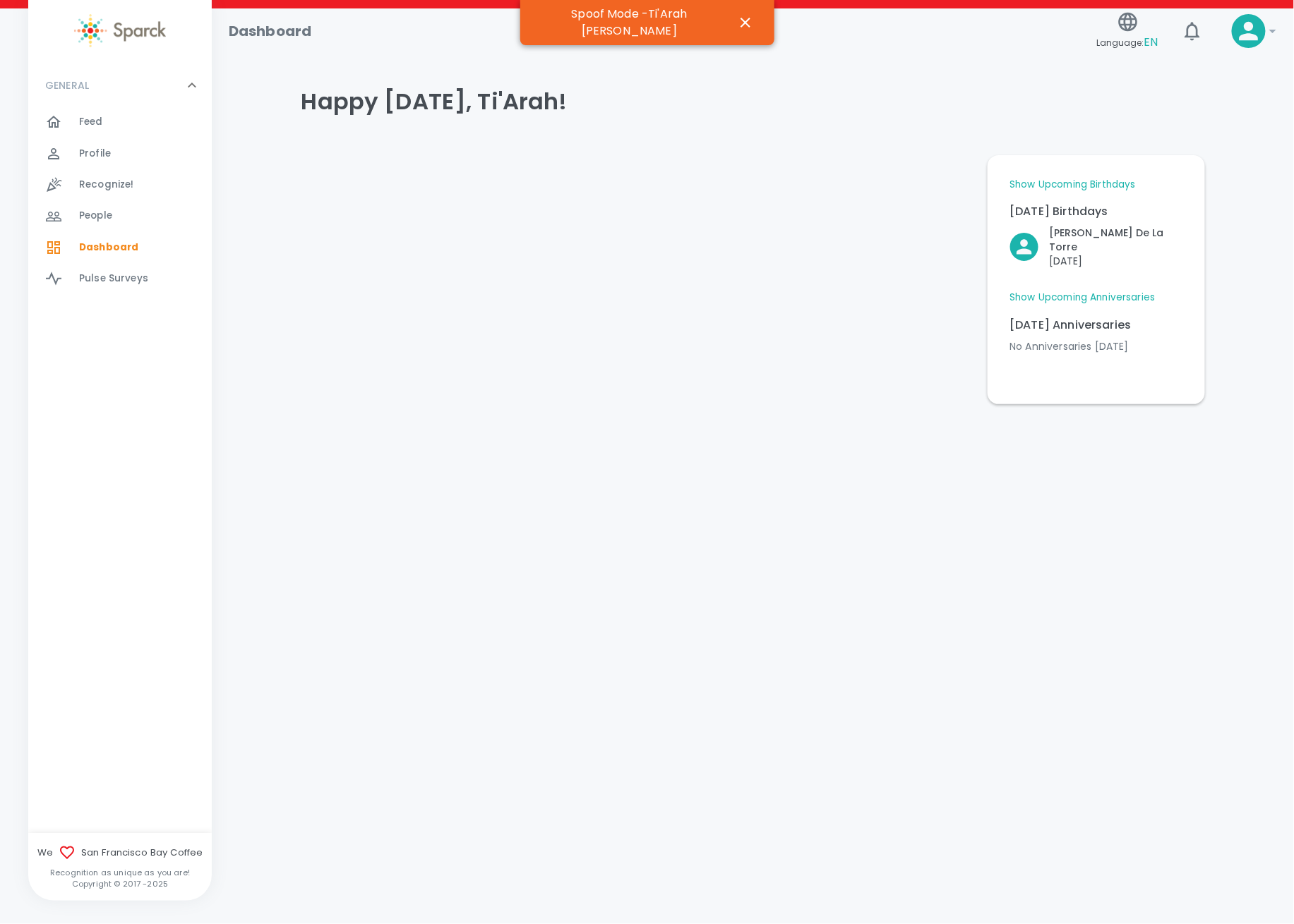
click at [110, 150] on div "Profile 0" at bounding box center [145, 154] width 133 height 20
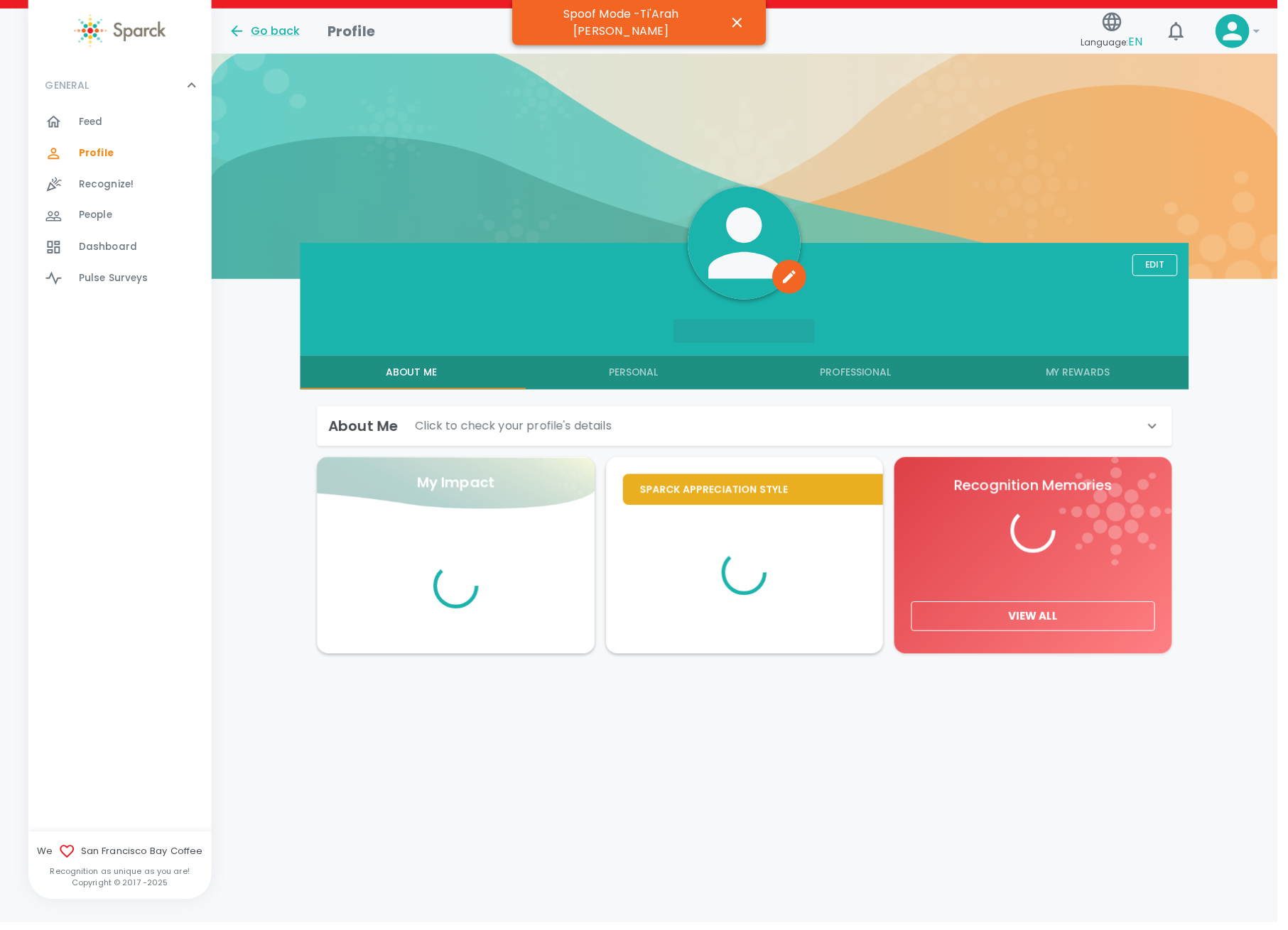
click at [1107, 376] on button "My Rewards" at bounding box center [1086, 376] width 224 height 34
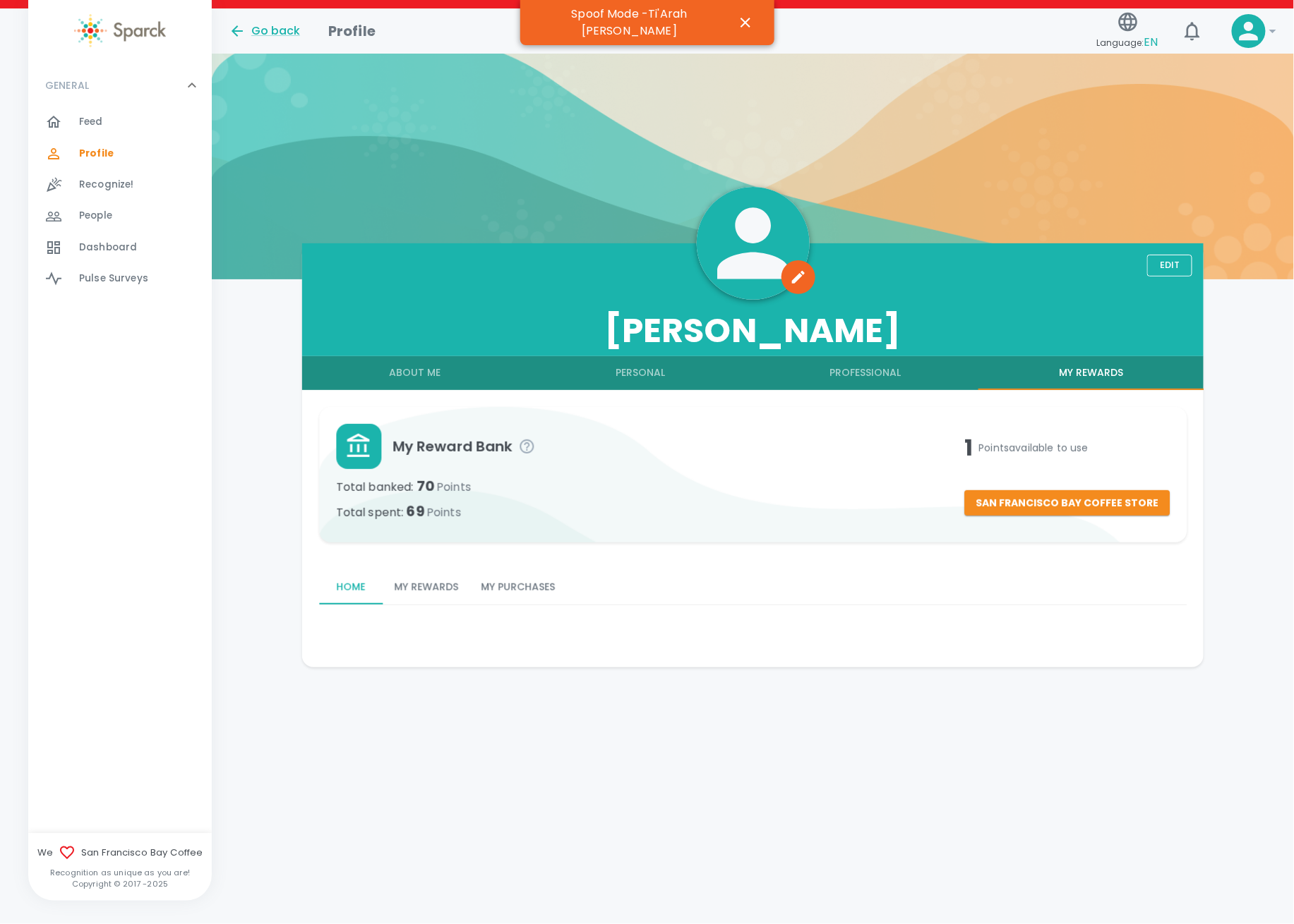
click at [445, 587] on button "My Rewards" at bounding box center [426, 587] width 87 height 34
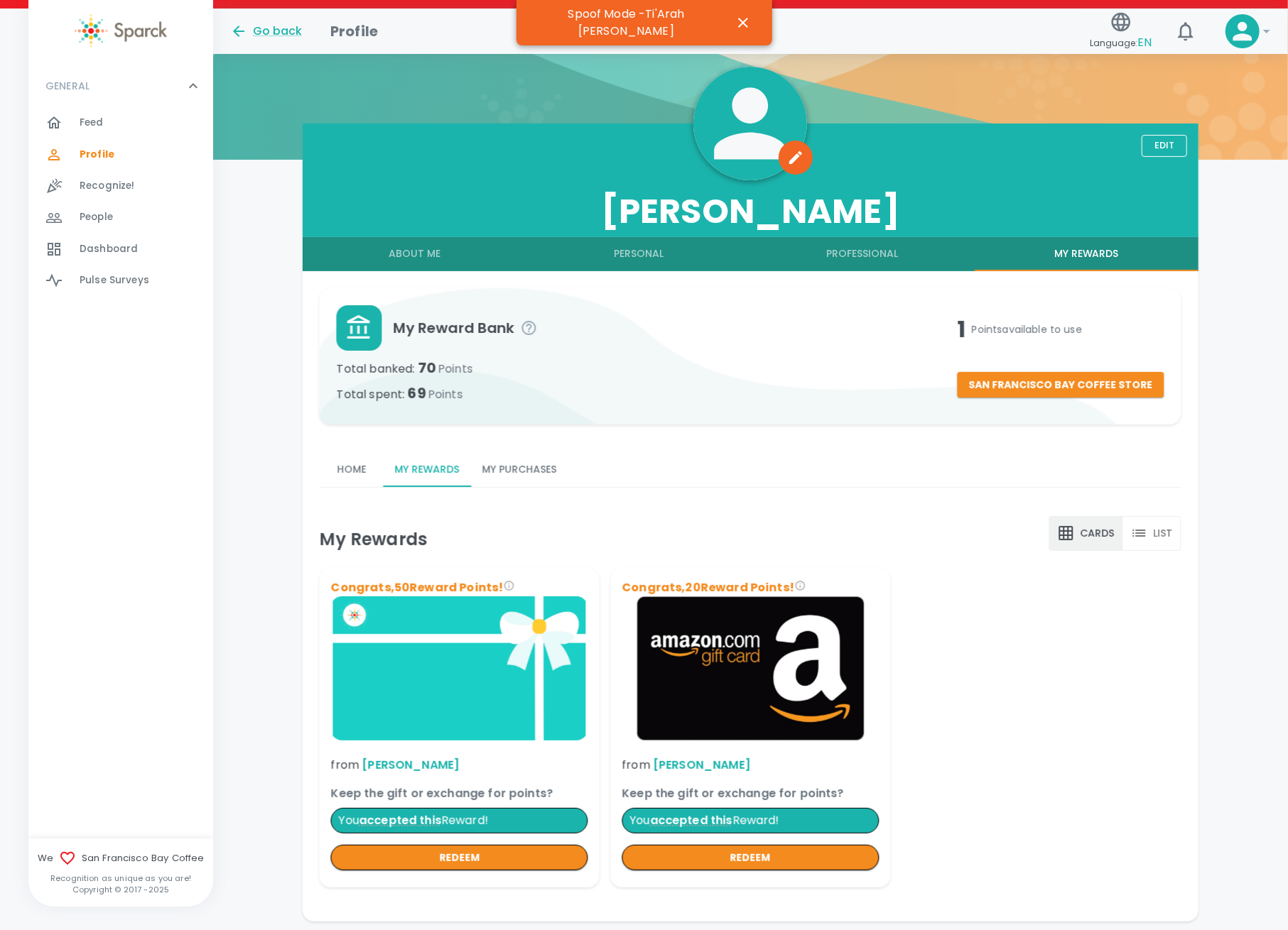
scroll to position [169, 0]
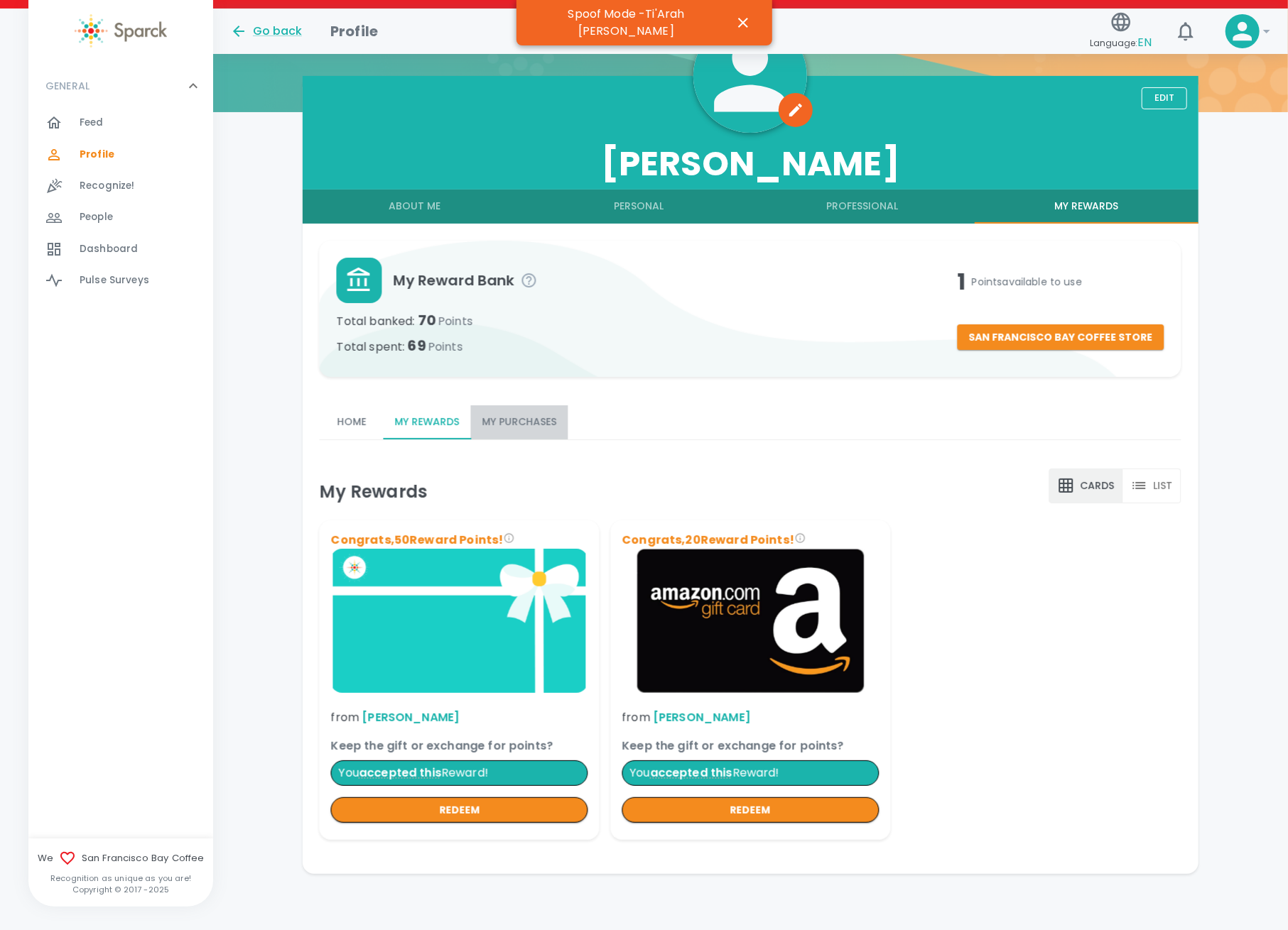
click at [515, 412] on button "My Purchases" at bounding box center [520, 422] width 97 height 34
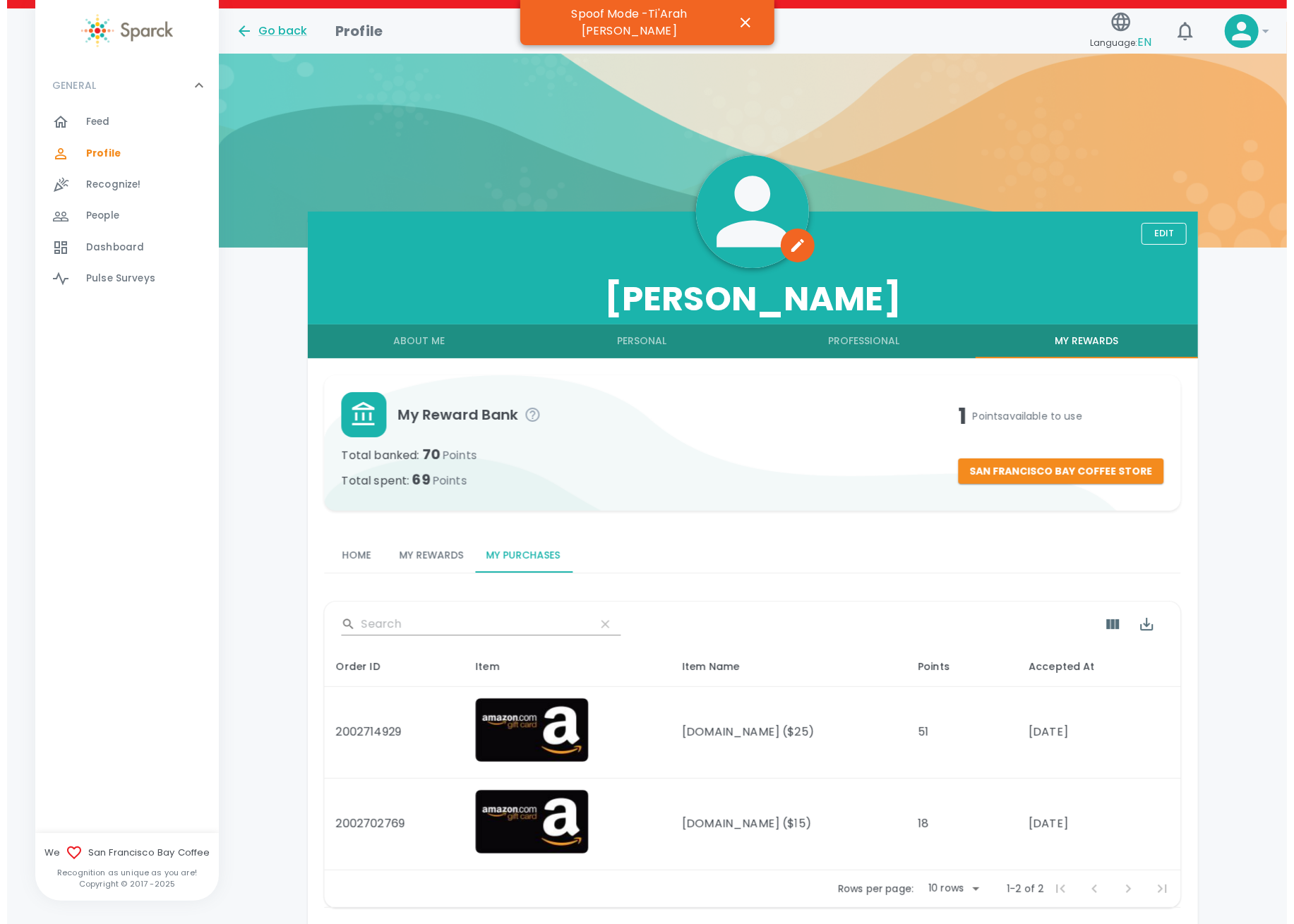
scroll to position [0, 0]
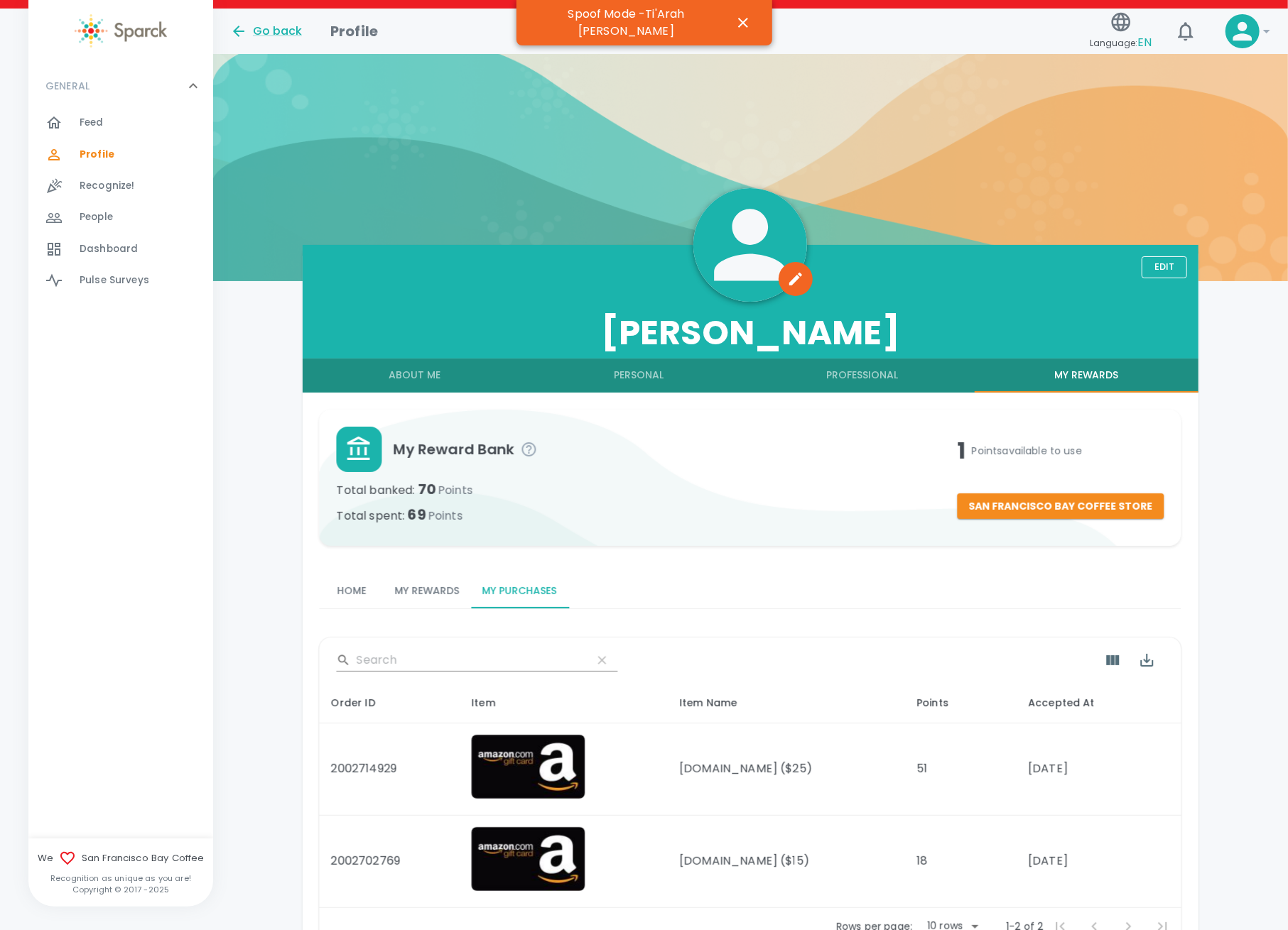
click at [424, 376] on button "About Me" at bounding box center [415, 376] width 224 height 34
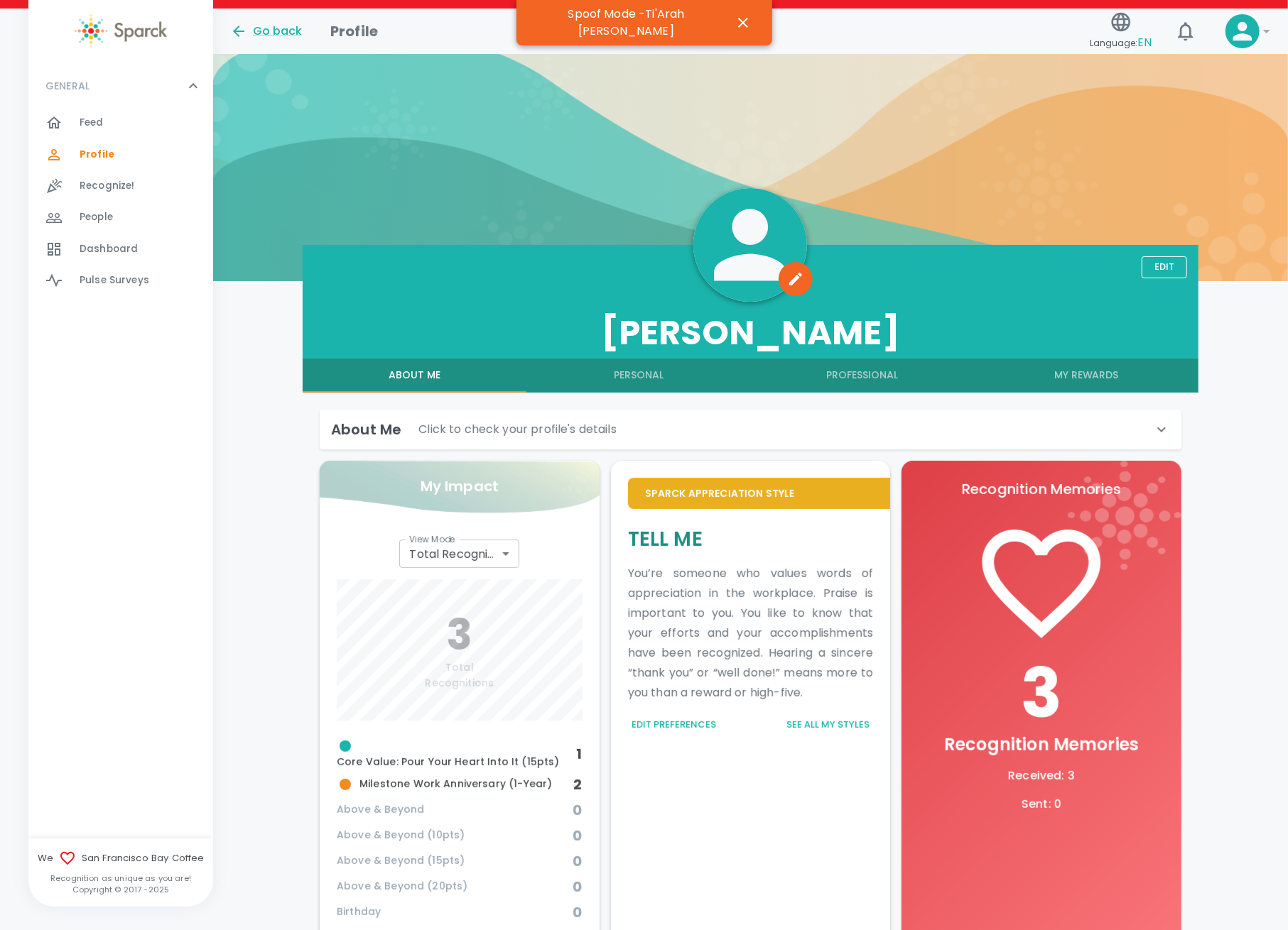
click at [1066, 374] on button "My Rewards" at bounding box center [1086, 376] width 224 height 34
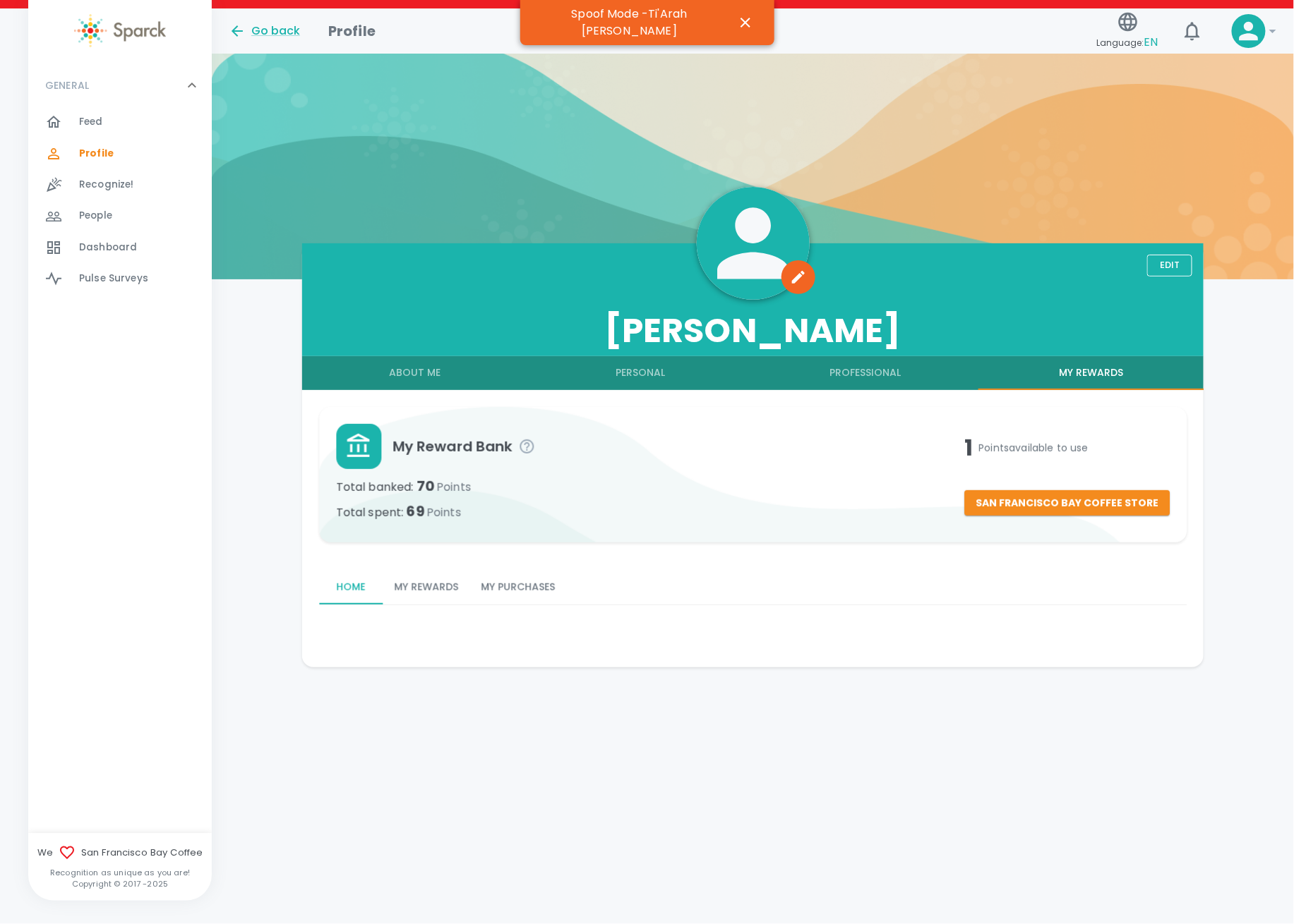
drag, startPoint x: 318, startPoint y: 574, endPoint x: 309, endPoint y: 583, distance: 12.7
click at [310, 583] on div "Home My Rewards My Purchases" at bounding box center [747, 591] width 880 height 63
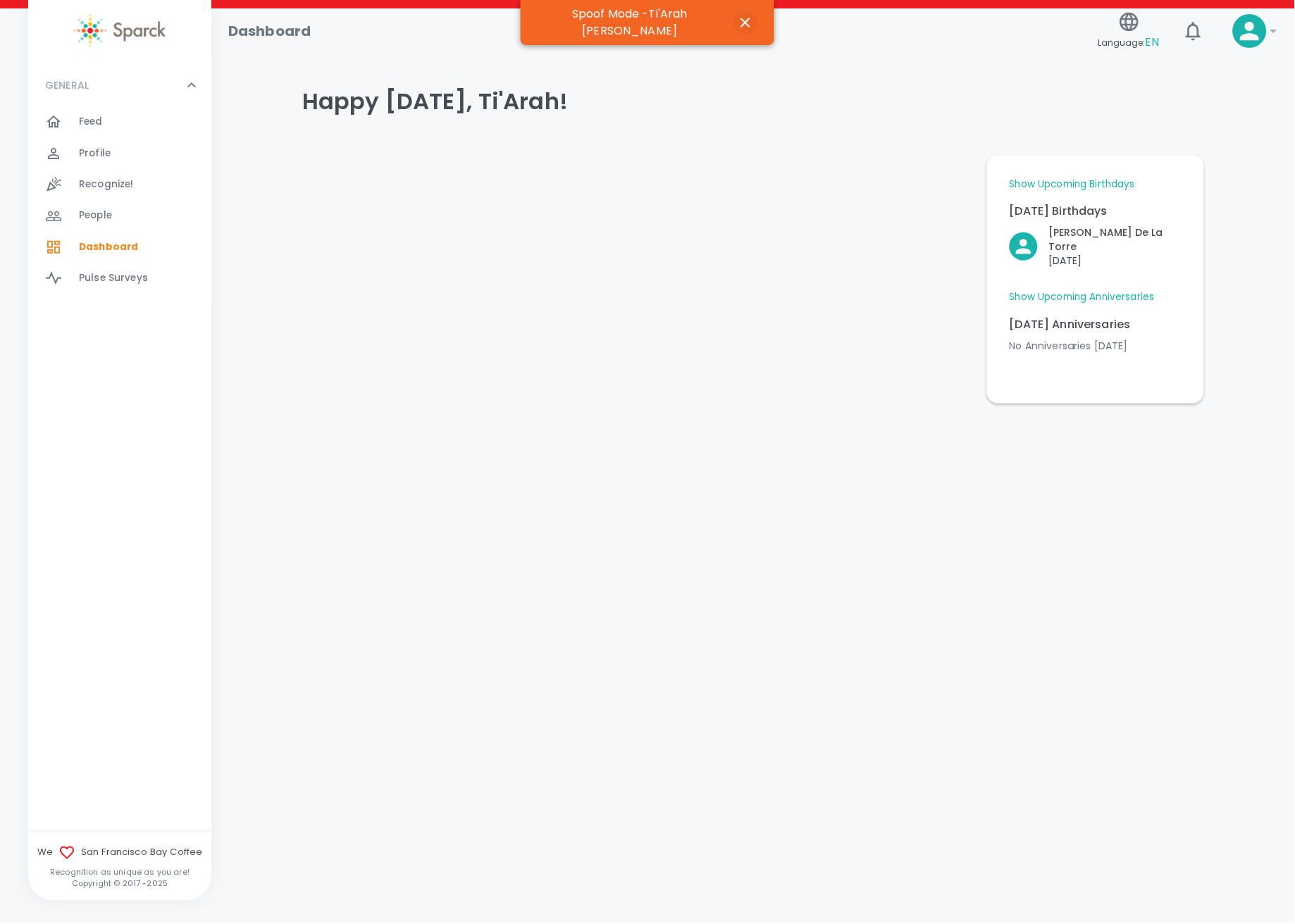
click at [741, 18] on icon "button" at bounding box center [745, 22] width 10 height 10
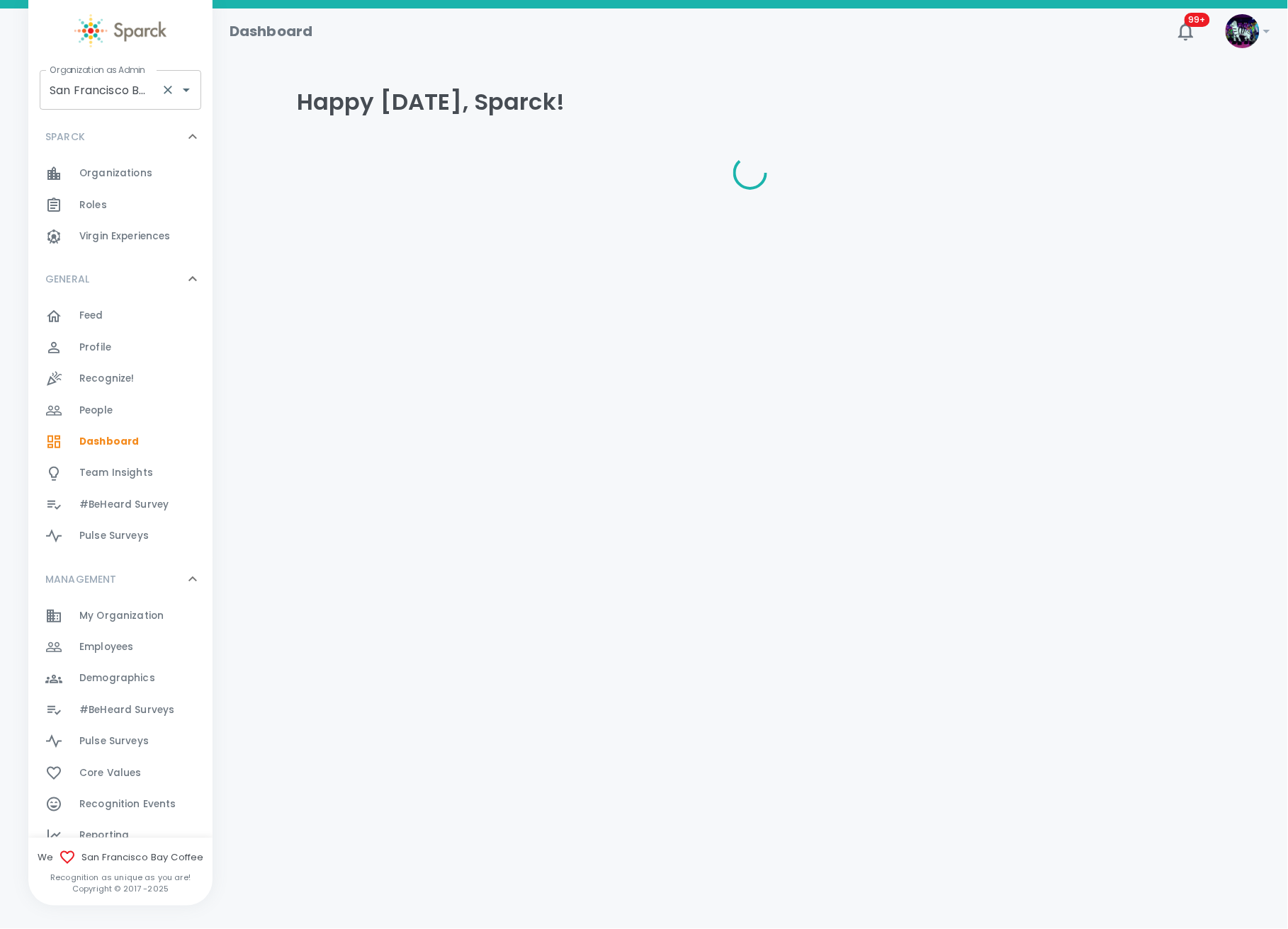
click at [152, 96] on input "San Francisco Bay Coffee • 1357" at bounding box center [101, 89] width 109 height 27
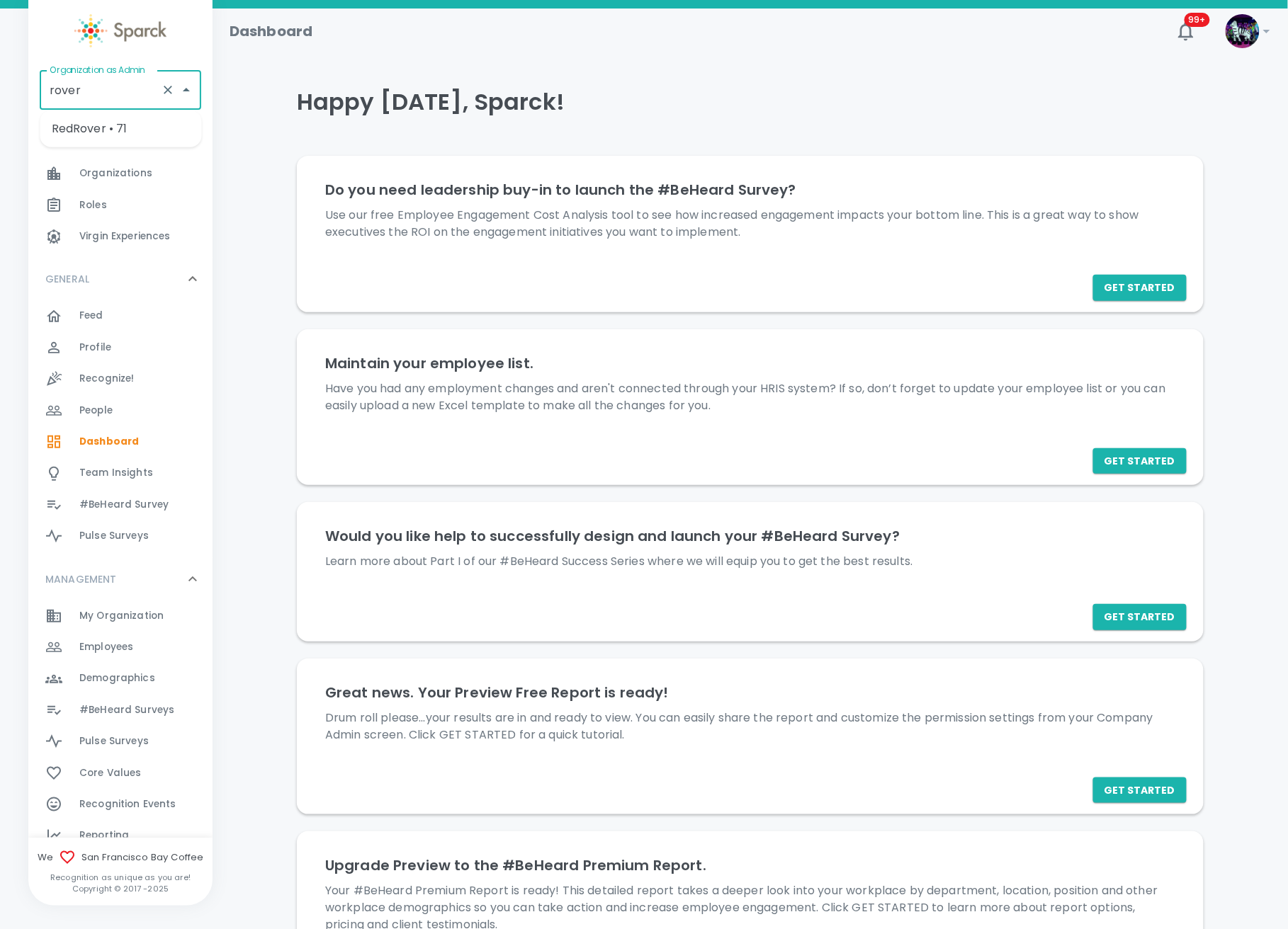
click at [118, 119] on li "RedRover • 71" at bounding box center [121, 129] width 162 height 25
type input "RedRover • 71"
click at [162, 637] on div "Employees 0" at bounding box center [146, 647] width 133 height 20
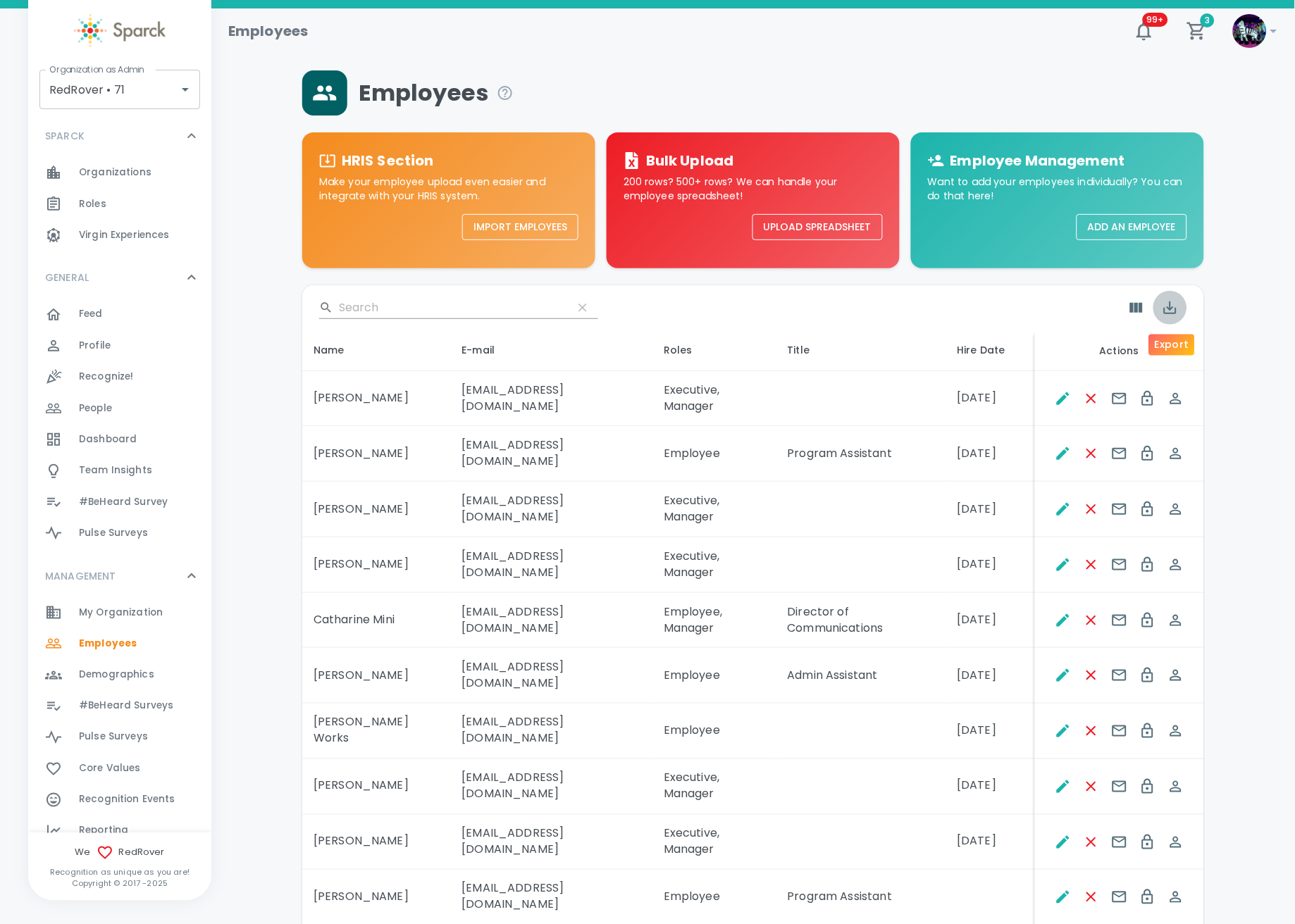
click at [1166, 315] on icon "Export" at bounding box center [1170, 308] width 17 height 17
click at [1209, 369] on li "Export as CSV" at bounding box center [1204, 368] width 102 height 25
